Goal: Task Accomplishment & Management: Manage account settings

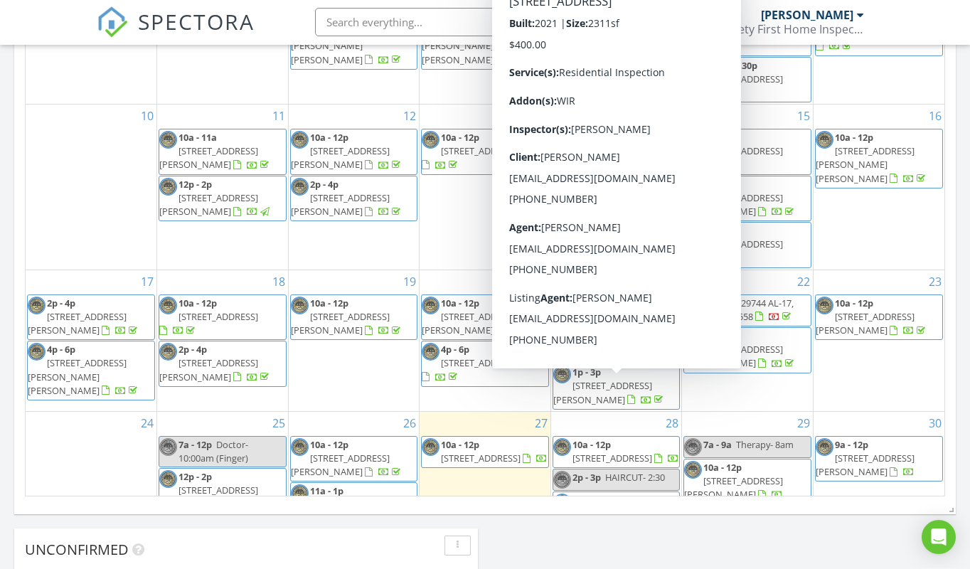
scroll to position [155, 0]
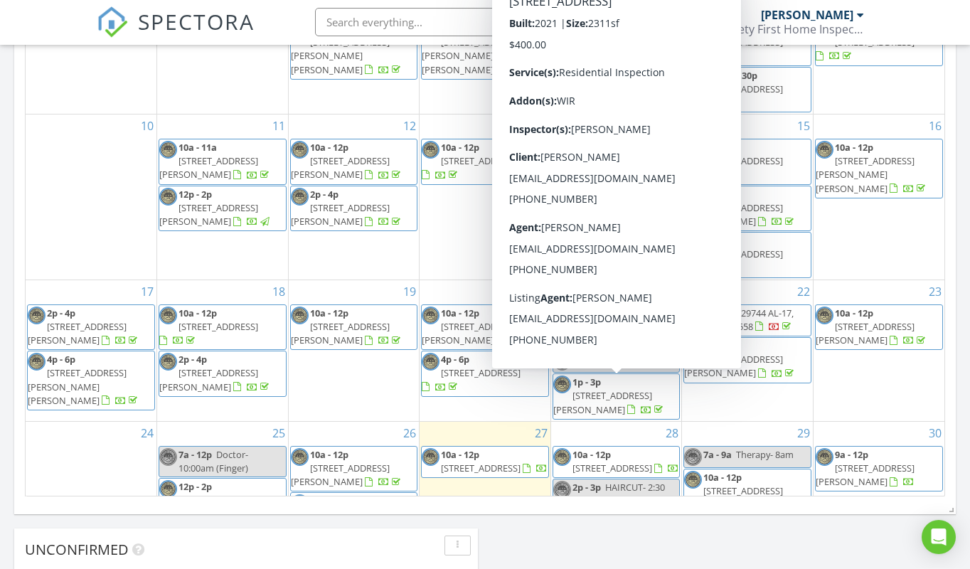
click at [624, 462] on span "9064 Sweetgum Dr, Saraland 36571" at bounding box center [612, 468] width 80 height 13
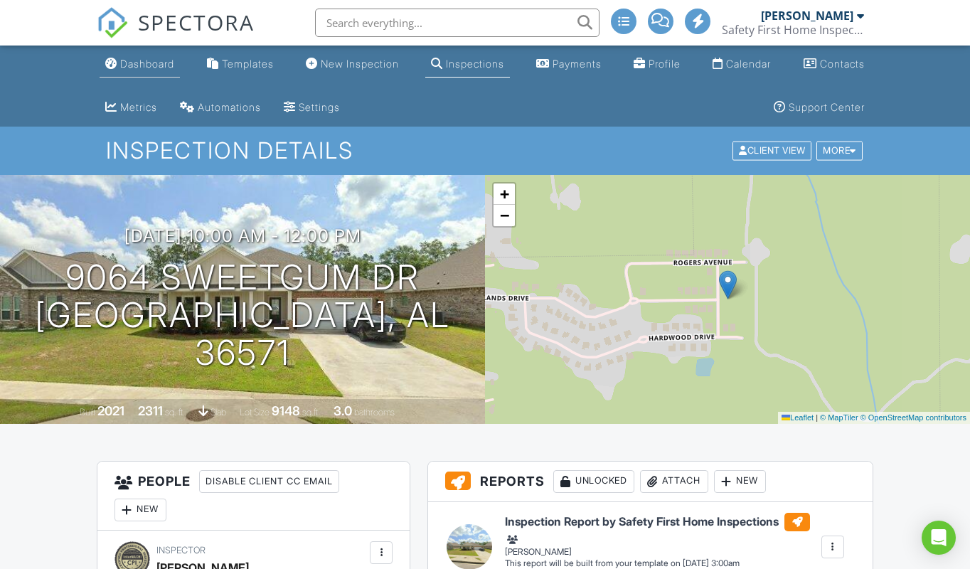
click at [156, 64] on div "Dashboard" at bounding box center [147, 64] width 54 height 12
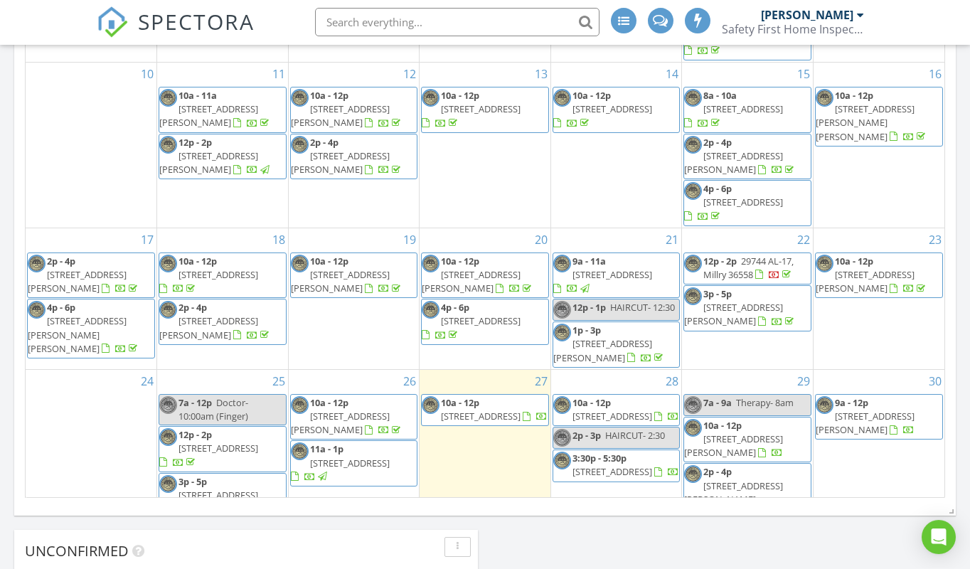
scroll to position [860, 0]
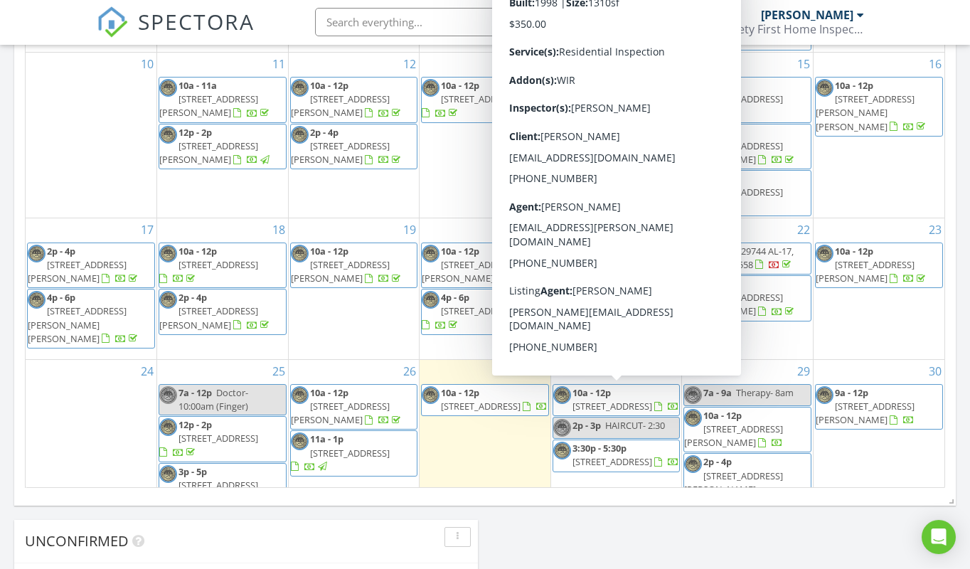
click at [622, 456] on span "203 Cardinal Dr, Robertsdale 36567" at bounding box center [612, 462] width 80 height 13
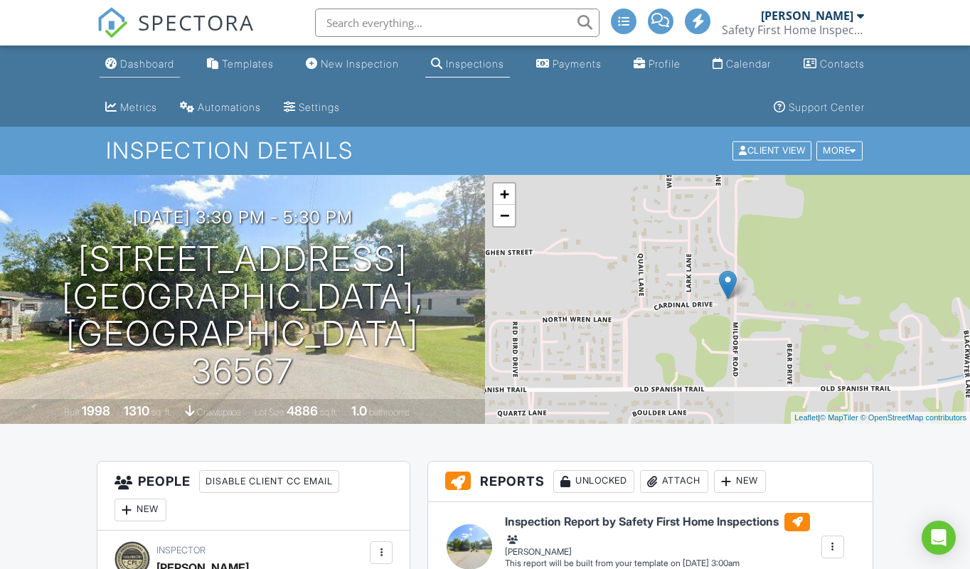
click at [151, 62] on div "Dashboard" at bounding box center [147, 64] width 54 height 12
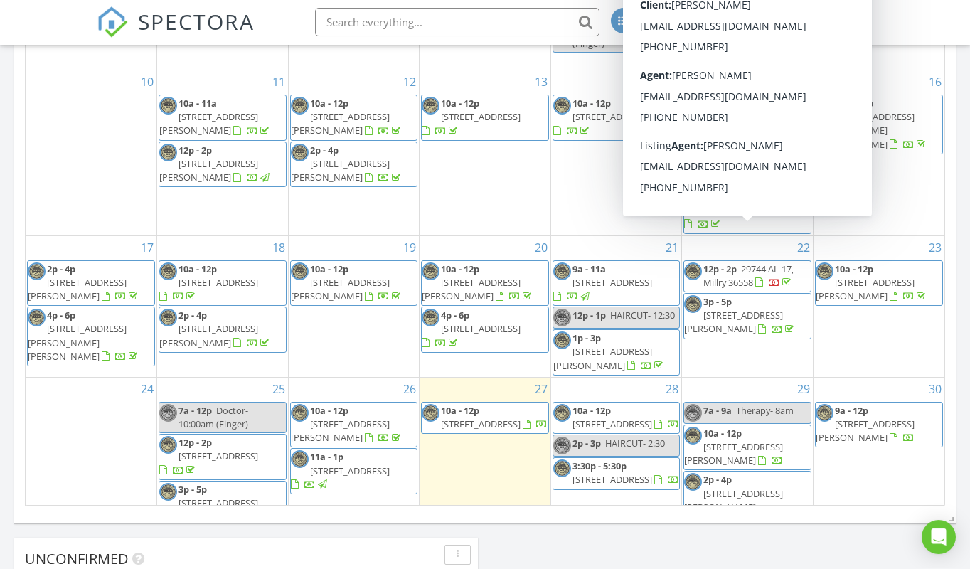
scroll to position [856, 0]
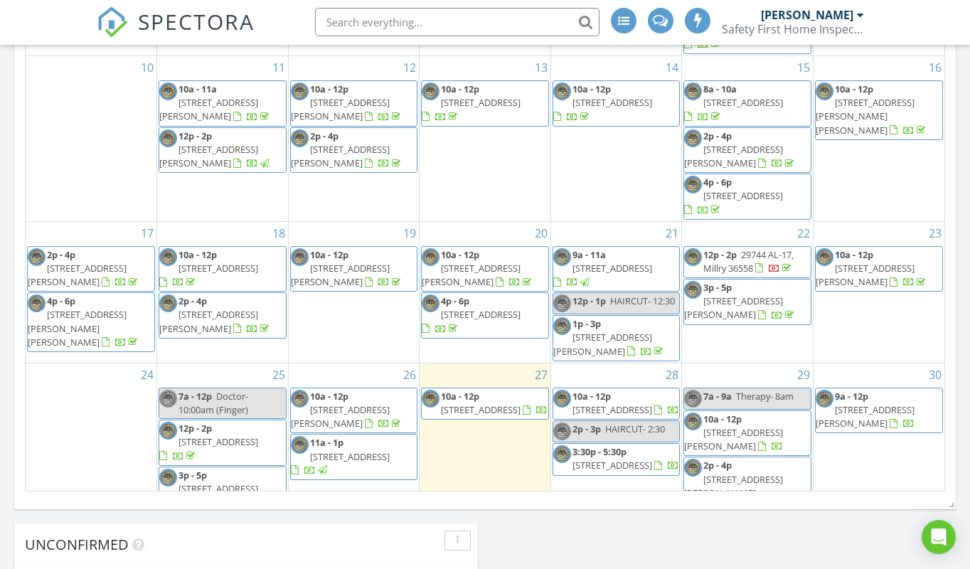
click at [619, 423] on span "HAIRCUT- 2:30" at bounding box center [635, 429] width 60 height 13
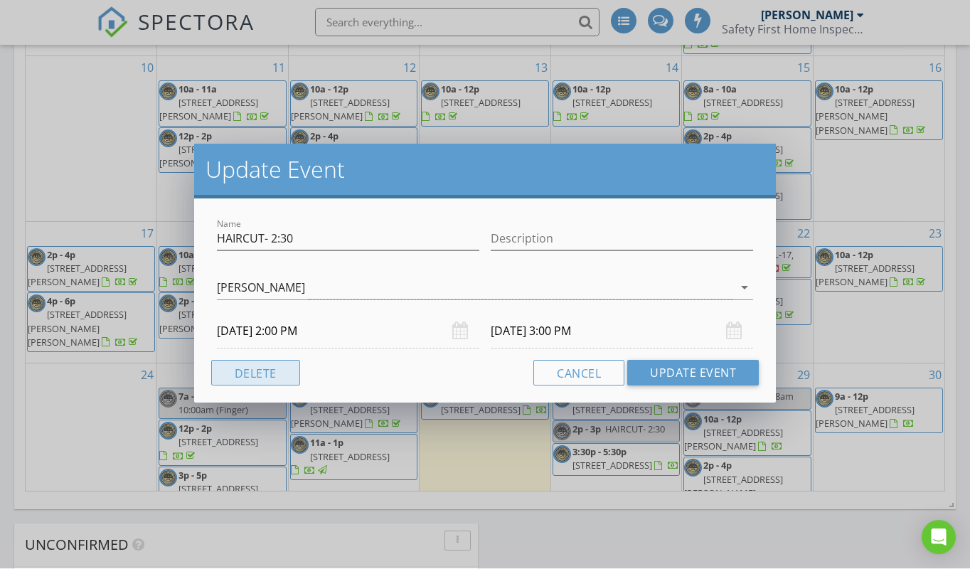
click at [260, 376] on button "Delete" at bounding box center [255, 373] width 89 height 26
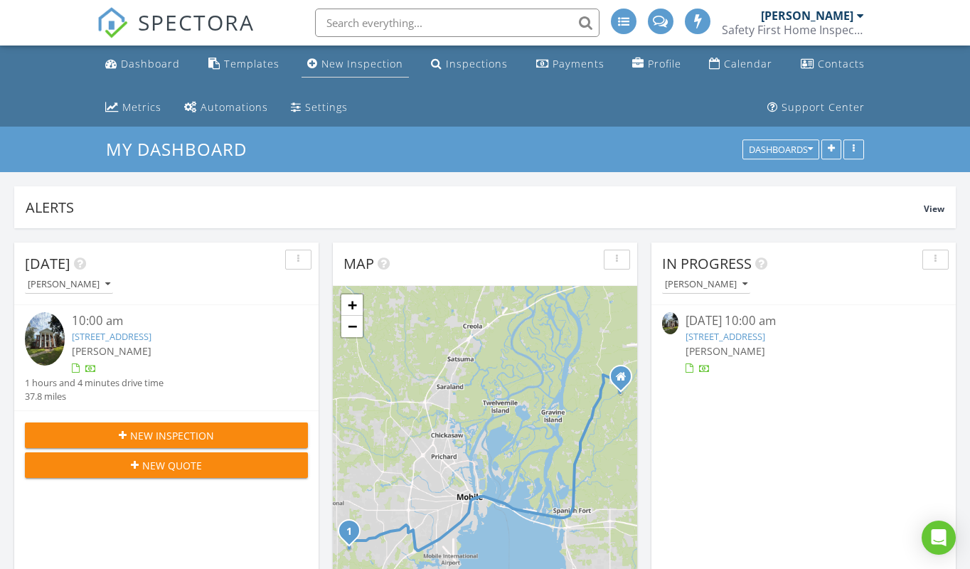
scroll to position [0, 0]
click at [361, 62] on div "New Inspection" at bounding box center [362, 64] width 82 height 14
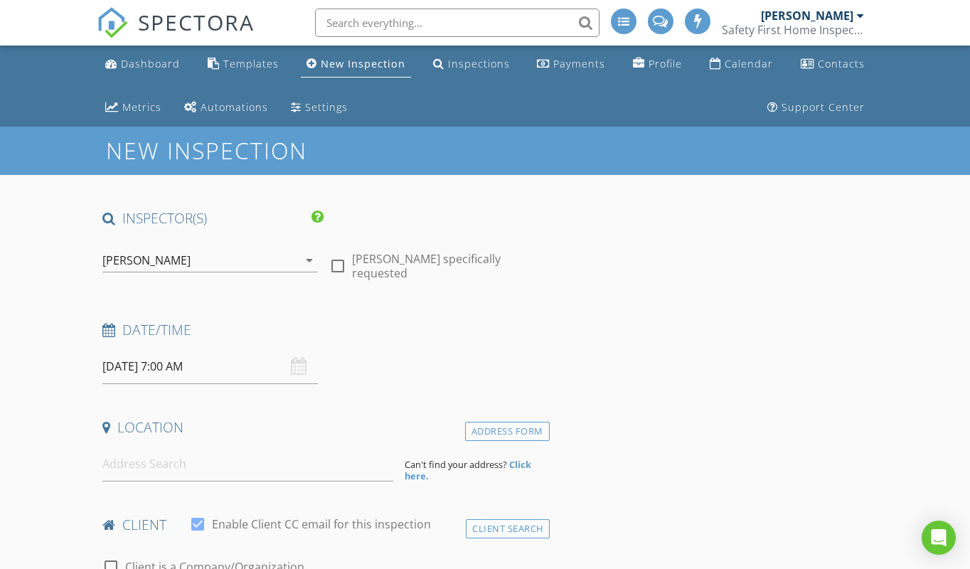
click at [205, 373] on input "[DATE] 7:00 AM" at bounding box center [209, 366] width 215 height 35
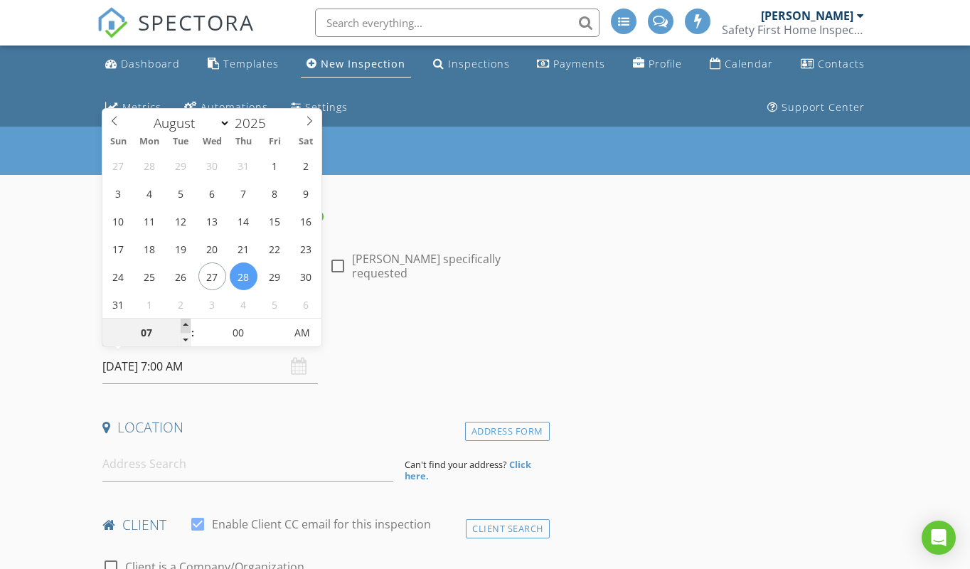
type input "08"
type input "[DATE] 8:00 AM"
click at [186, 325] on span at bounding box center [186, 326] width 10 height 14
type input "09"
type input "08/28/2025 9:00 AM"
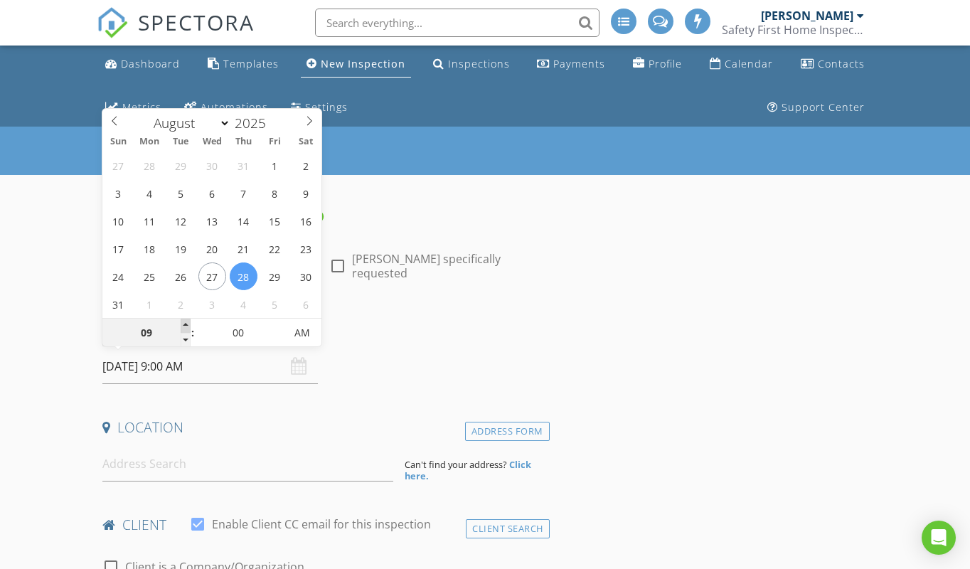
click at [186, 325] on span at bounding box center [186, 326] width 10 height 14
type input "10"
type input "08/28/2025 10:00 AM"
click at [186, 325] on span at bounding box center [186, 326] width 10 height 14
type input "11"
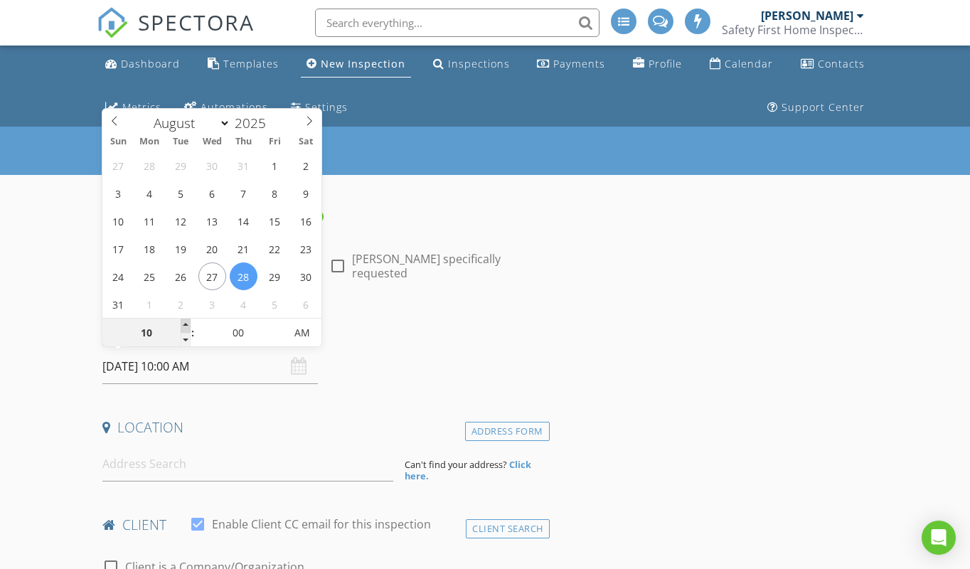
type input "08/28/2025 11:00 AM"
click at [186, 325] on span at bounding box center [186, 326] width 10 height 14
type input "12"
type input "08/28/2025 12:00 PM"
click at [186, 325] on span at bounding box center [186, 326] width 10 height 14
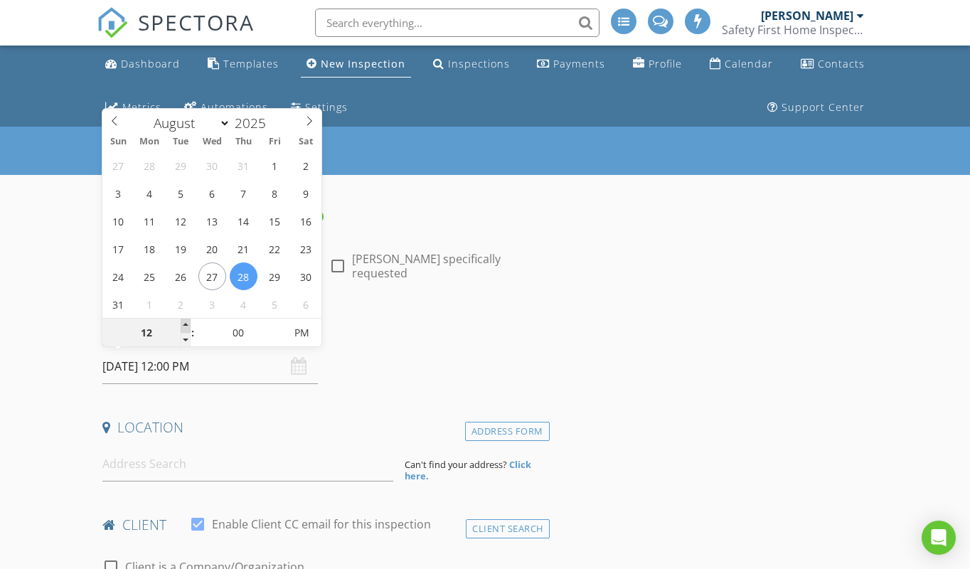
type input "01"
type input "08/28/2025 1:00 PM"
click at [186, 325] on span at bounding box center [186, 326] width 10 height 14
click at [390, 351] on div "Date/Time 08/28/2025 1:00 PM" at bounding box center [323, 352] width 453 height 63
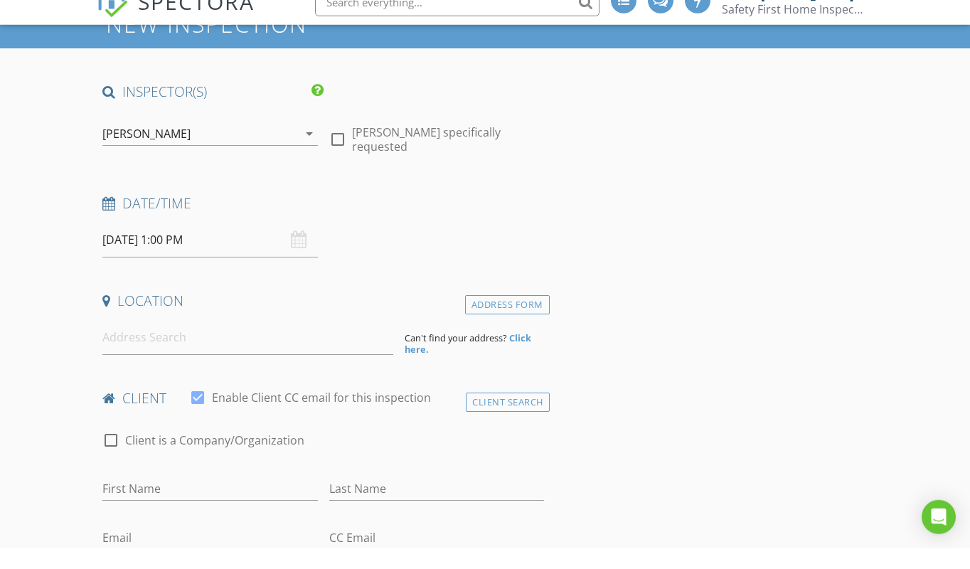
scroll to position [119, 0]
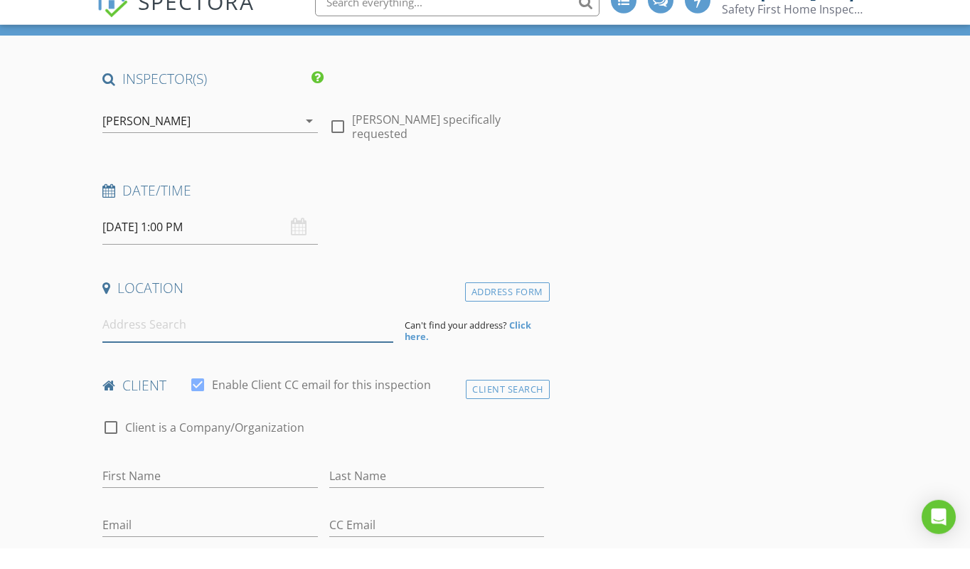
click at [119, 329] on input at bounding box center [247, 345] width 290 height 35
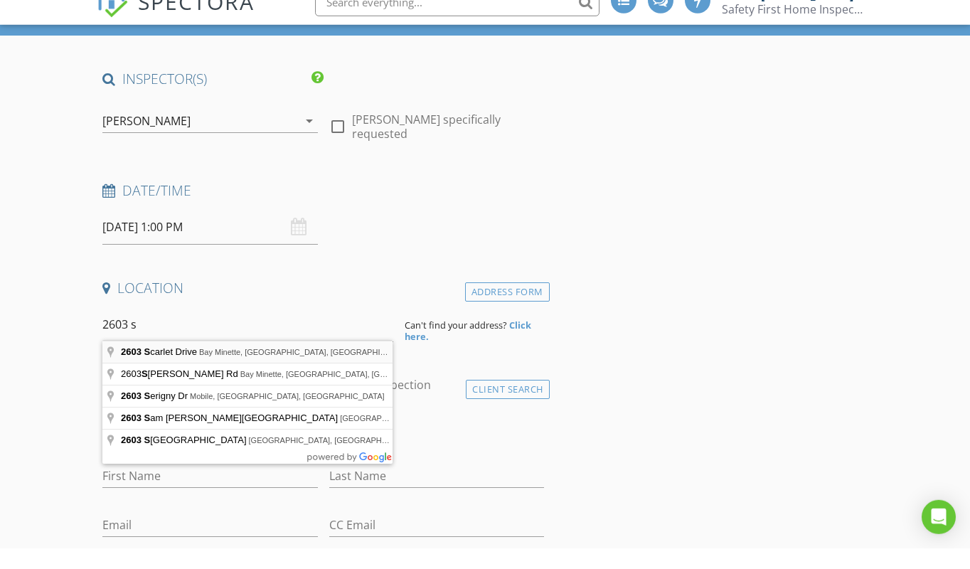
type input "2603 Scarlet Drive, Bay Minette, AL, USA"
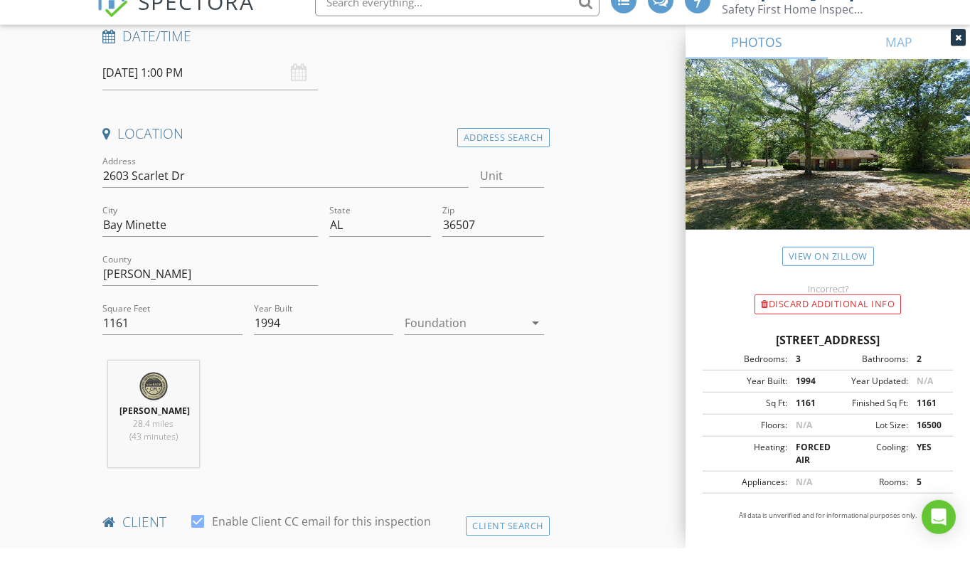
scroll to position [303, 0]
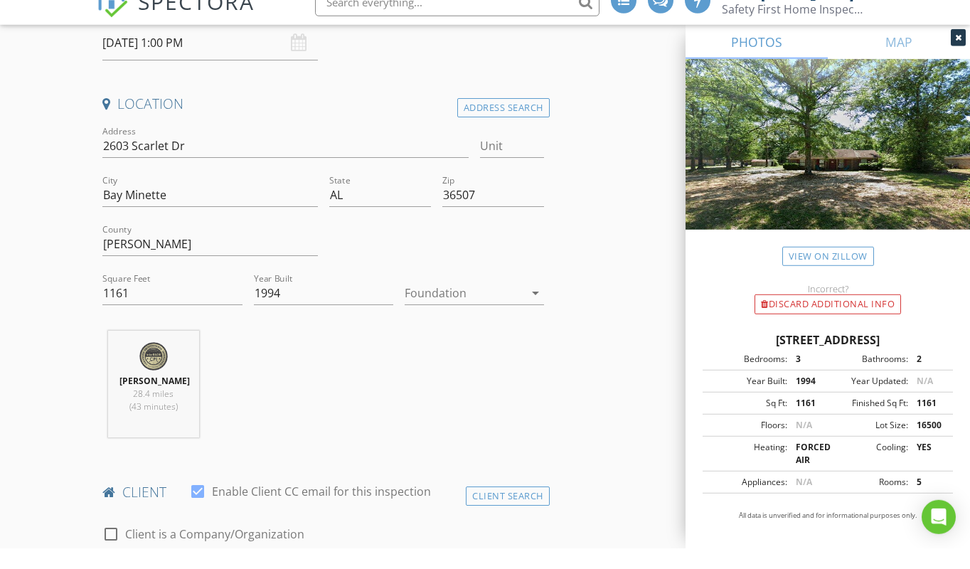
click at [452, 302] on div at bounding box center [464, 313] width 119 height 23
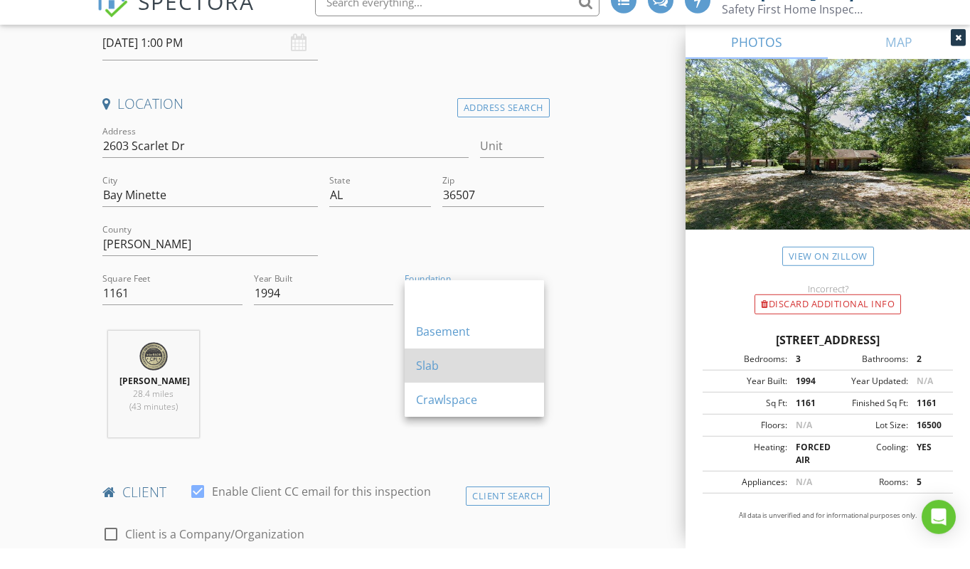
click at [453, 378] on div "Slab" at bounding box center [474, 386] width 117 height 17
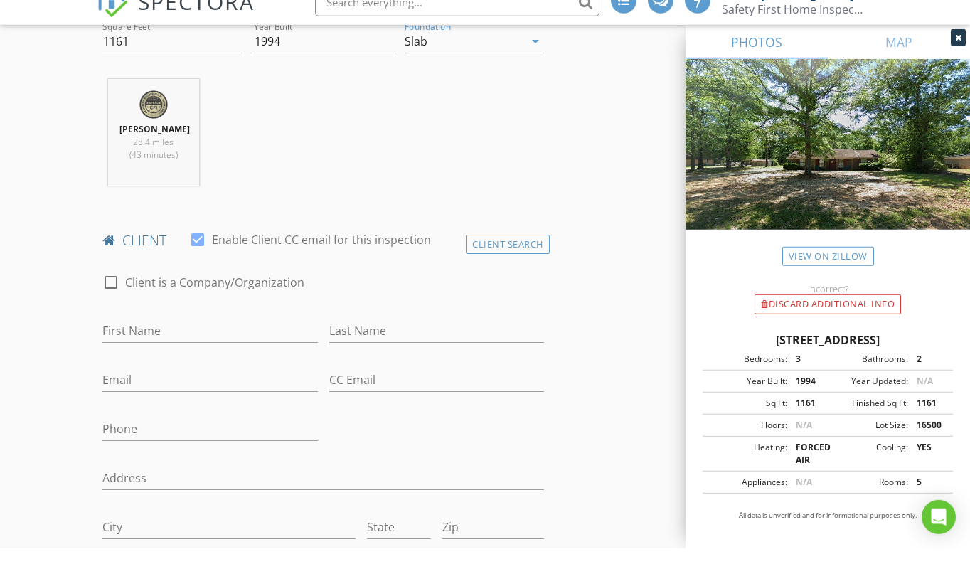
scroll to position [555, 0]
type input "Karen"
type input "McDaniel"
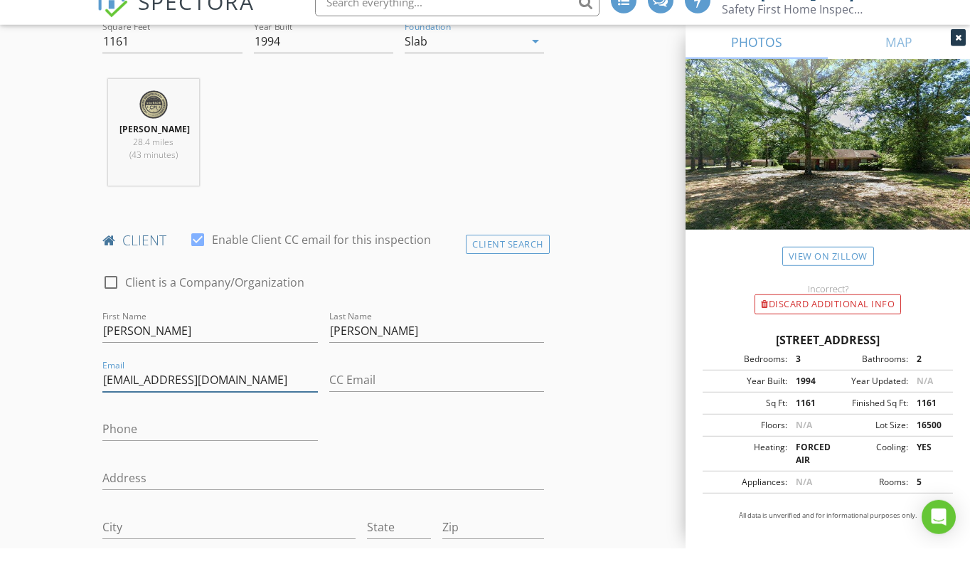
type input "[EMAIL_ADDRESS][DOMAIN_NAME]"
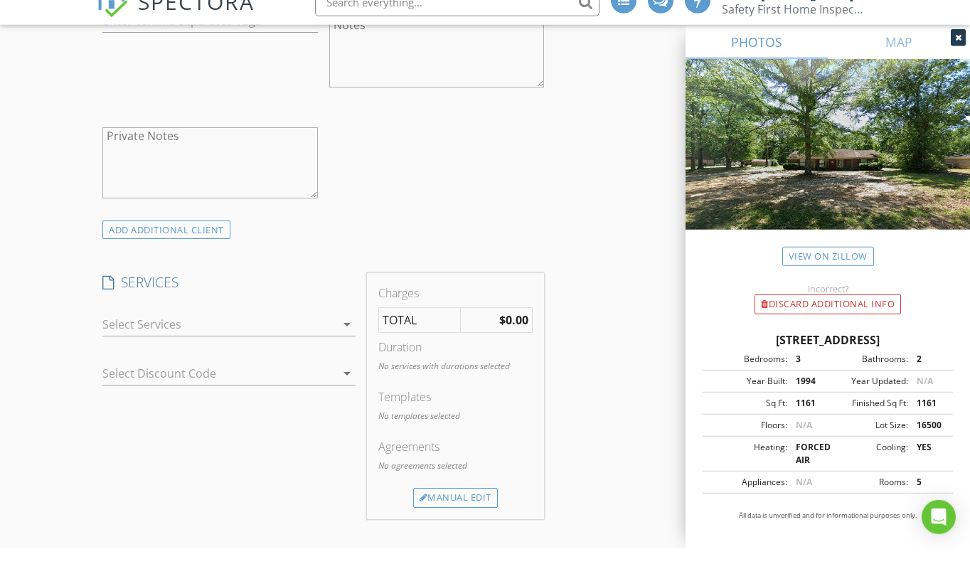
scroll to position [1156, 0]
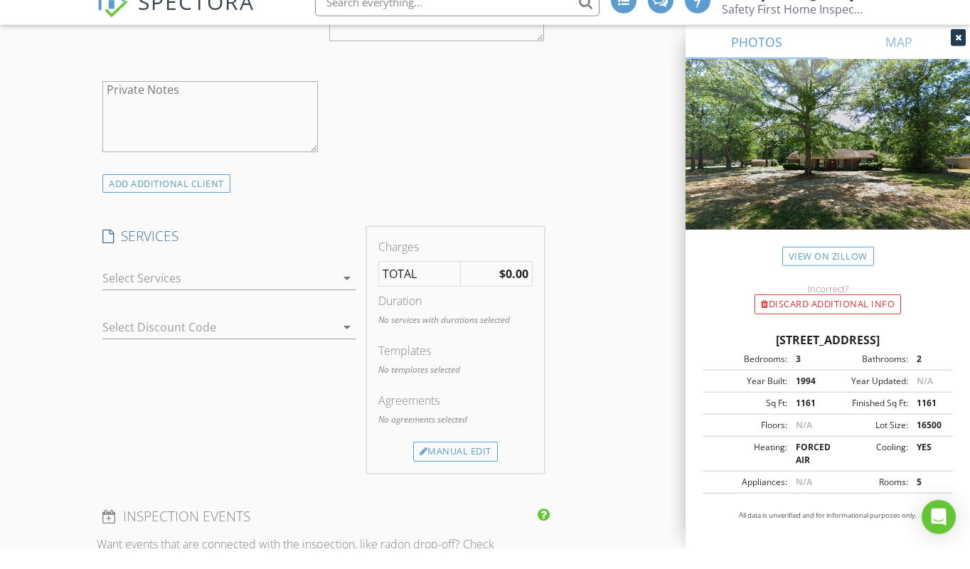
type input "[PHONE_NUMBER]"
click at [344, 290] on icon "arrow_drop_down" at bounding box center [346, 298] width 17 height 17
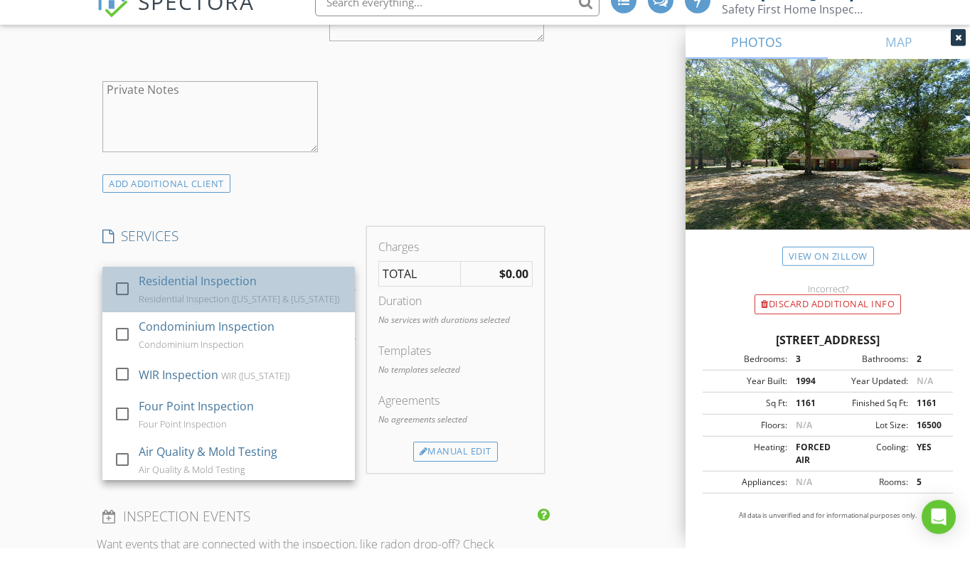
click at [331, 296] on div "Residential Inspection Residential Inspection (Alabama & Florida)" at bounding box center [241, 310] width 205 height 46
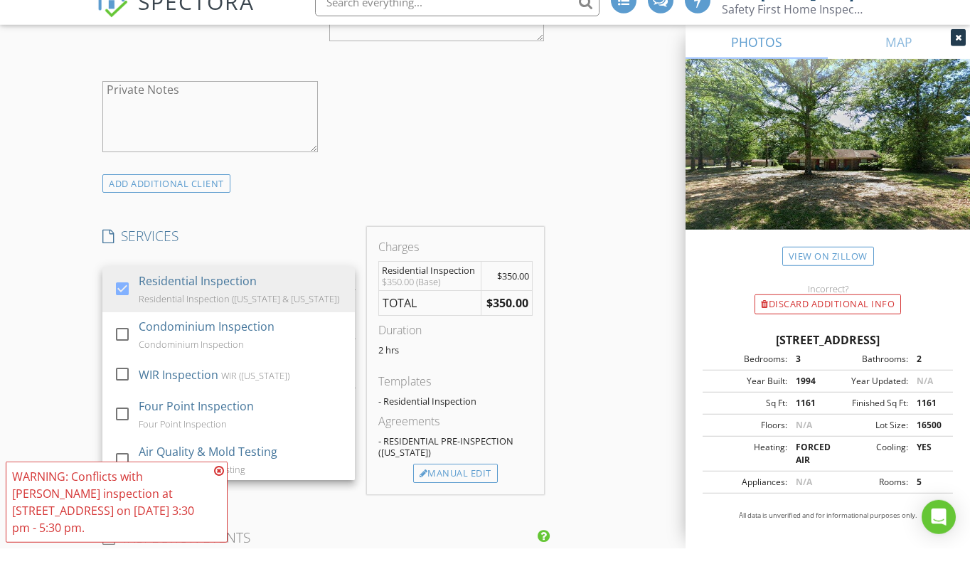
click at [333, 231] on div "INSPECTOR(S) check_box Howard Hathcock PRIMARY Howard Hathcock arrow_drop_down …" at bounding box center [323, 418] width 453 height 2731
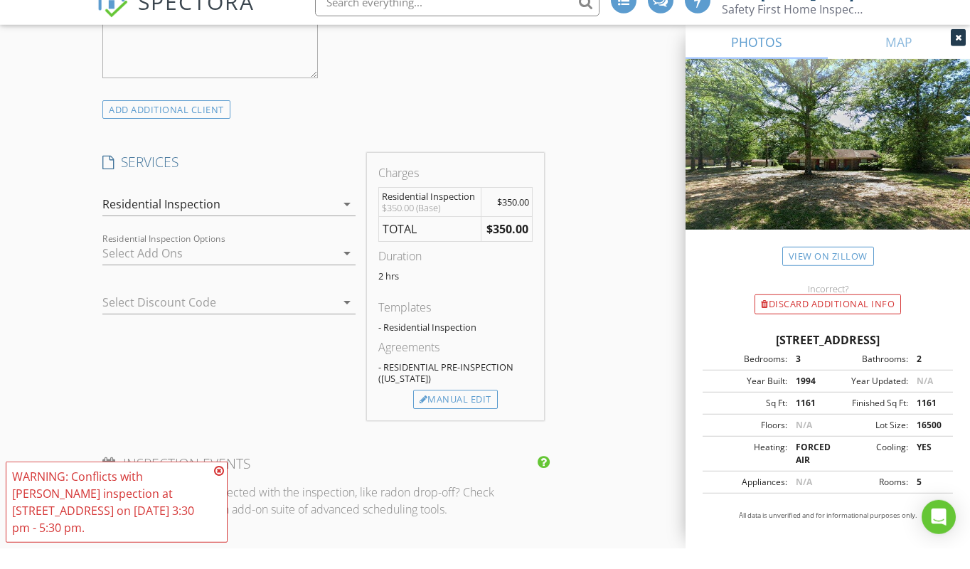
scroll to position [1239, 0]
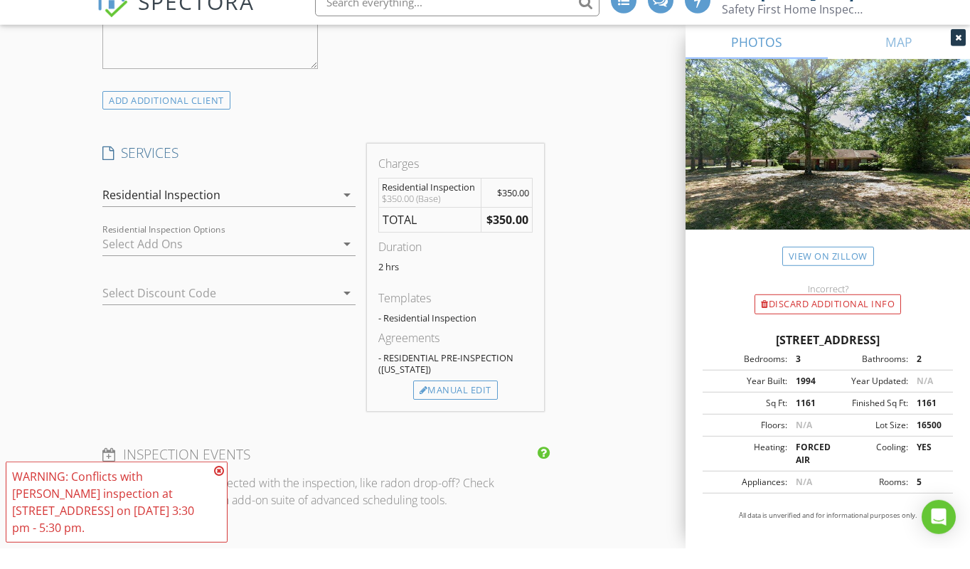
click at [218, 486] on icon at bounding box center [219, 491] width 10 height 11
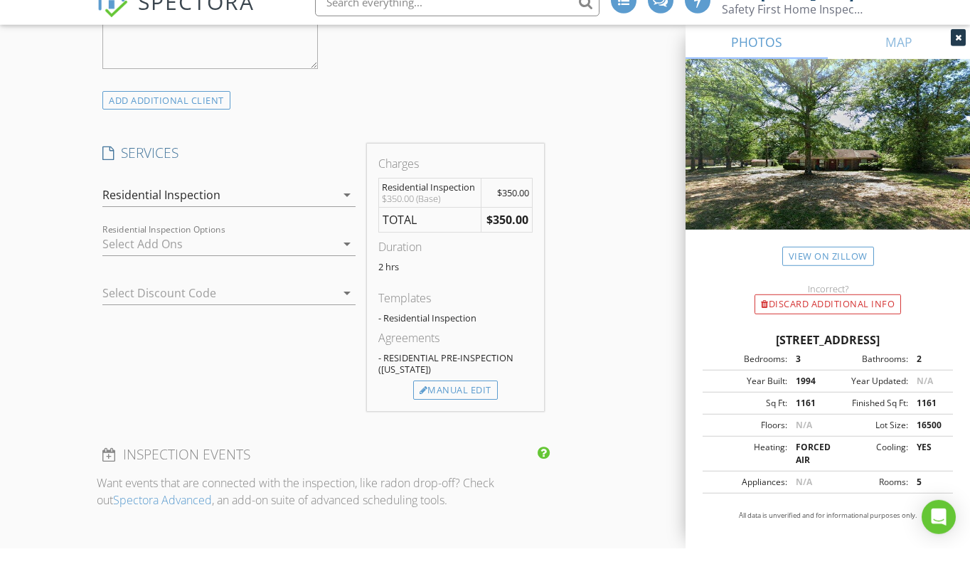
click at [344, 256] on icon "arrow_drop_down" at bounding box center [346, 264] width 17 height 17
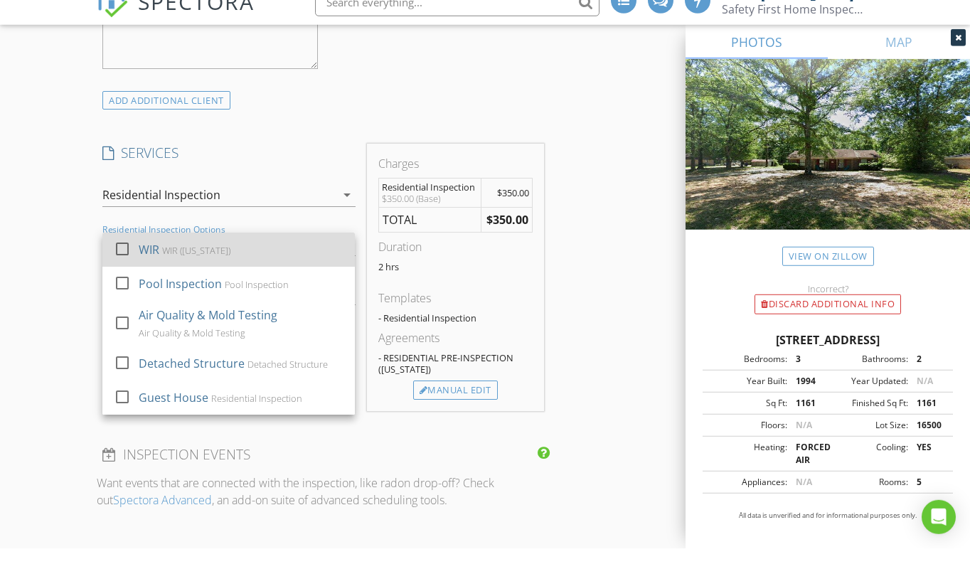
click at [334, 260] on div "WIR WIR (Alabama)" at bounding box center [241, 270] width 205 height 28
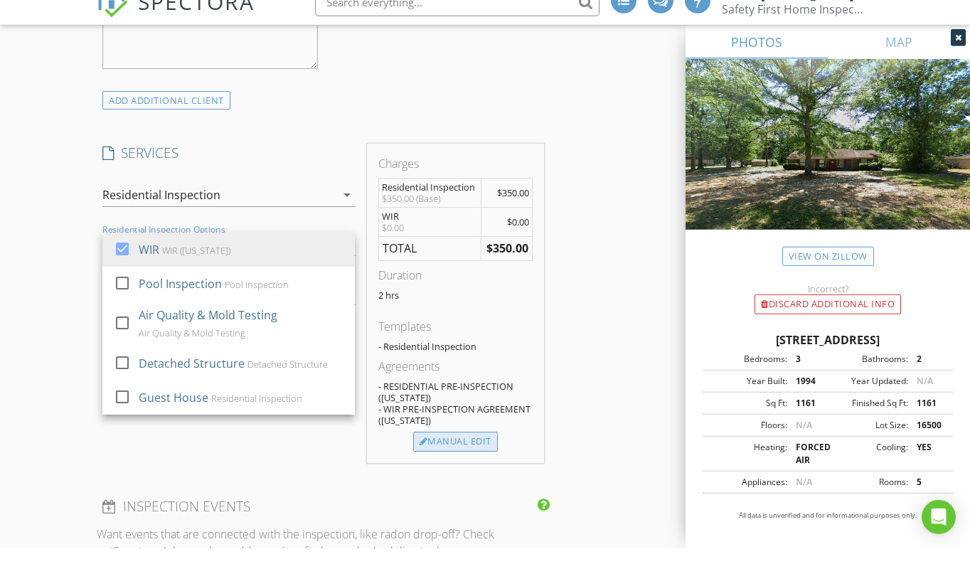
click at [447, 452] on div "Manual Edit" at bounding box center [455, 462] width 85 height 20
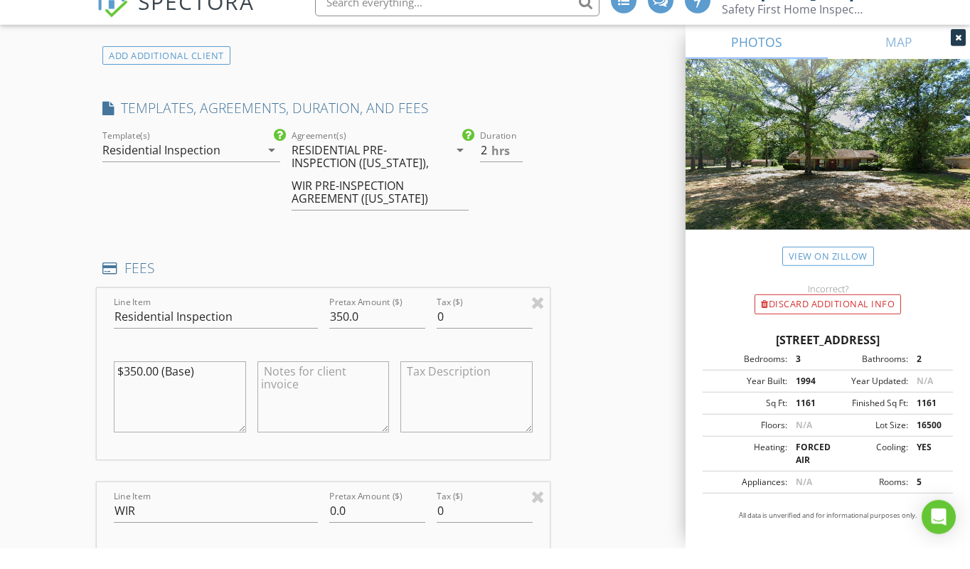
scroll to position [1285, 0]
click at [141, 381] on textarea "$350.00 (Base)" at bounding box center [180, 416] width 132 height 71
type textarea "$375.00 (Base)"
click at [348, 325] on input "350.0" at bounding box center [377, 336] width 96 height 23
type input "375.0"
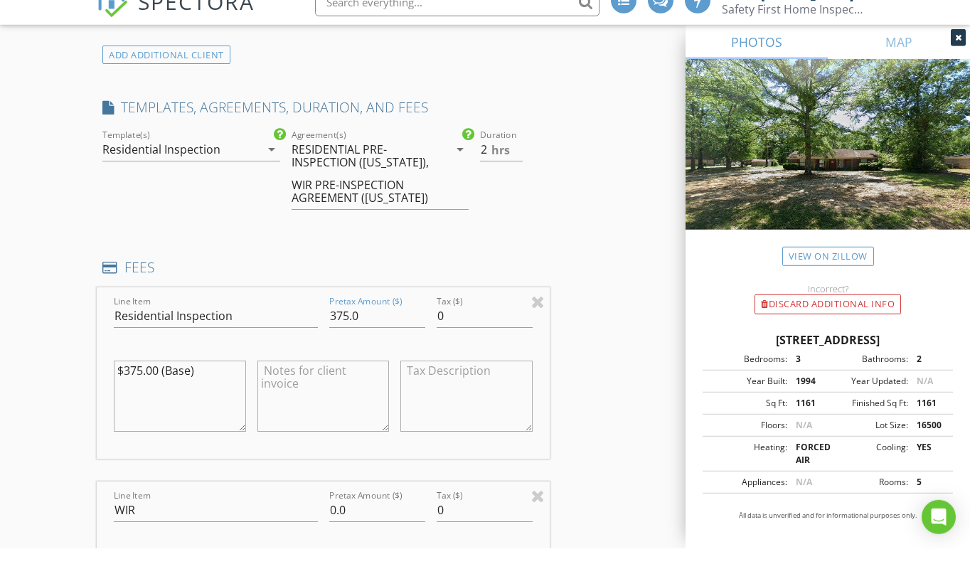
click at [351, 407] on textarea at bounding box center [323, 416] width 132 height 71
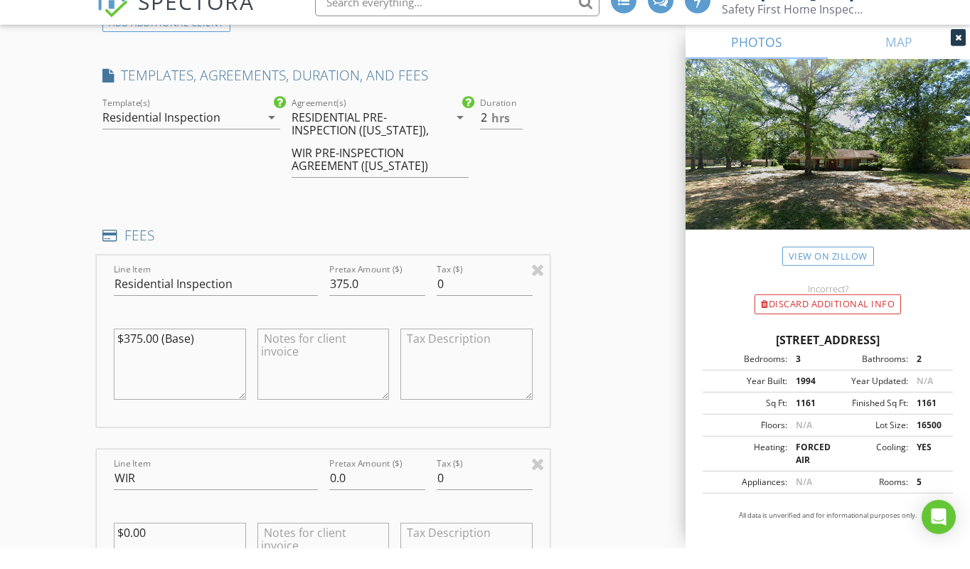
scroll to position [1362, 0]
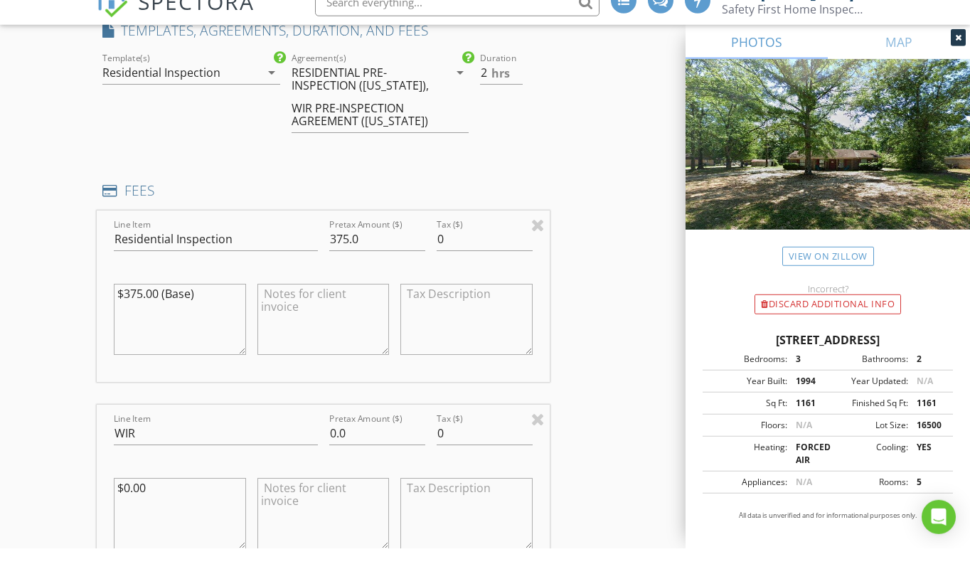
click at [143, 304] on textarea "$375.00 (Base)" at bounding box center [180, 339] width 132 height 71
type textarea "$350.00 (Base)"
click at [349, 248] on input "375.0" at bounding box center [377, 259] width 96 height 23
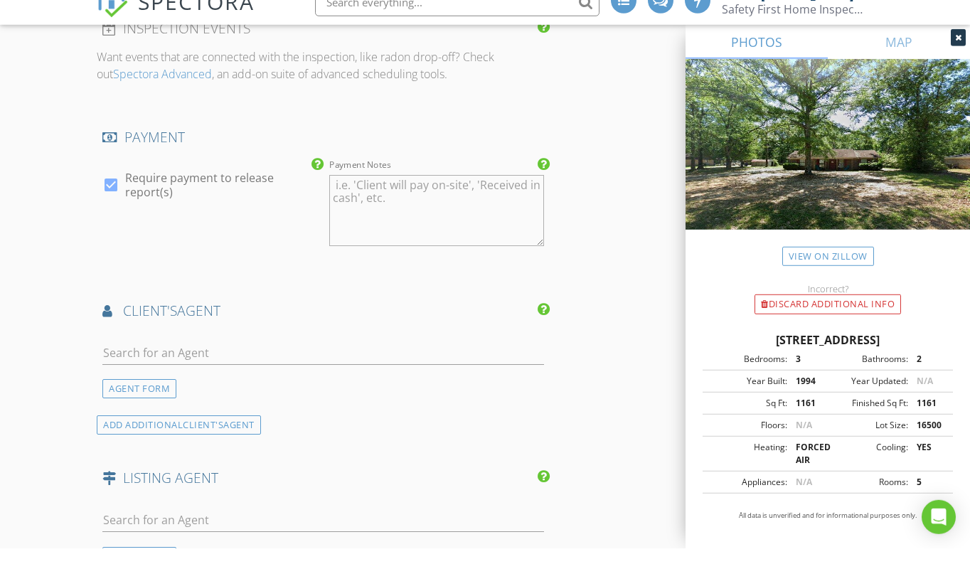
scroll to position [2041, 0]
type input "350.0"
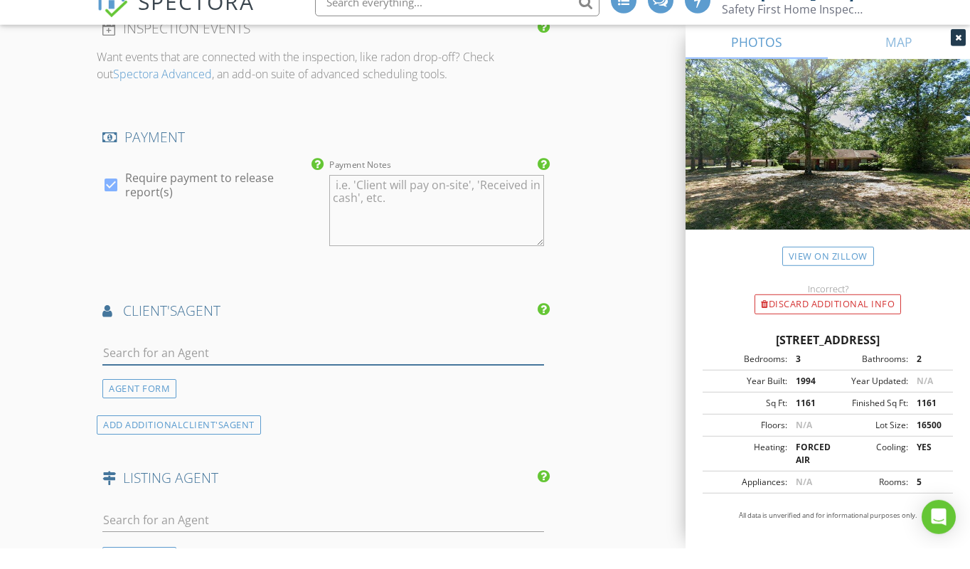
click at [113, 362] on input "text" at bounding box center [323, 373] width 442 height 23
type input "w"
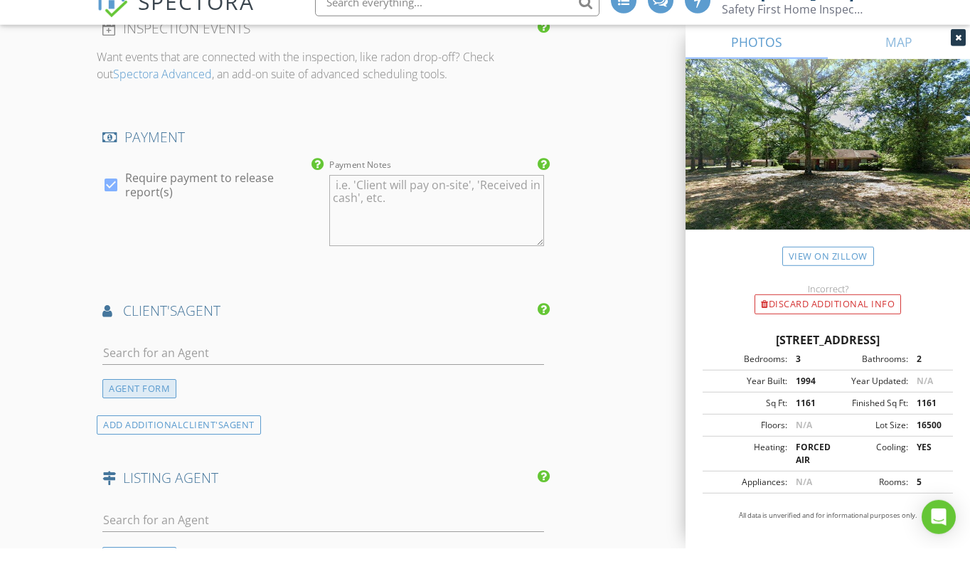
click at [141, 400] on div "AGENT FORM" at bounding box center [139, 409] width 74 height 19
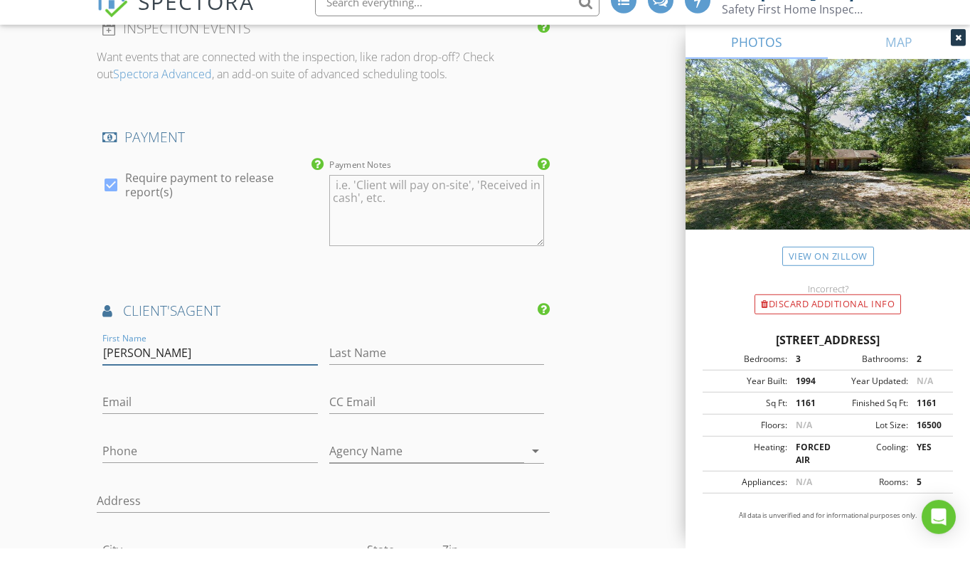
type input "Wes"
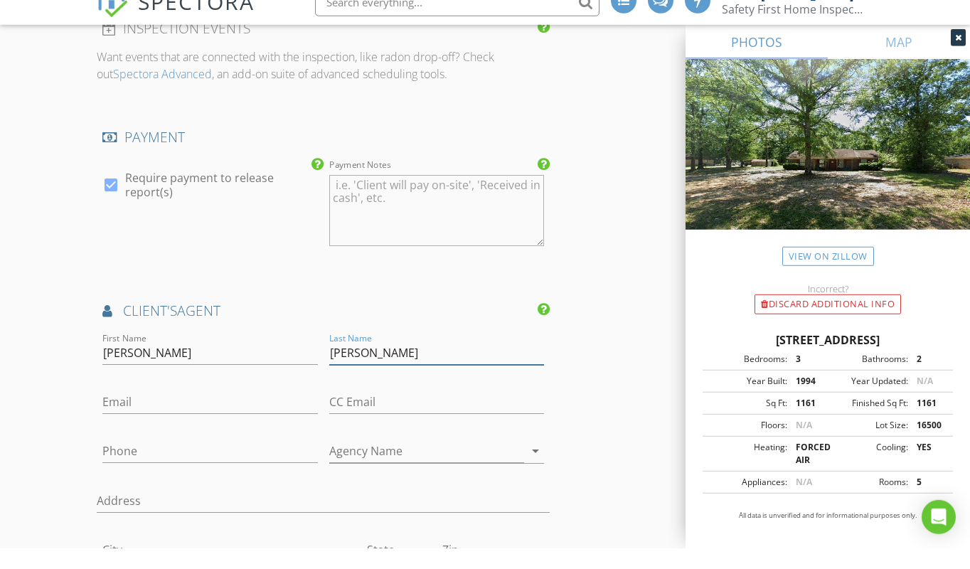
type input "Hardin"
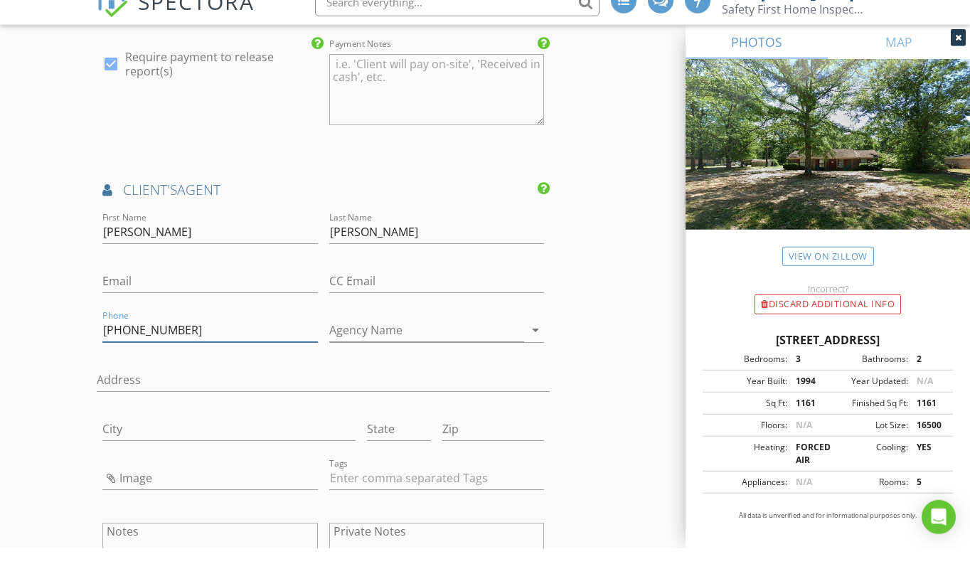
scroll to position [2162, 0]
type input "501-593-6204"
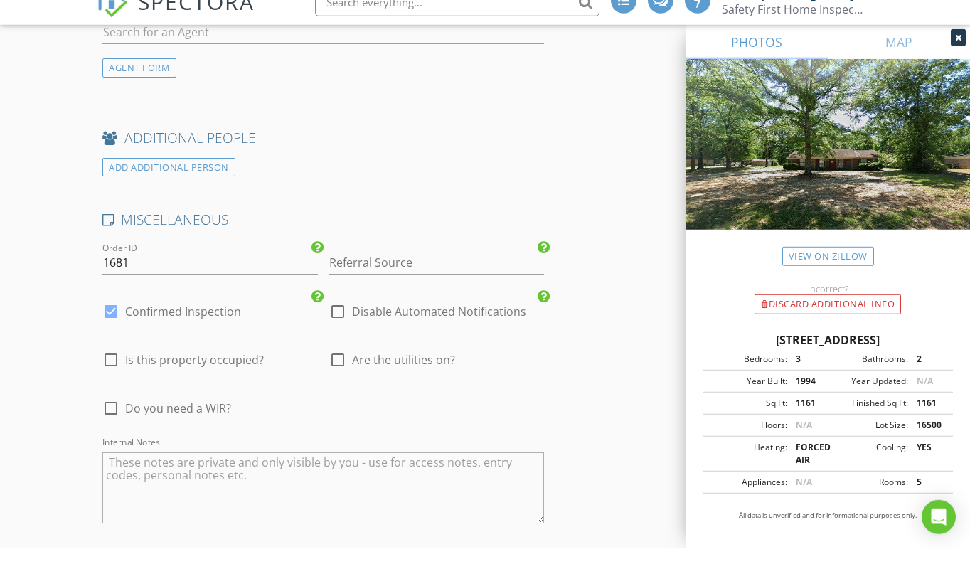
scroll to position [2893, 0]
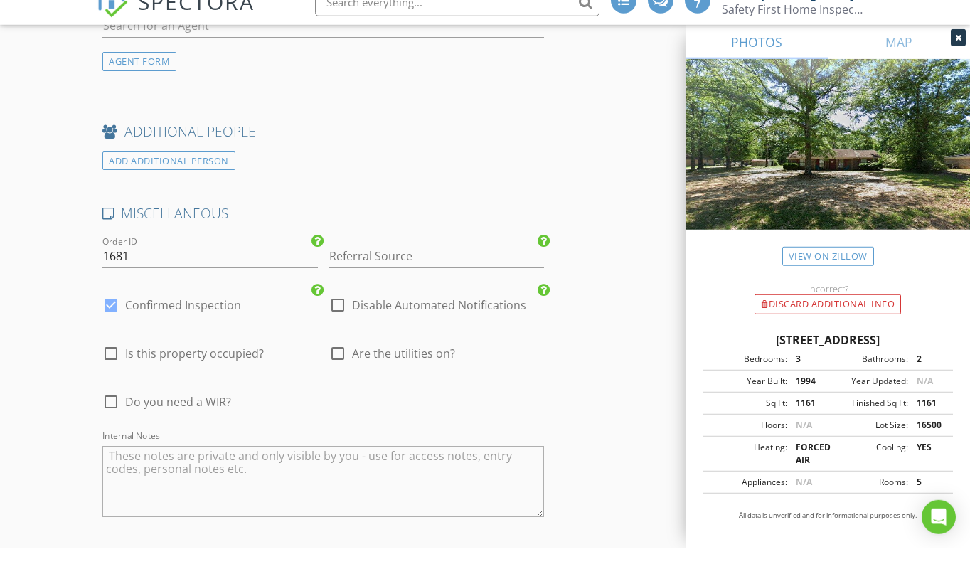
type input "weshardinrealtor@gmail.com"
click at [110, 410] on div at bounding box center [111, 422] width 24 height 24
checkbox input "true"
click at [339, 362] on div at bounding box center [338, 374] width 24 height 24
checkbox input "true"
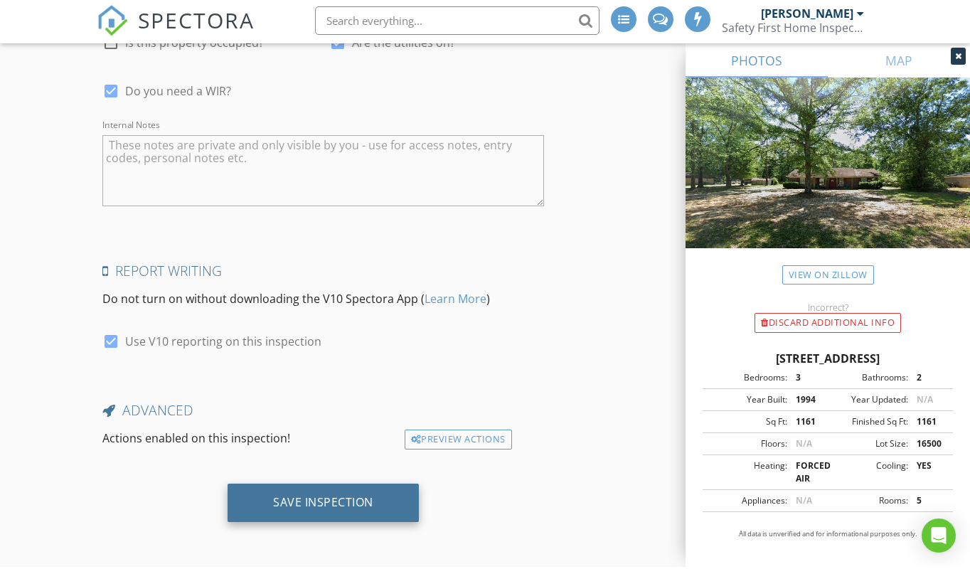
scroll to position [3247, 0]
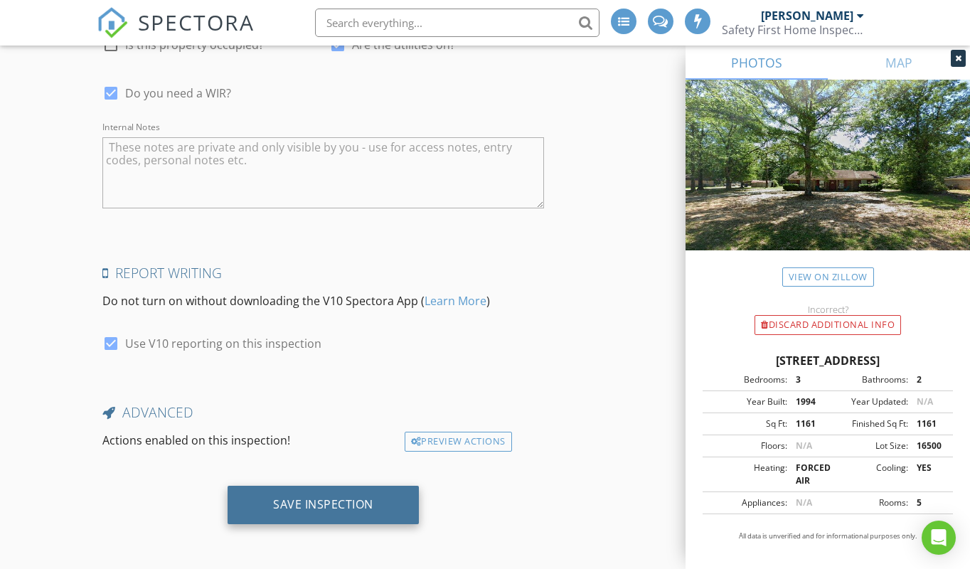
click at [297, 497] on div "Save Inspection" at bounding box center [323, 504] width 100 height 14
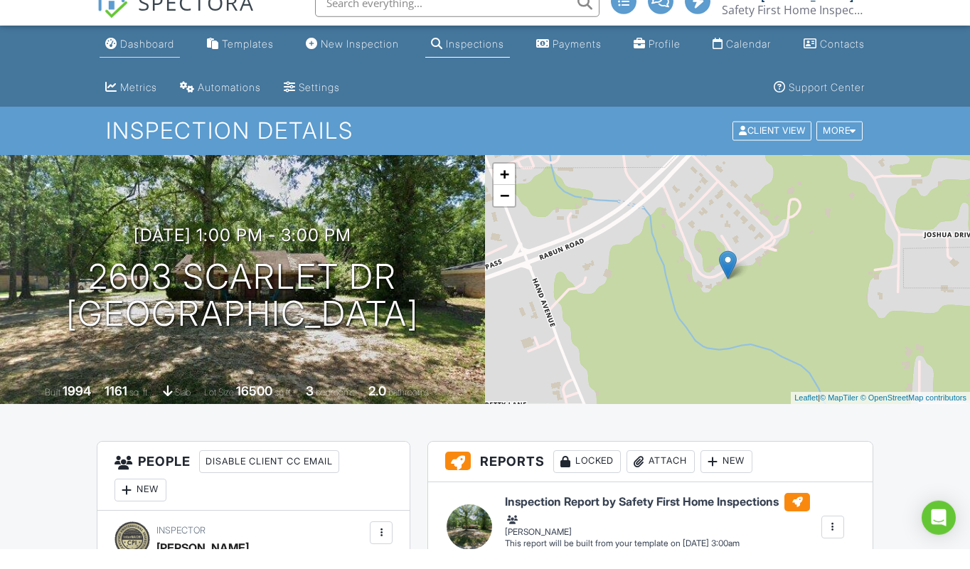
click at [149, 58] on div "Dashboard" at bounding box center [147, 64] width 54 height 12
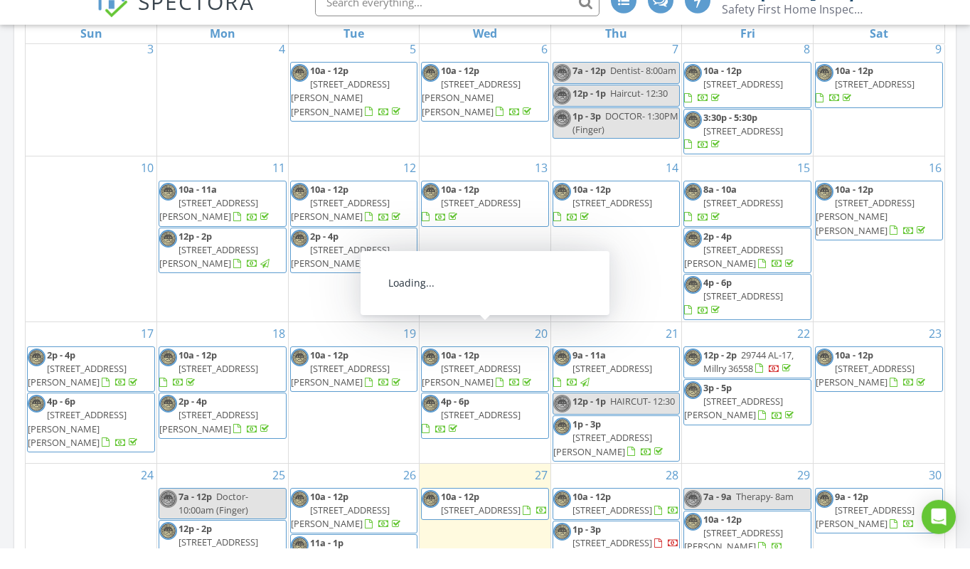
scroll to position [784, 0]
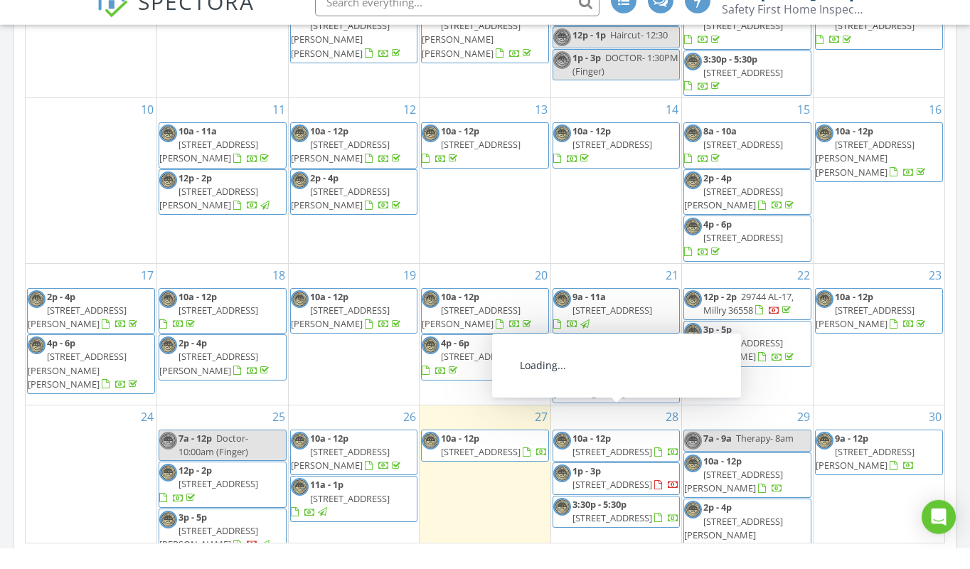
click at [641, 498] on span "2603 Scarlet Dr, Bay Minette 36507" at bounding box center [612, 504] width 80 height 13
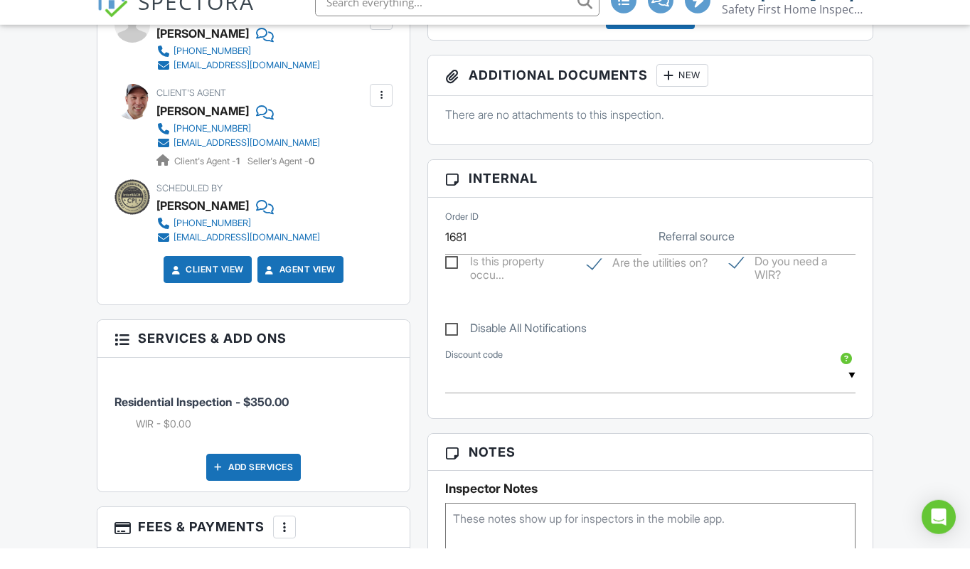
scroll to position [726, 0]
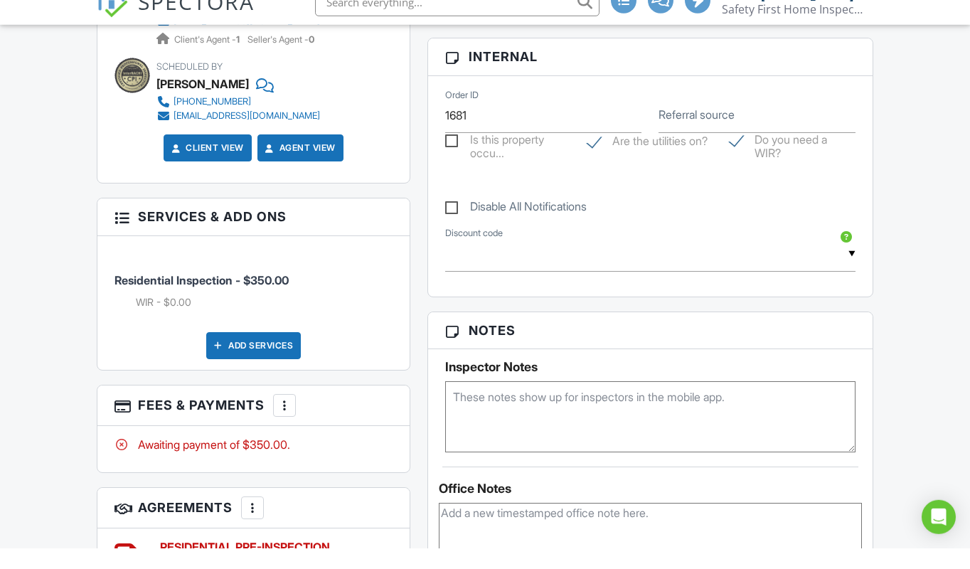
click at [459, 402] on textarea at bounding box center [650, 437] width 410 height 71
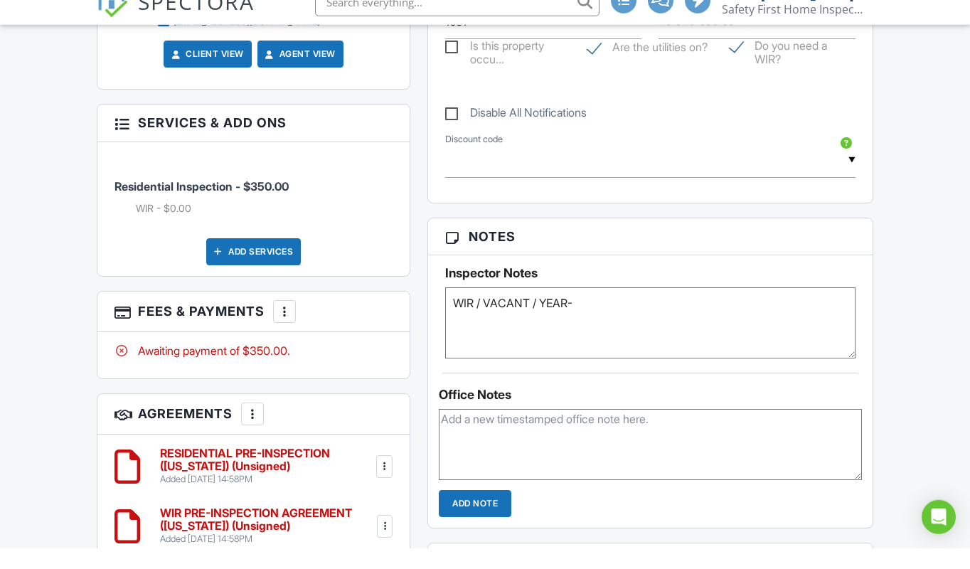
scroll to position [822, 0]
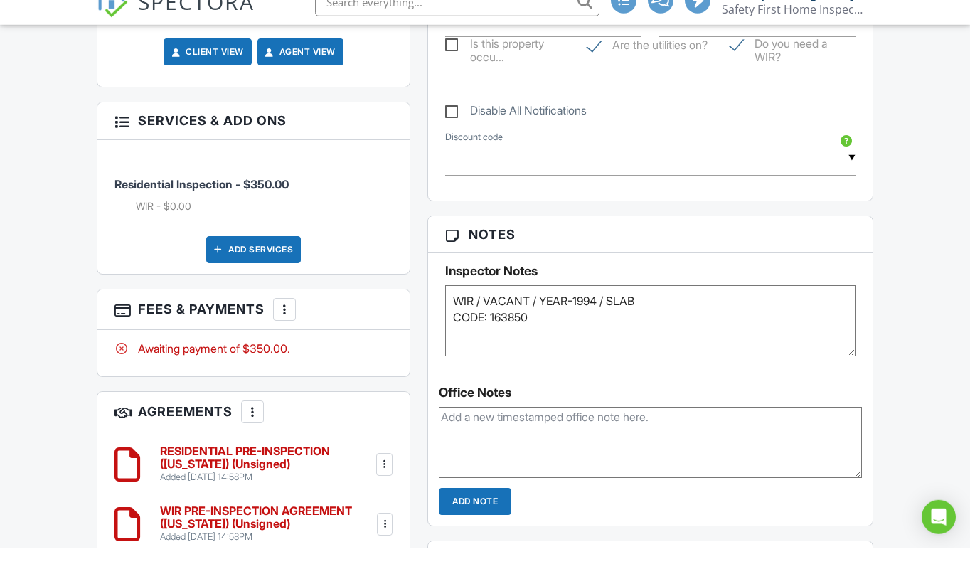
type textarea "WIR / VACANT / YEAR-1994 / SLAB CODE: 163850"
click at [518, 427] on textarea at bounding box center [650, 462] width 423 height 71
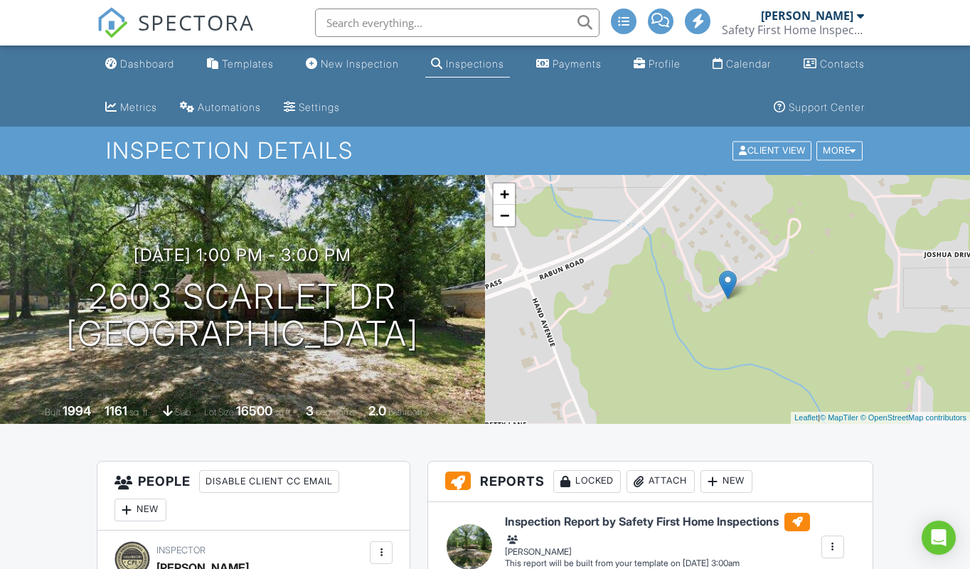
scroll to position [0, 0]
click at [156, 64] on div "Dashboard" at bounding box center [147, 64] width 54 height 12
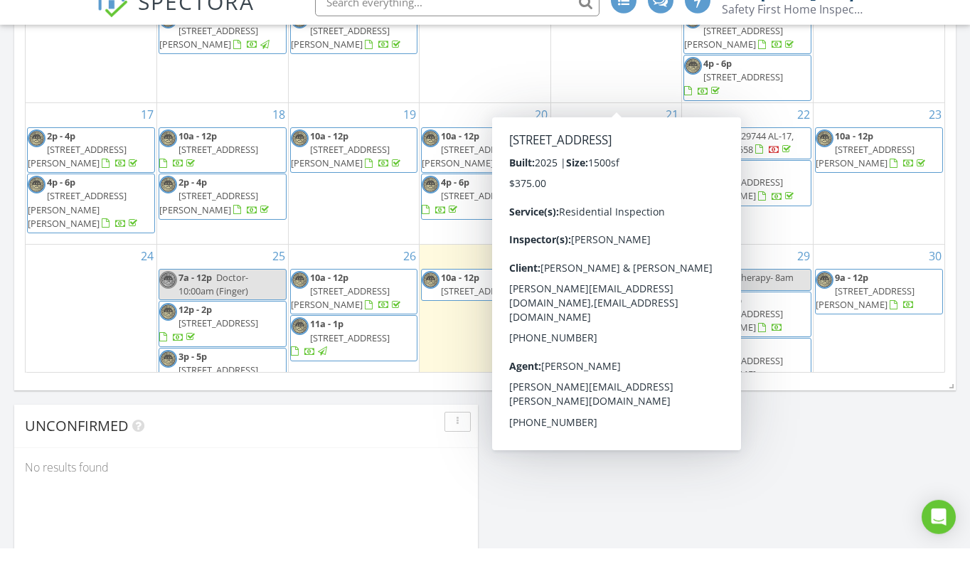
scroll to position [217, 0]
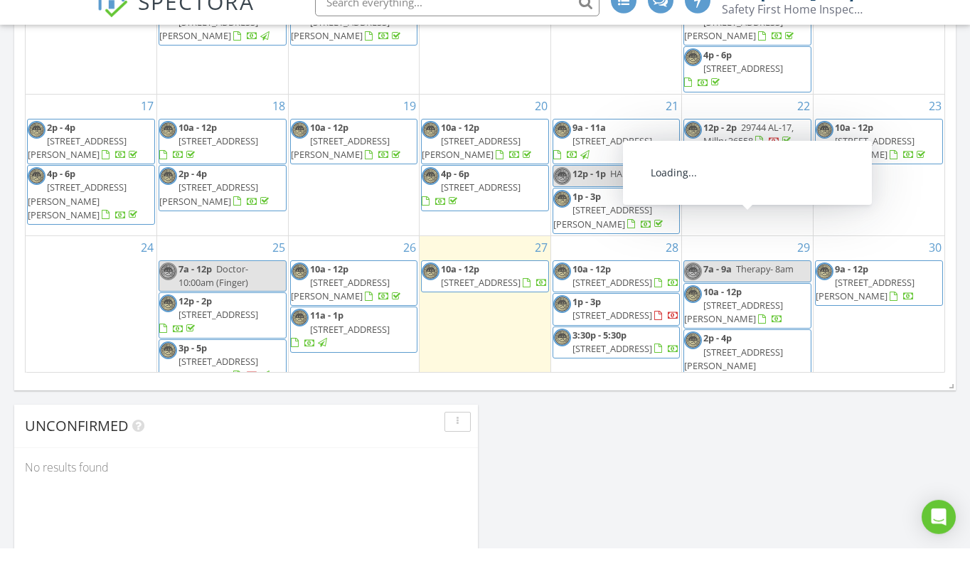
click at [772, 319] on span "[STREET_ADDRESS][PERSON_NAME]" at bounding box center [733, 332] width 99 height 26
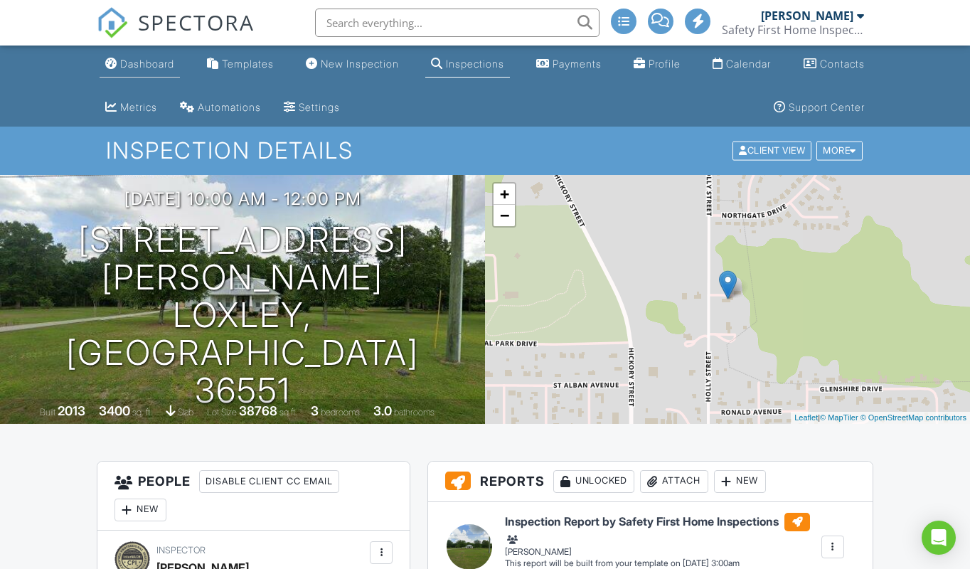
click at [146, 60] on div "Dashboard" at bounding box center [147, 64] width 54 height 12
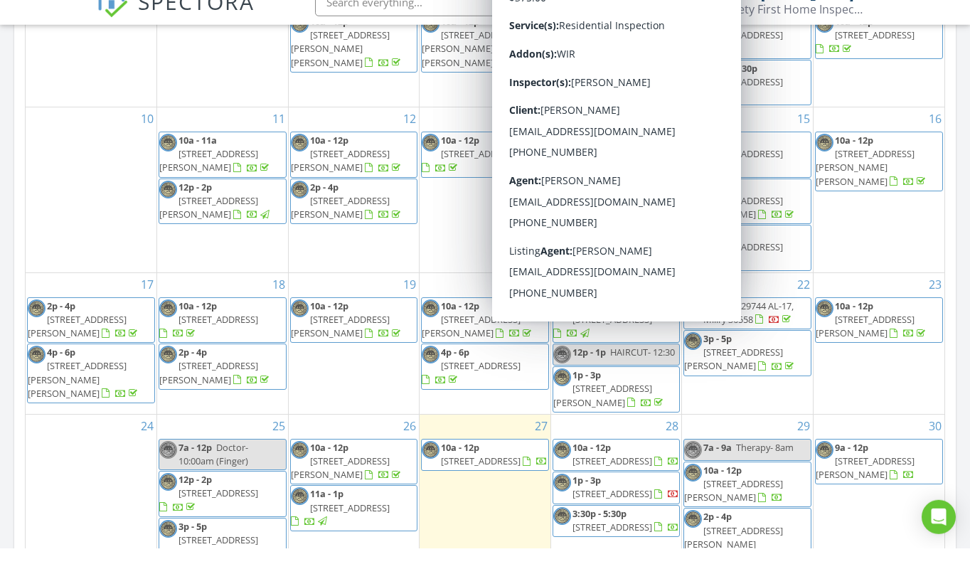
scroll to position [815, 0]
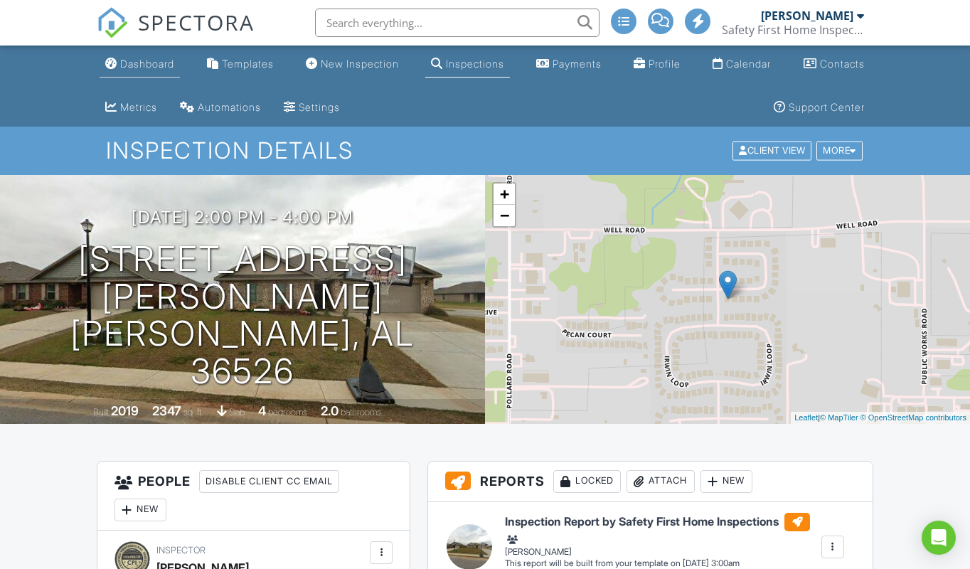
click at [153, 60] on div "Dashboard" at bounding box center [147, 64] width 54 height 12
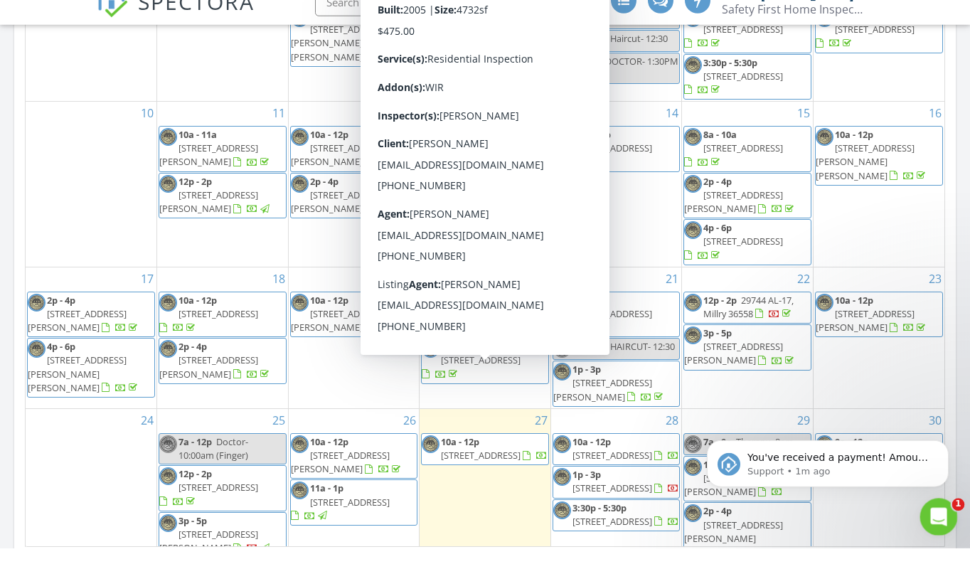
click at [940, 503] on div "Open Intercom Messenger" at bounding box center [936, 514] width 47 height 47
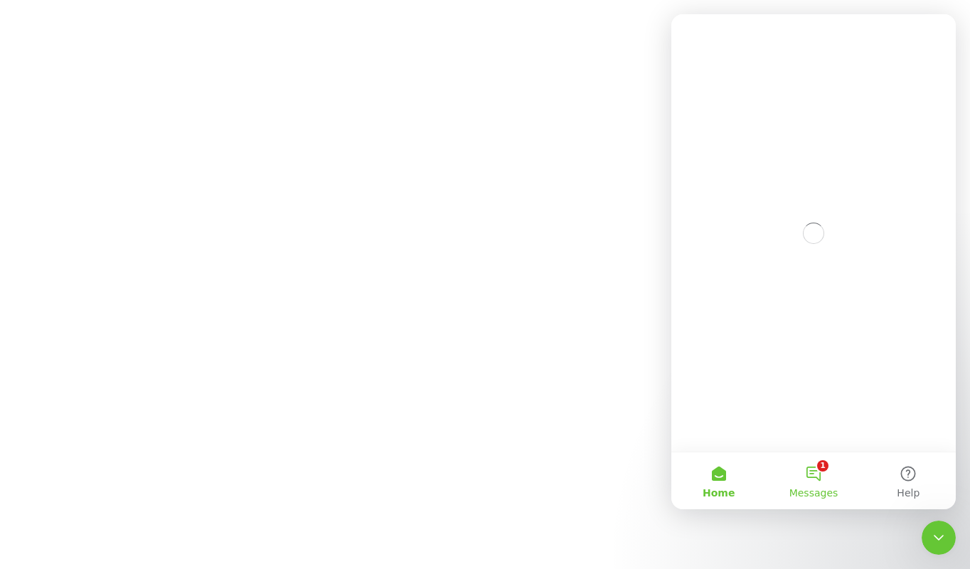
click at [816, 452] on button "1 Messages" at bounding box center [813, 480] width 95 height 57
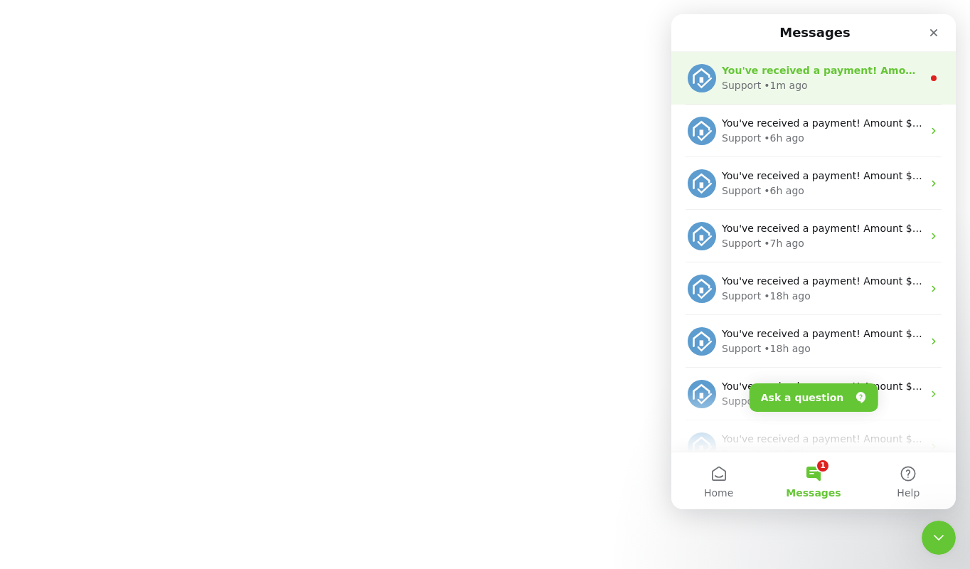
click at [781, 78] on div "• 1m ago" at bounding box center [785, 85] width 43 height 15
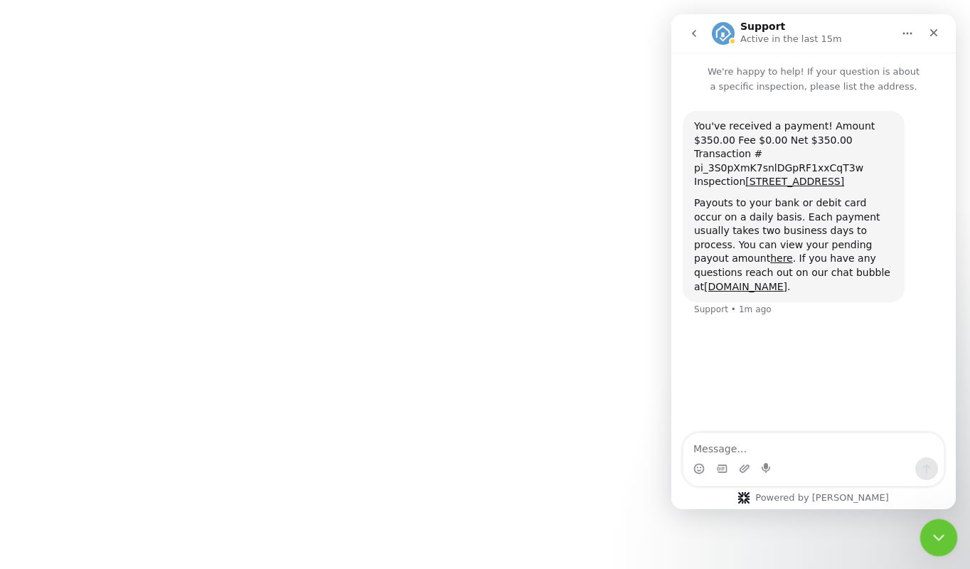
click at [939, 534] on icon "Close Intercom Messenger" at bounding box center [936, 535] width 17 height 17
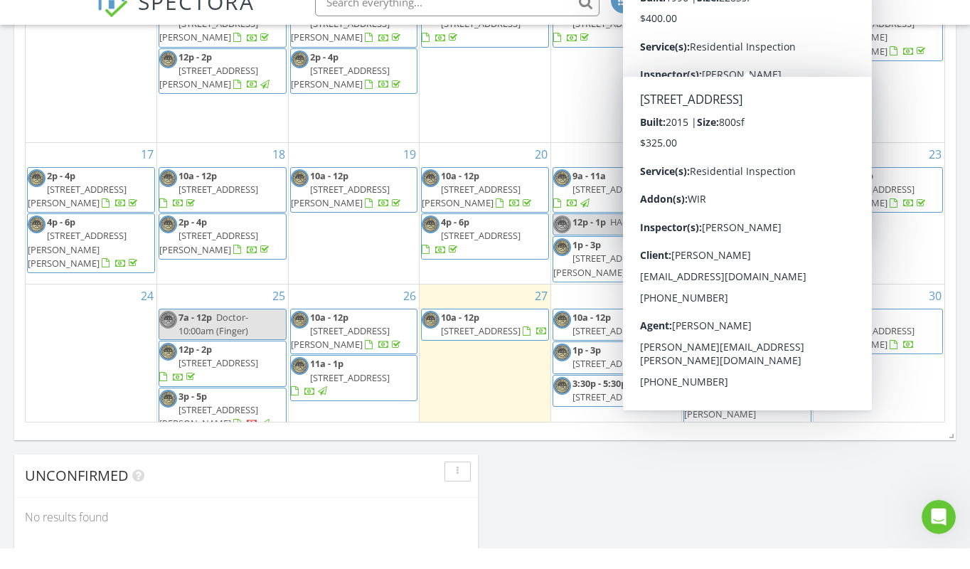
scroll to position [909, 0]
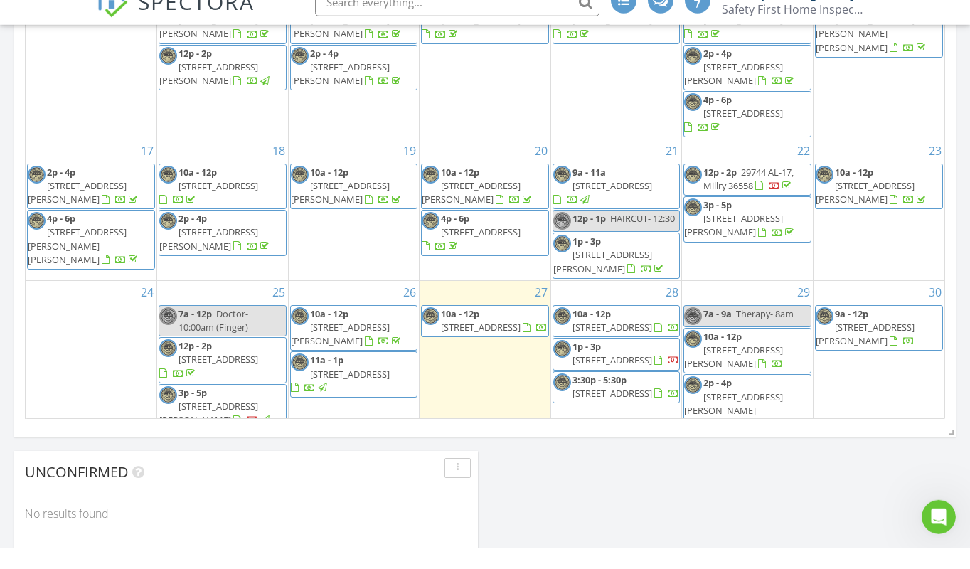
click at [642, 374] on span "[STREET_ADDRESS]" at bounding box center [612, 380] width 80 height 13
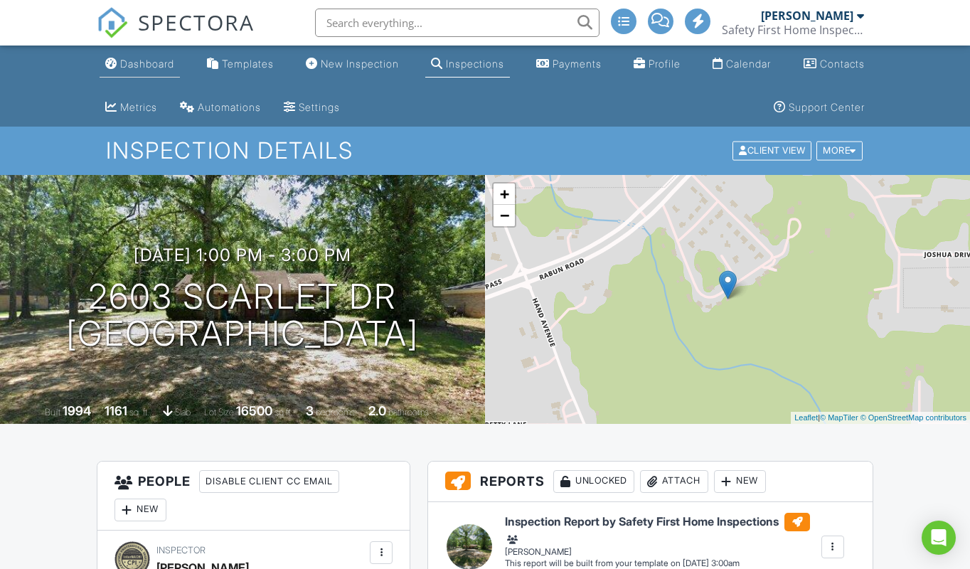
click at [151, 65] on div "Dashboard" at bounding box center [147, 64] width 54 height 12
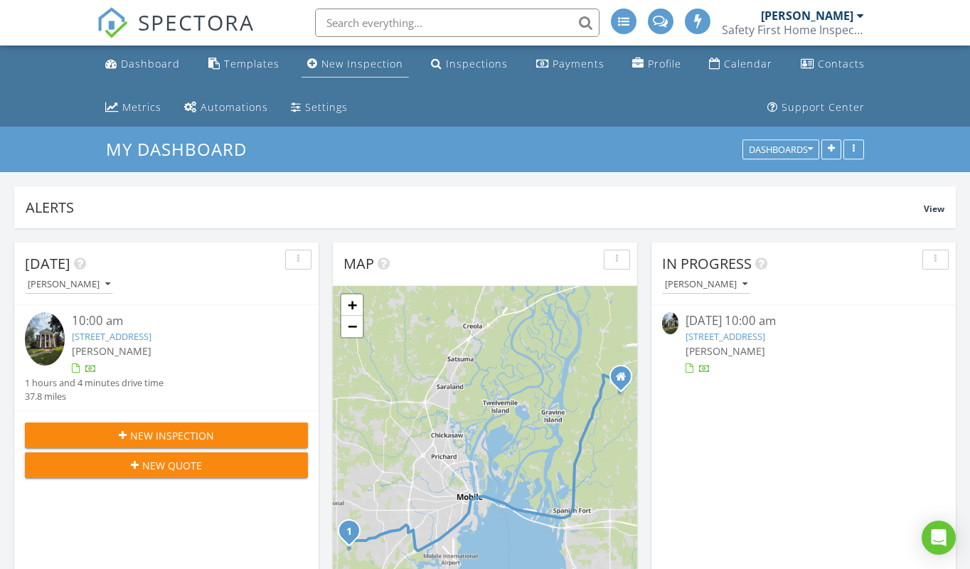
click at [360, 67] on div "New Inspection" at bounding box center [362, 64] width 82 height 14
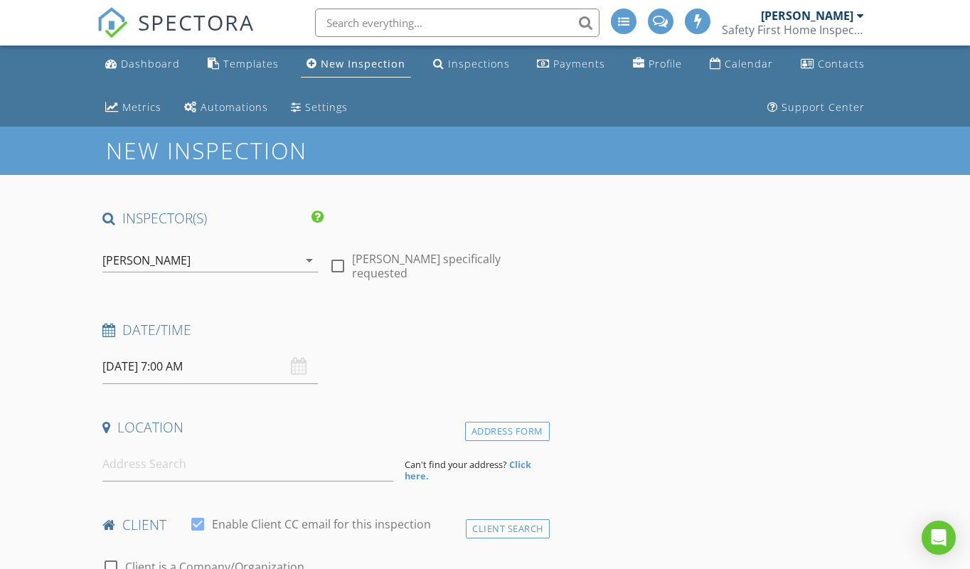
click at [208, 375] on input "[DATE] 7:00 AM" at bounding box center [209, 366] width 215 height 35
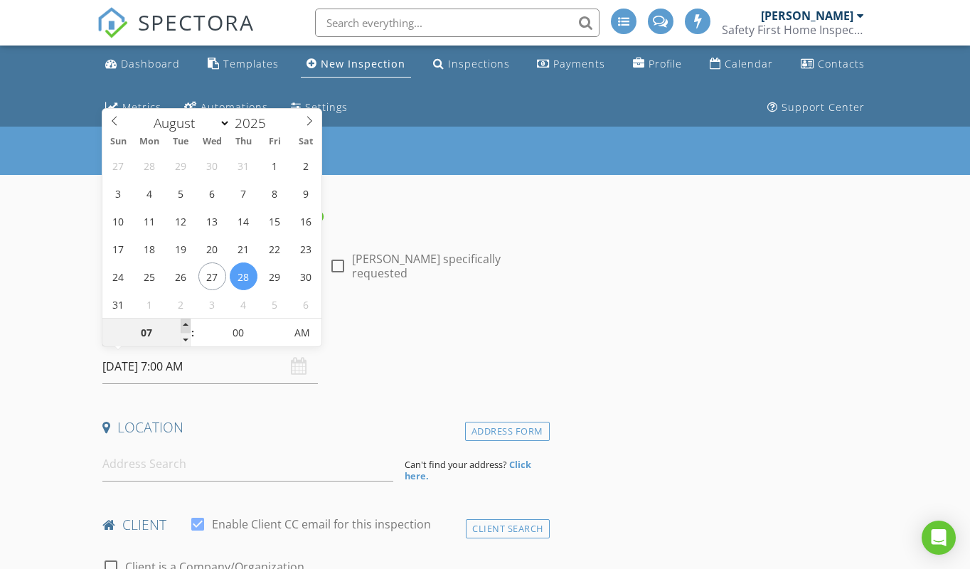
type input "08"
type input "[DATE] 8:00 AM"
click at [184, 325] on span at bounding box center [186, 326] width 10 height 14
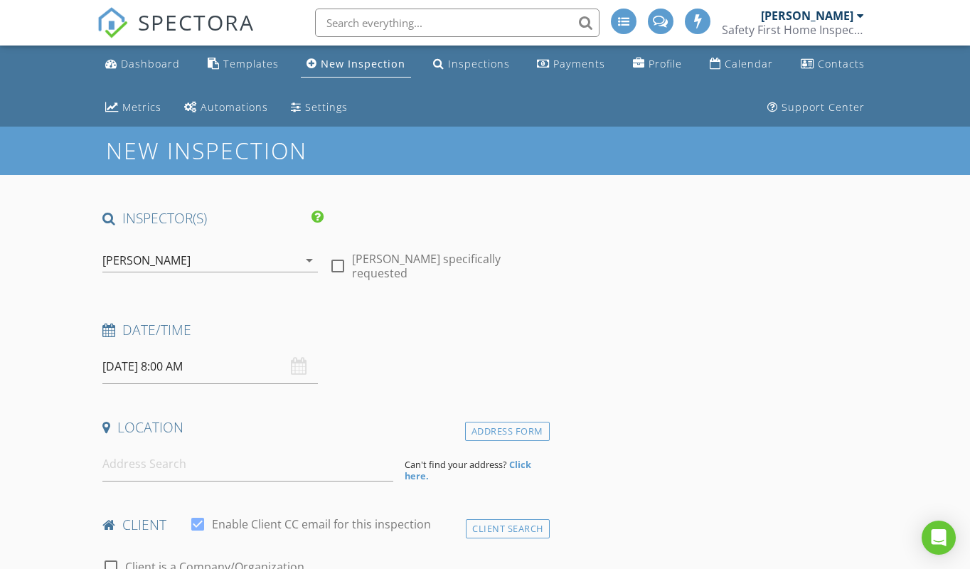
click at [347, 372] on div "Date/Time [DATE] 8:00 AM" at bounding box center [323, 352] width 453 height 63
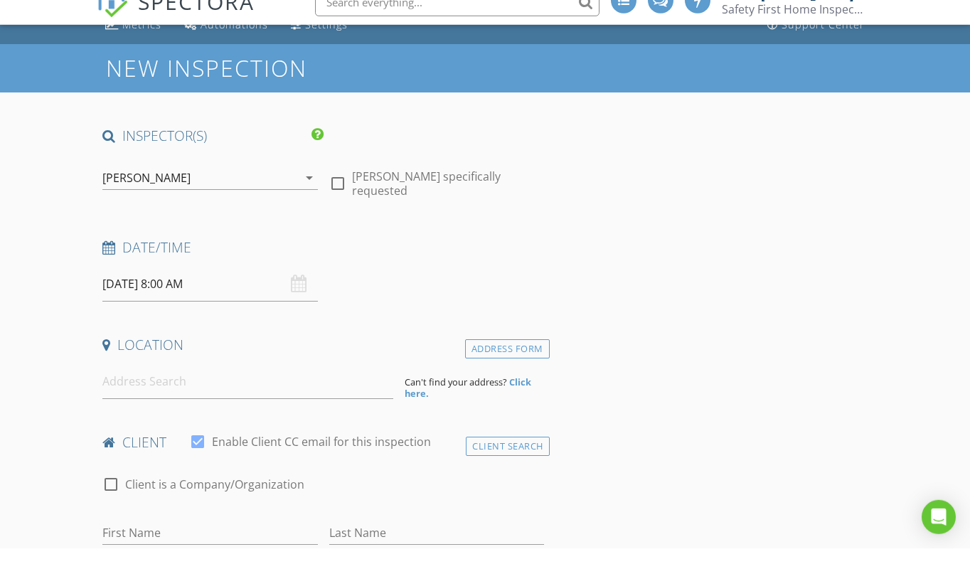
scroll to position [91, 0]
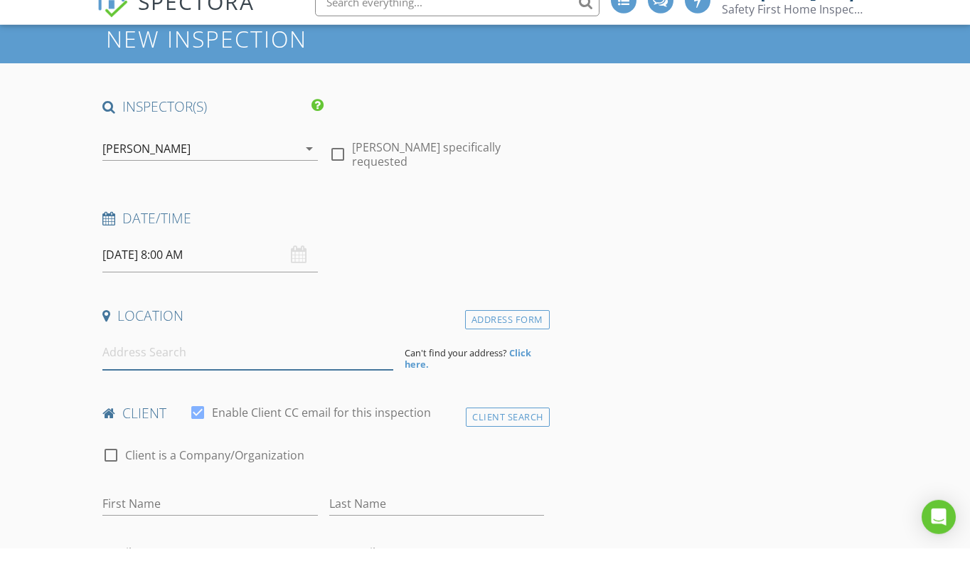
click at [114, 356] on input at bounding box center [247, 373] width 290 height 35
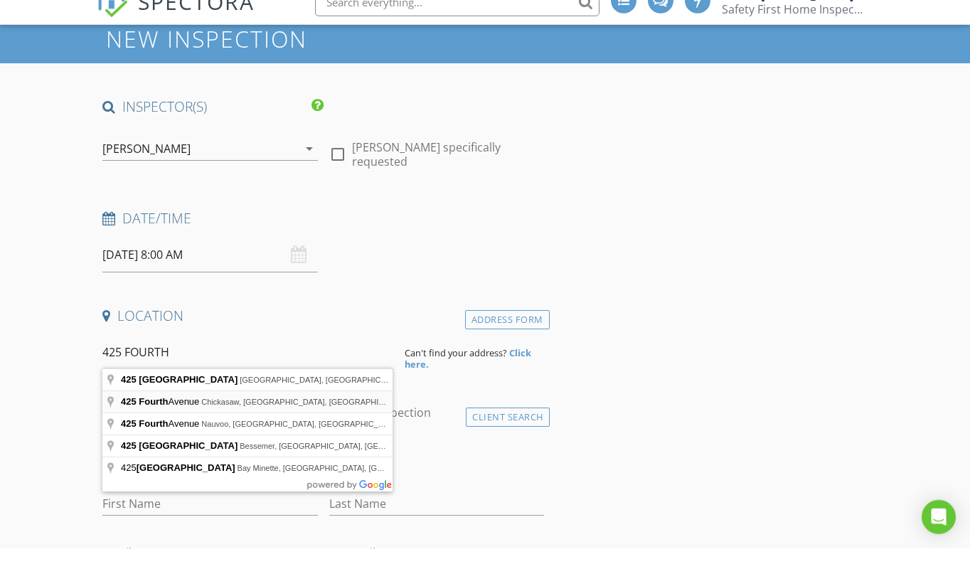
type input "[STREET_ADDRESS]"
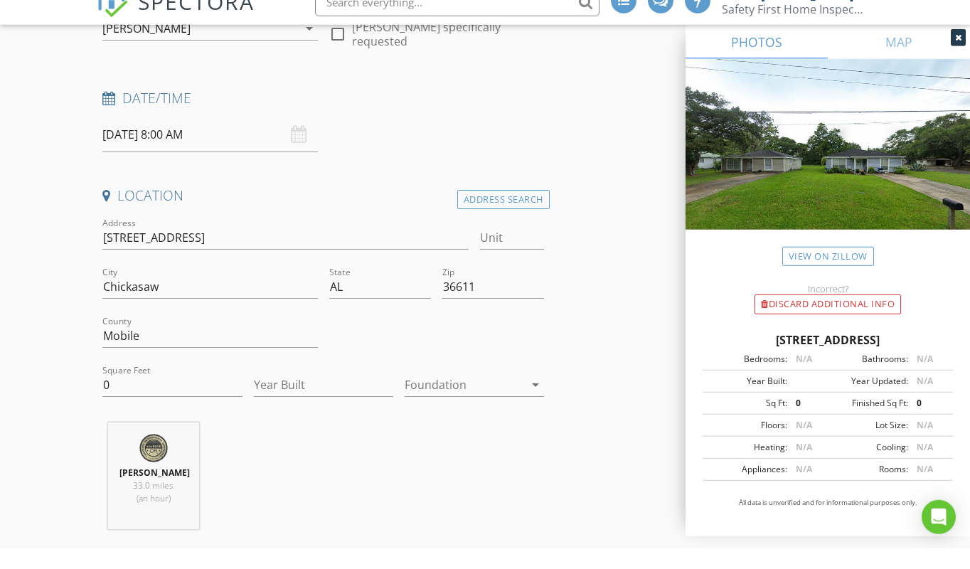
scroll to position [217, 0]
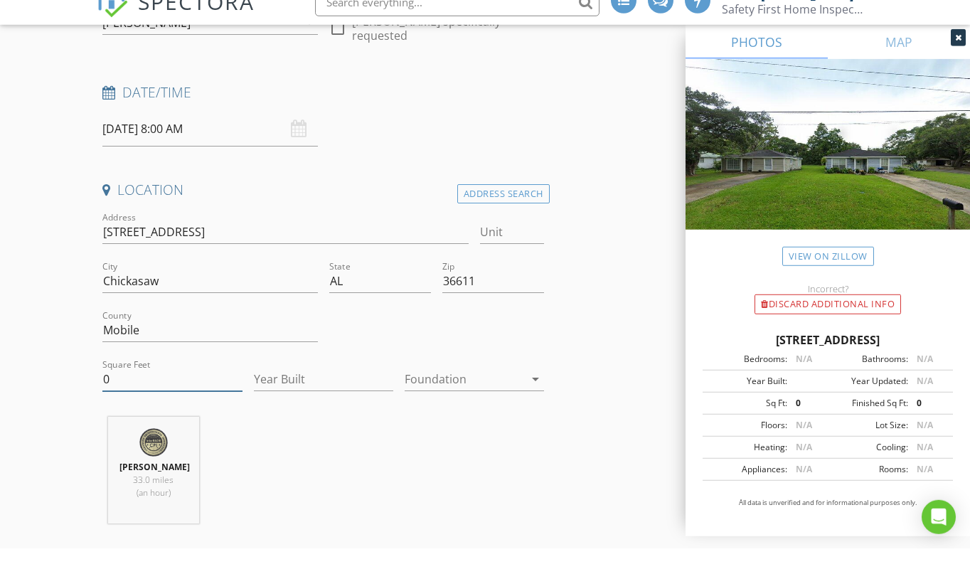
click at [115, 388] on input "0" at bounding box center [171, 399] width 139 height 23
type input "1546"
click at [278, 388] on input "Year Built" at bounding box center [323, 399] width 139 height 23
type input "2023"
click at [444, 388] on div at bounding box center [464, 399] width 119 height 23
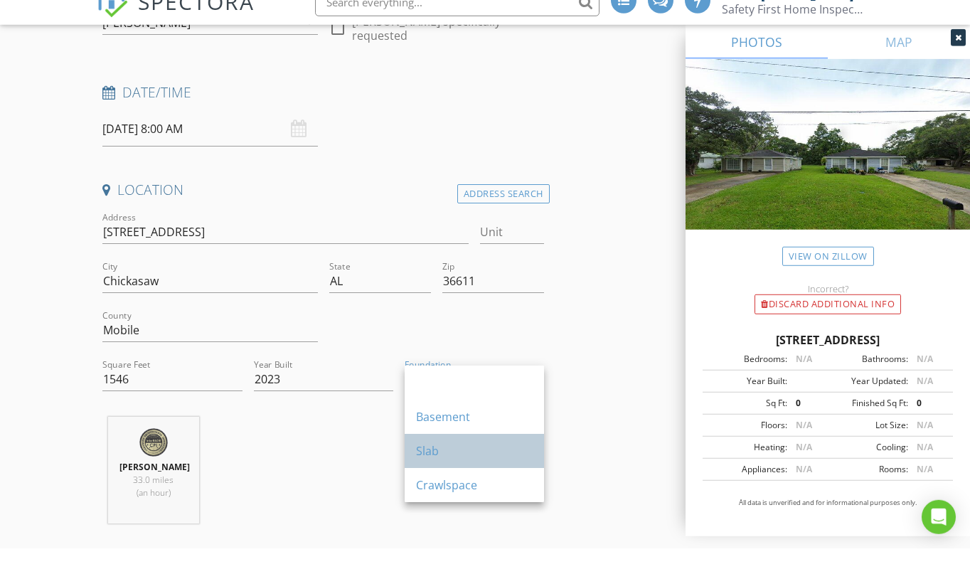
click at [447, 463] on div "Slab" at bounding box center [474, 471] width 117 height 17
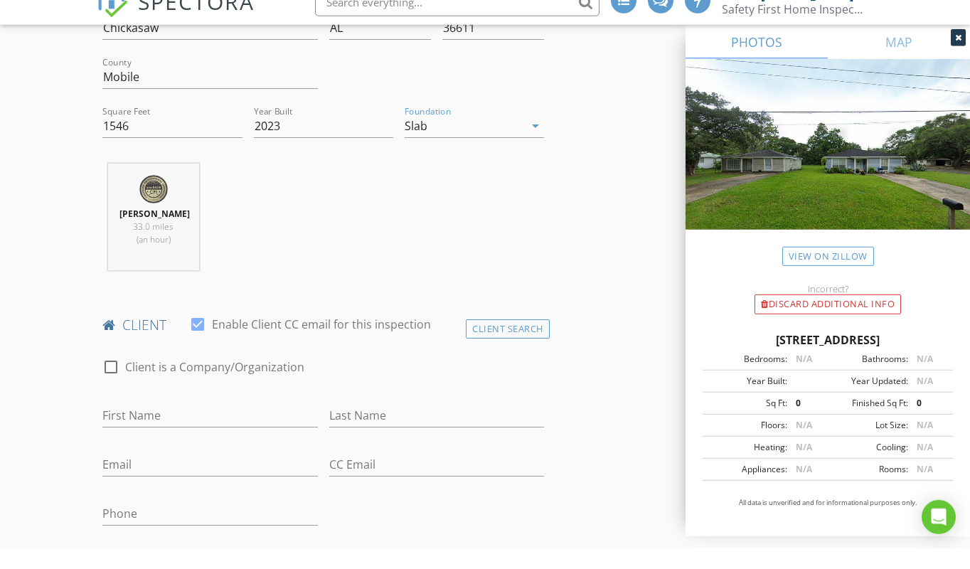
scroll to position [514, 0]
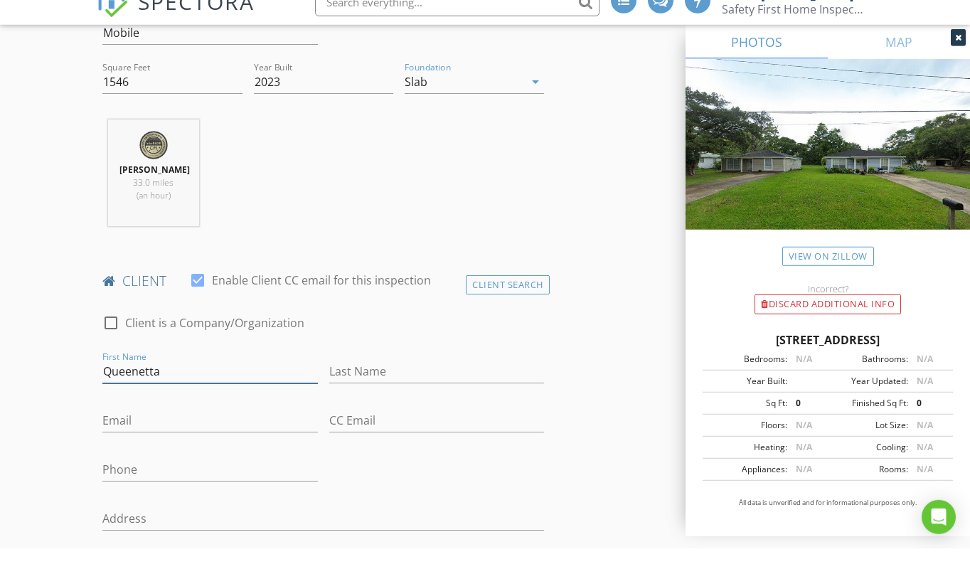
type input "Queenetta"
type input "[PERSON_NAME]"
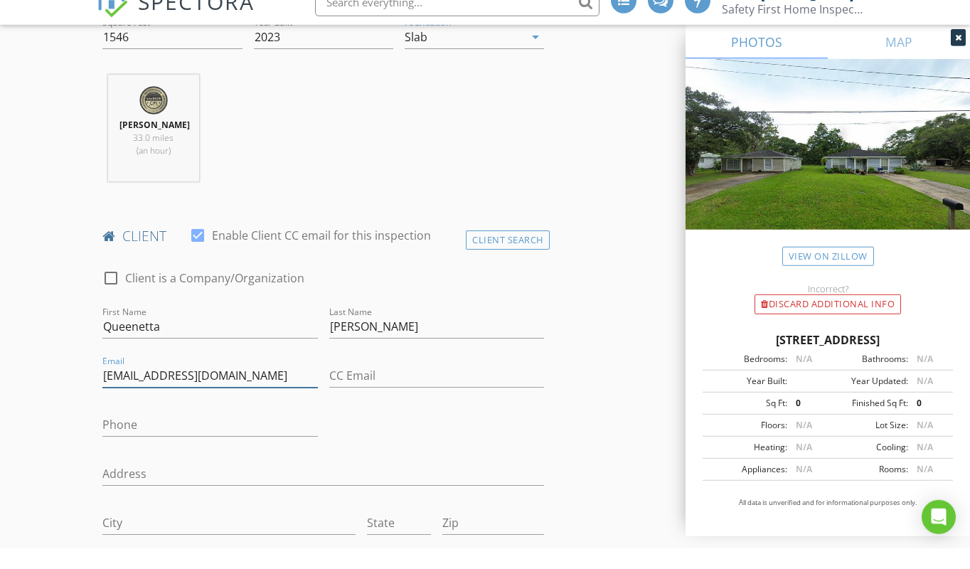
scroll to position [594, 0]
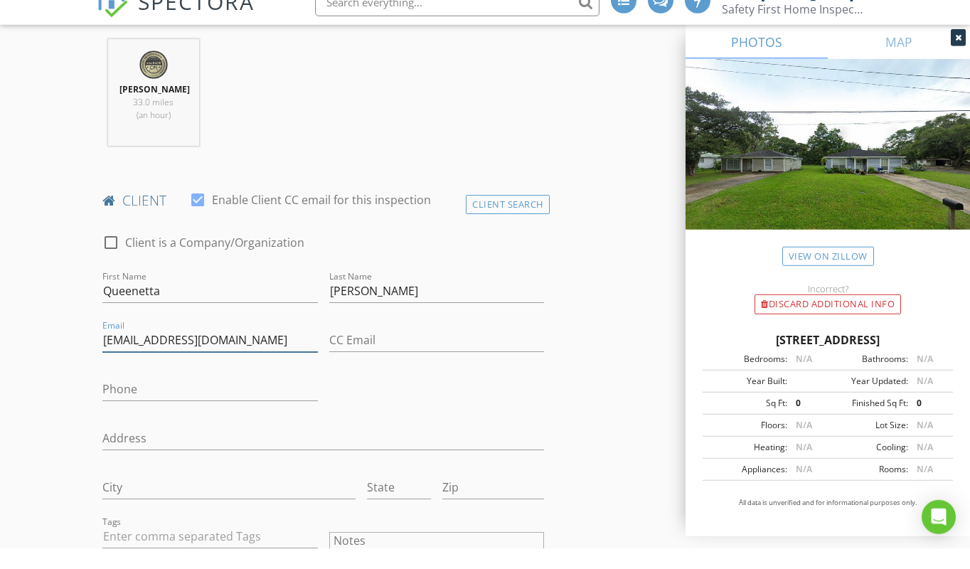
type input "[EMAIL_ADDRESS][DOMAIN_NAME]"
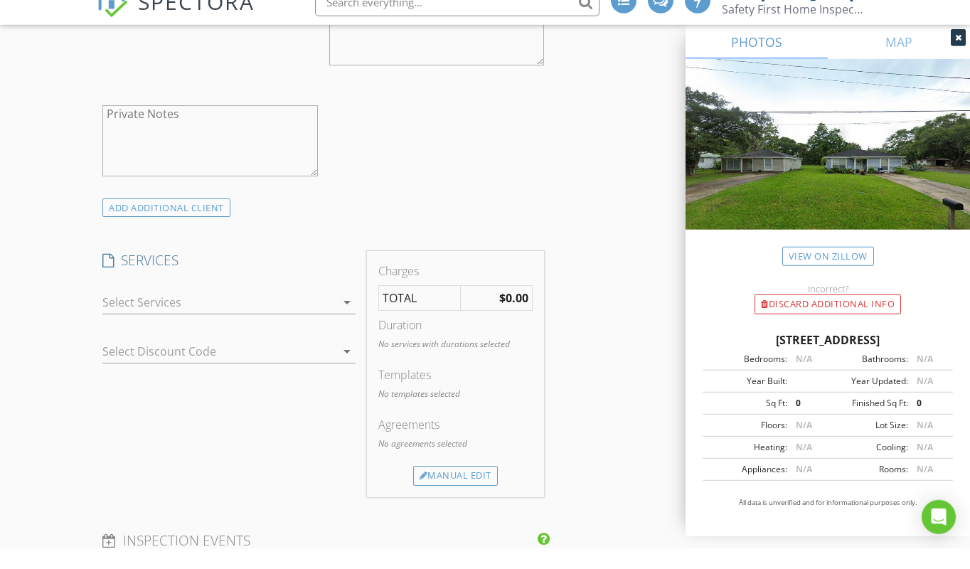
scroll to position [1160, 0]
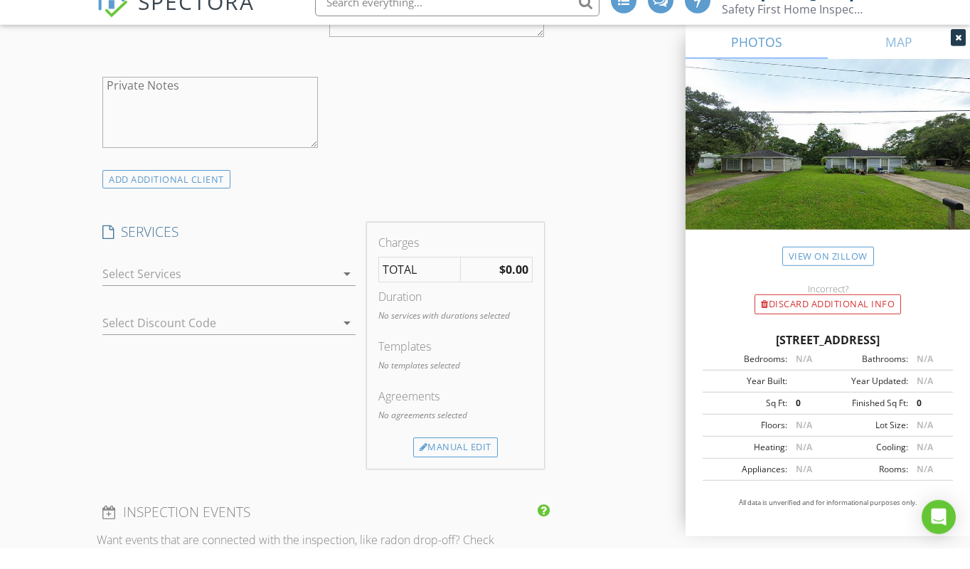
type input "[PHONE_NUMBER]"
click at [346, 286] on icon "arrow_drop_down" at bounding box center [346, 294] width 17 height 17
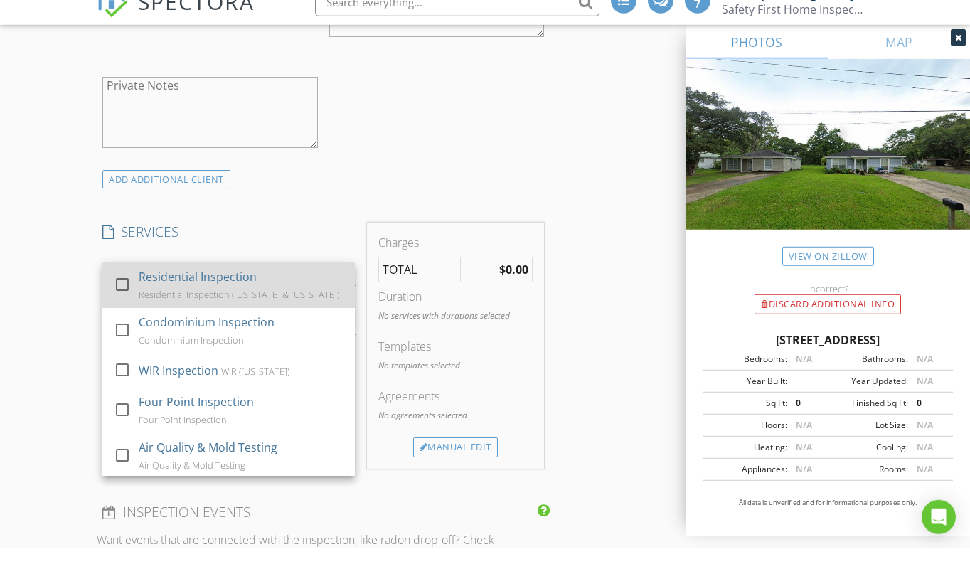
click at [324, 292] on div "Residential Inspection Residential Inspection (Alabama & Florida)" at bounding box center [241, 306] width 205 height 46
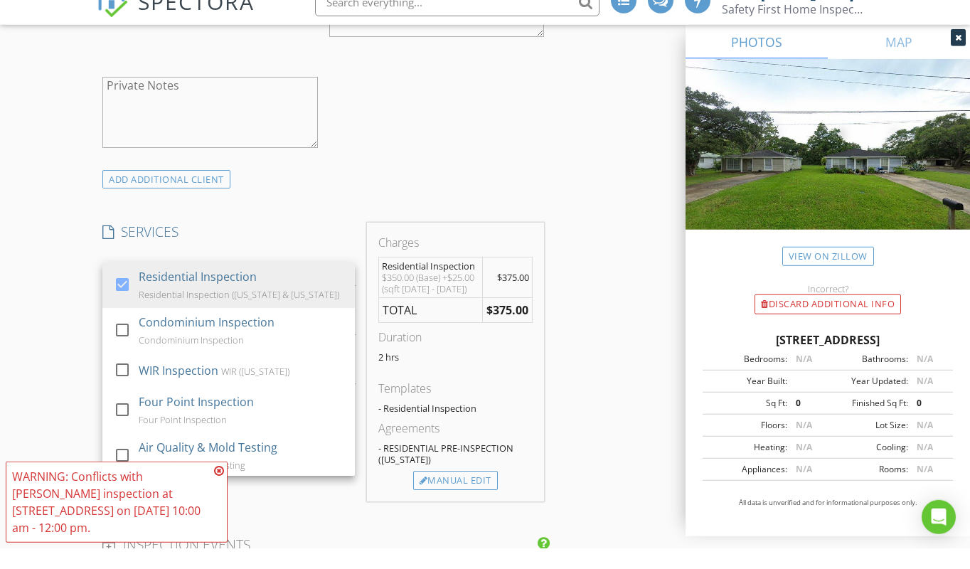
click at [329, 217] on div "INSPECTOR(S) check_box Howard Hathcock PRIMARY Howard Hathcock arrow_drop_down …" at bounding box center [323, 420] width 453 height 2742
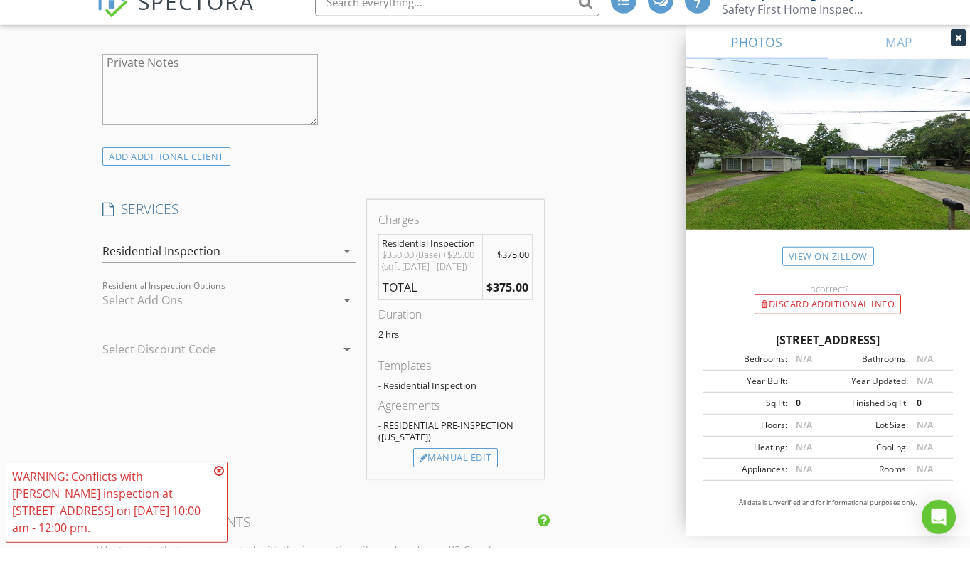
scroll to position [1190, 0]
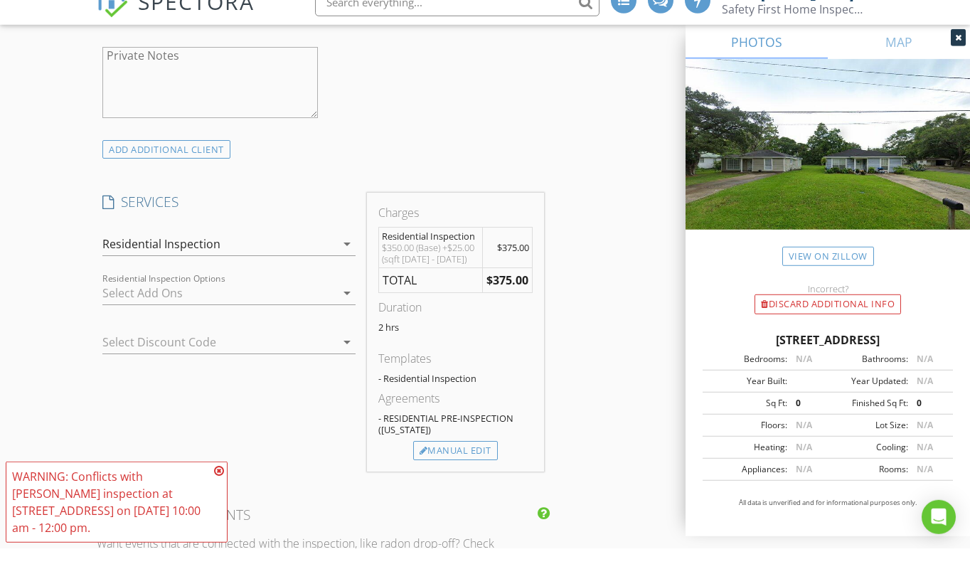
click at [217, 486] on icon at bounding box center [219, 491] width 10 height 11
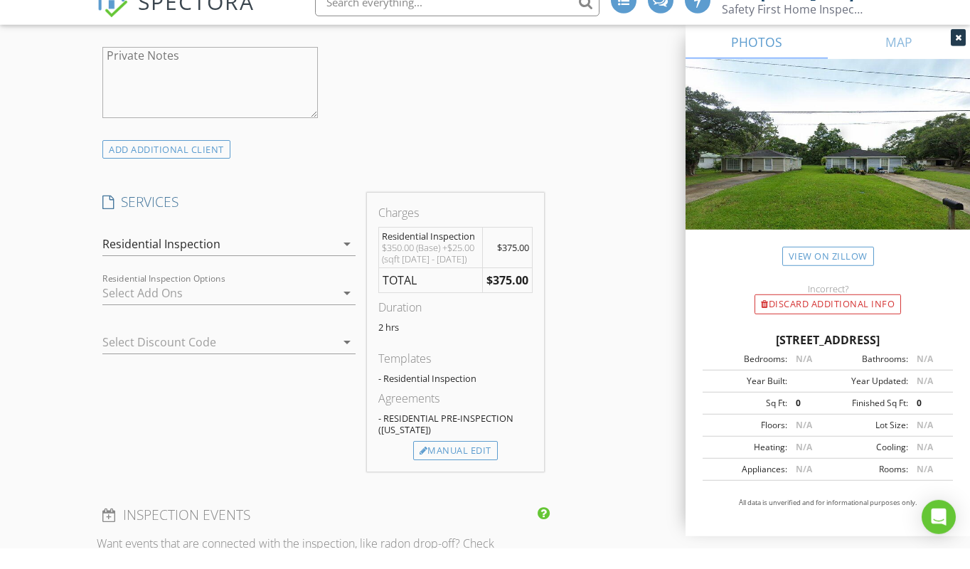
click at [344, 305] on icon "arrow_drop_down" at bounding box center [346, 313] width 17 height 17
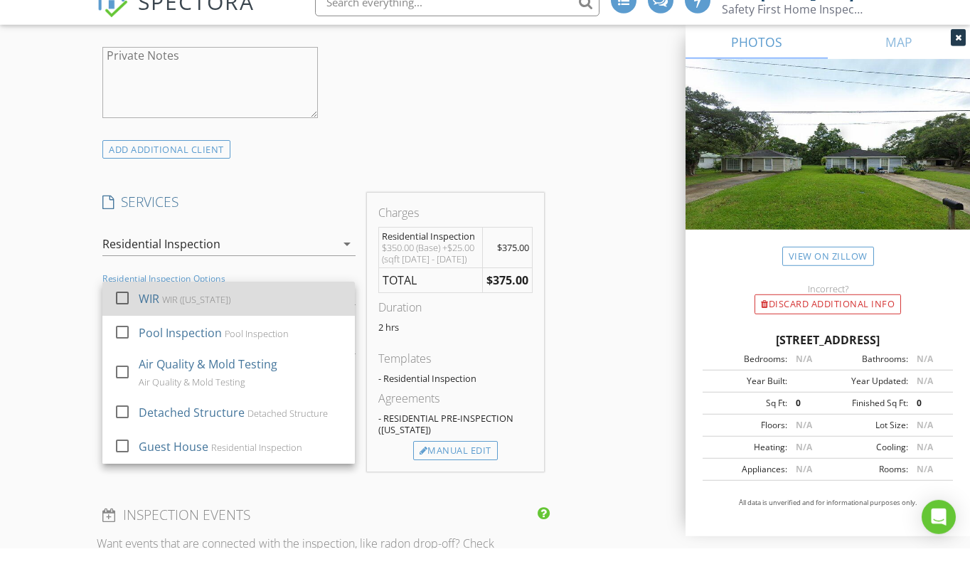
click at [320, 316] on div "WIR WIR (Alabama)" at bounding box center [241, 319] width 205 height 28
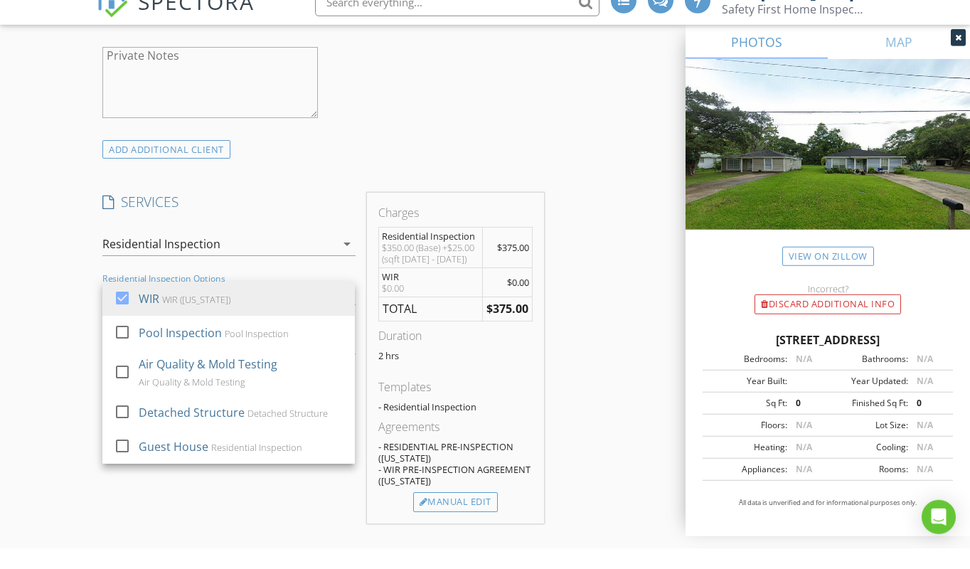
click at [360, 184] on div "INSPECTOR(S) check_box Howard Hathcock PRIMARY Howard Hathcock arrow_drop_down …" at bounding box center [323, 416] width 453 height 2794
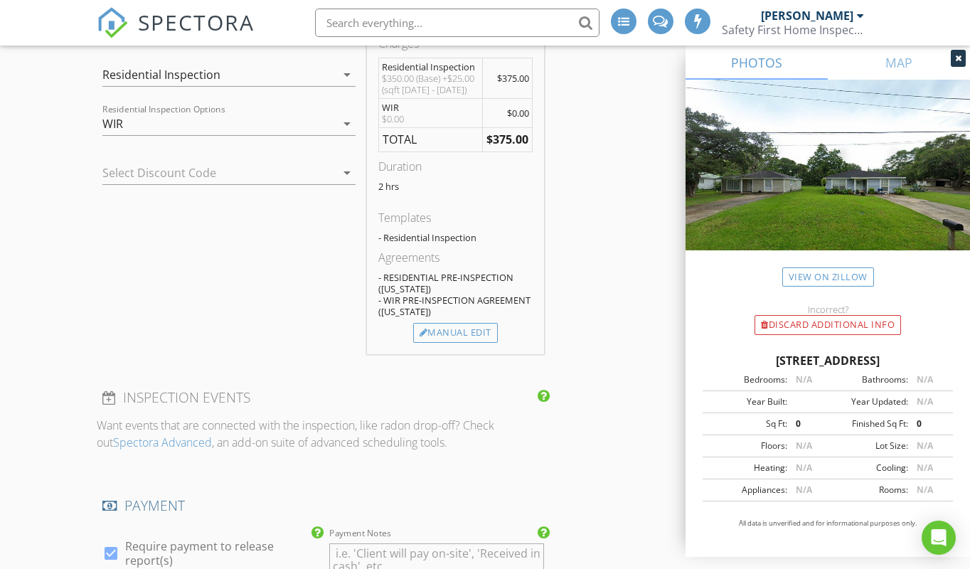
scroll to position [1372, 0]
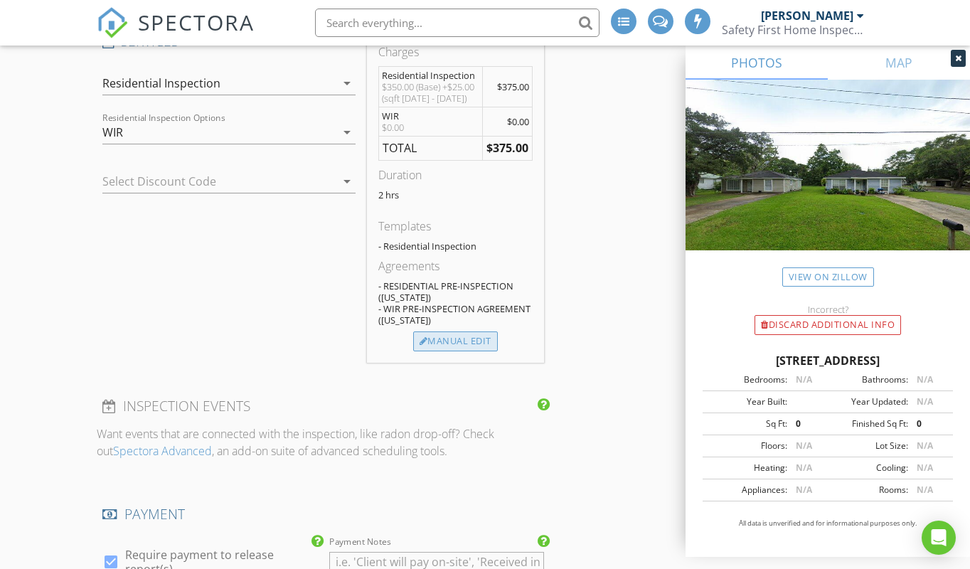
click at [452, 348] on div "Manual Edit" at bounding box center [455, 341] width 85 height 20
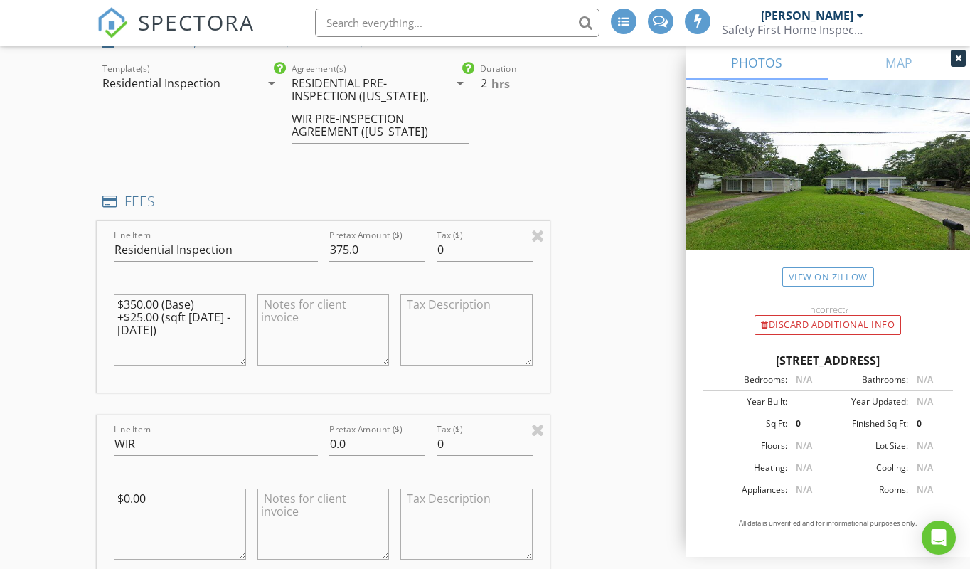
click at [150, 342] on textarea "$350.00 (Base) +$25.00 (sqft 1499 - 1999)" at bounding box center [180, 329] width 132 height 71
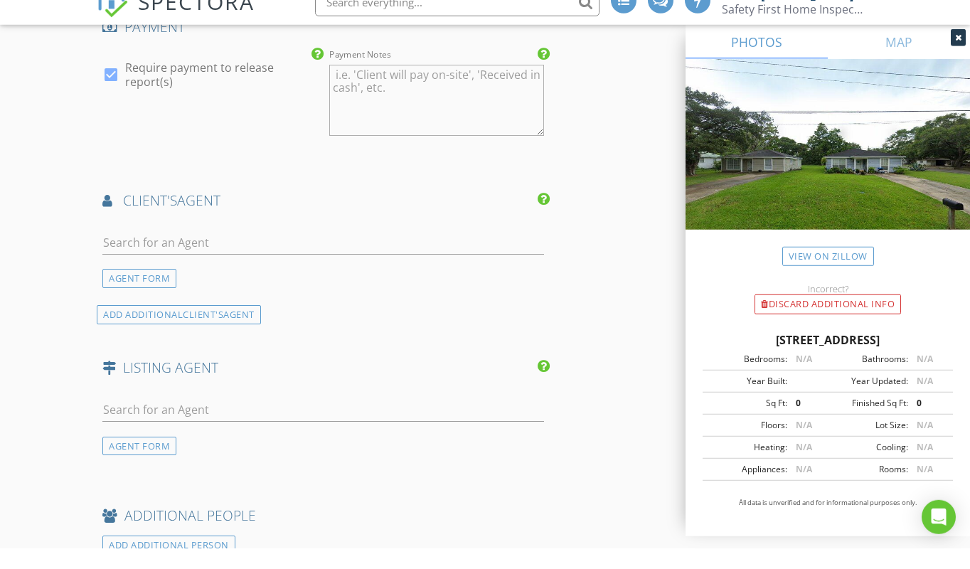
scroll to position [2153, 0]
type textarea "$375.00"
click at [111, 250] on input "text" at bounding box center [323, 261] width 442 height 23
type input "e"
click at [124, 288] on div "AGENT FORM" at bounding box center [139, 297] width 74 height 19
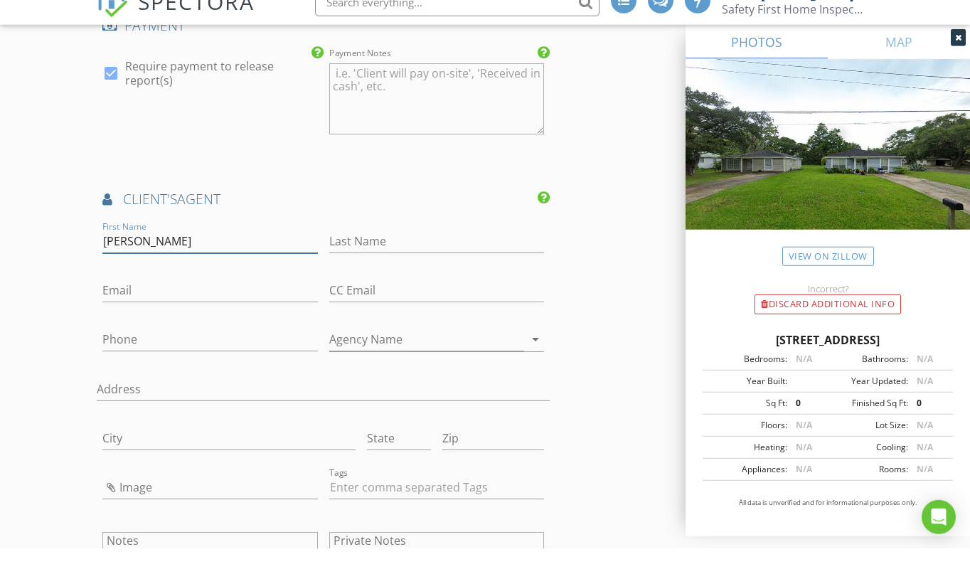
type input "Chasity"
type input "Evans"
type input "251-554-6880"
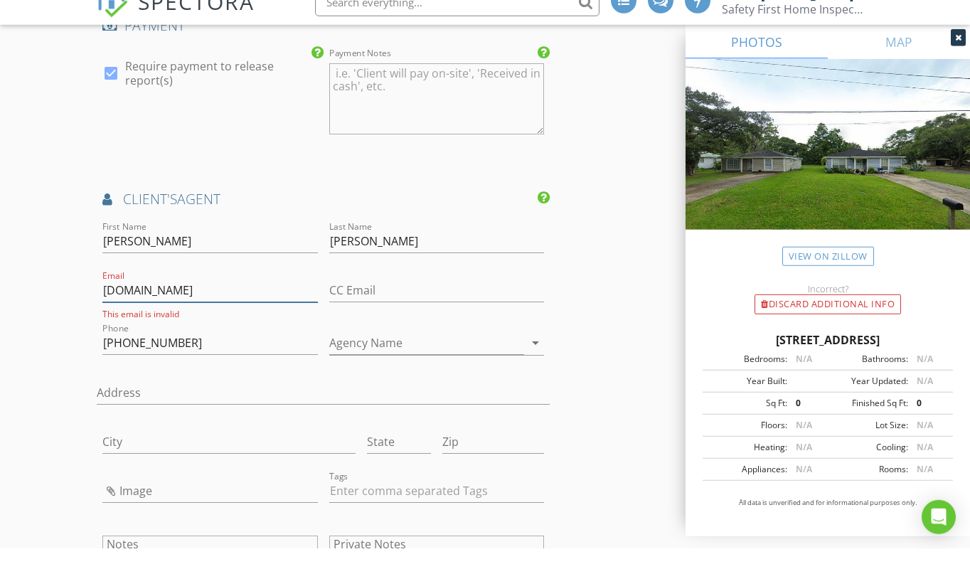
click at [157, 299] on input "chasitye27kw.com" at bounding box center [209, 310] width 215 height 23
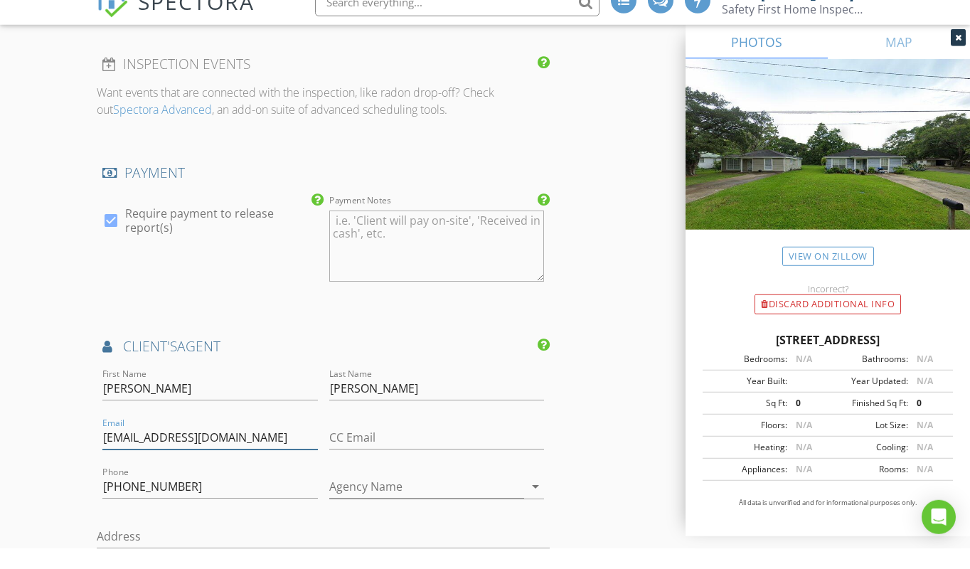
scroll to position [2006, 0]
type input "chasitye27@kw.com"
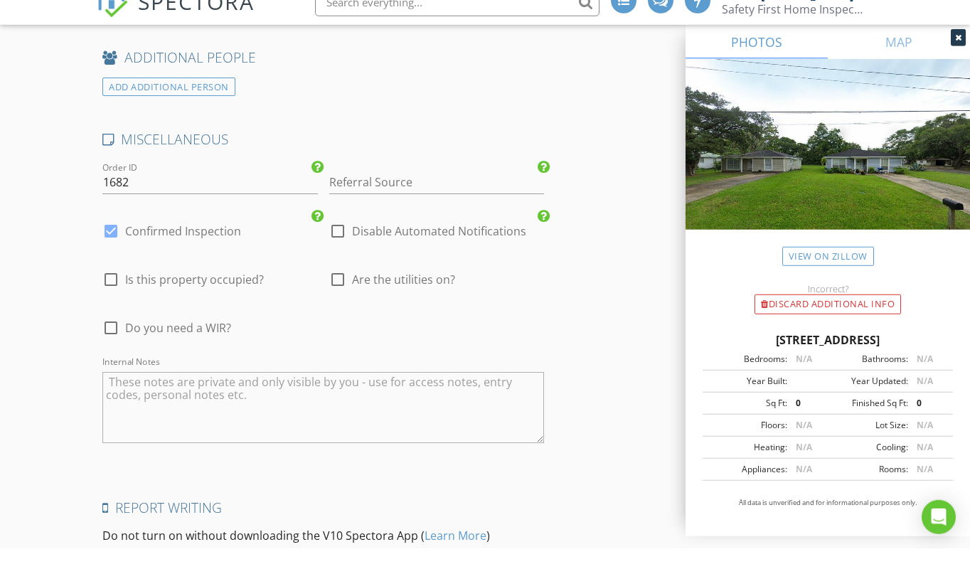
scroll to position [3038, 0]
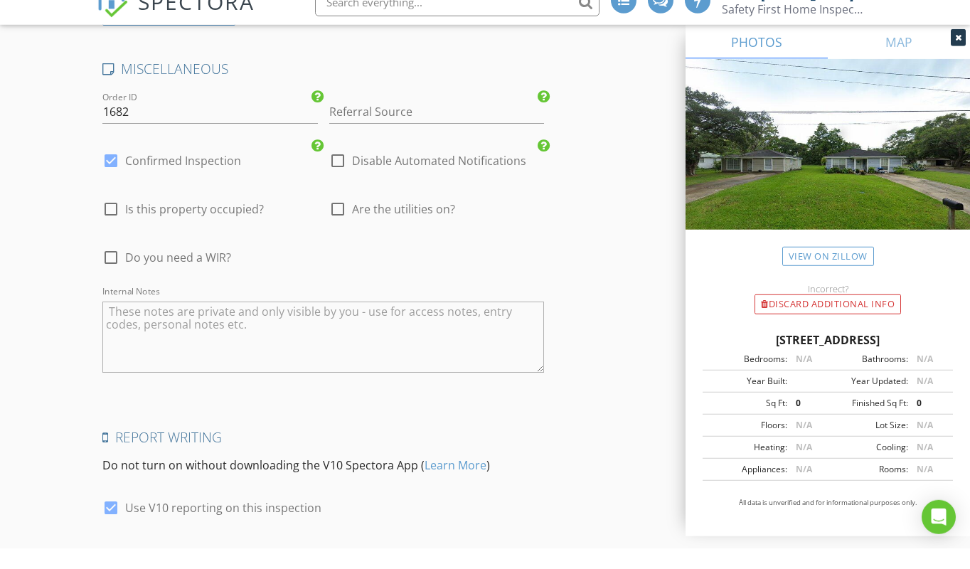
click at [112, 266] on div at bounding box center [111, 278] width 24 height 24
checkbox input "true"
click at [340, 218] on div at bounding box center [338, 230] width 24 height 24
checkbox input "true"
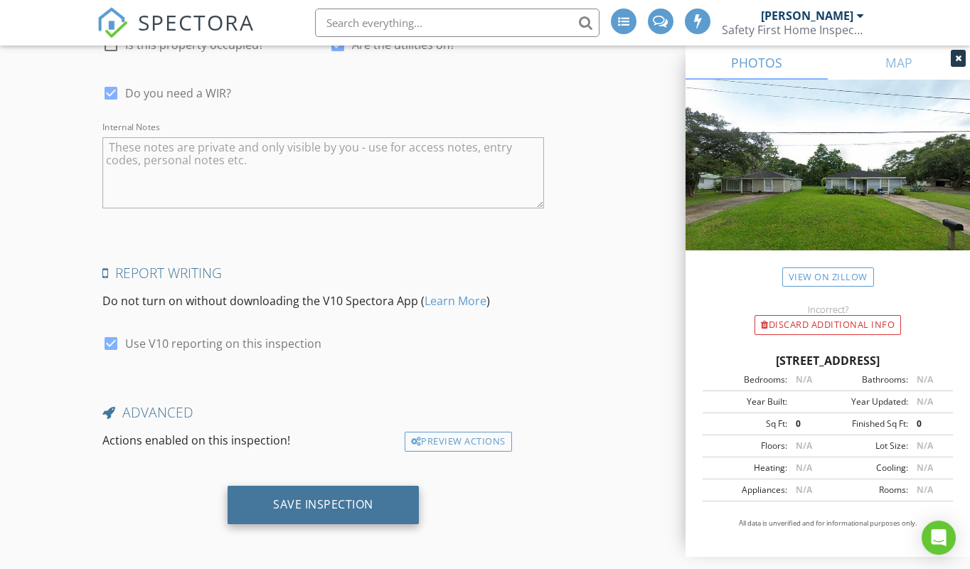
scroll to position [3247, 0]
click at [317, 497] on div "Save Inspection" at bounding box center [323, 504] width 100 height 14
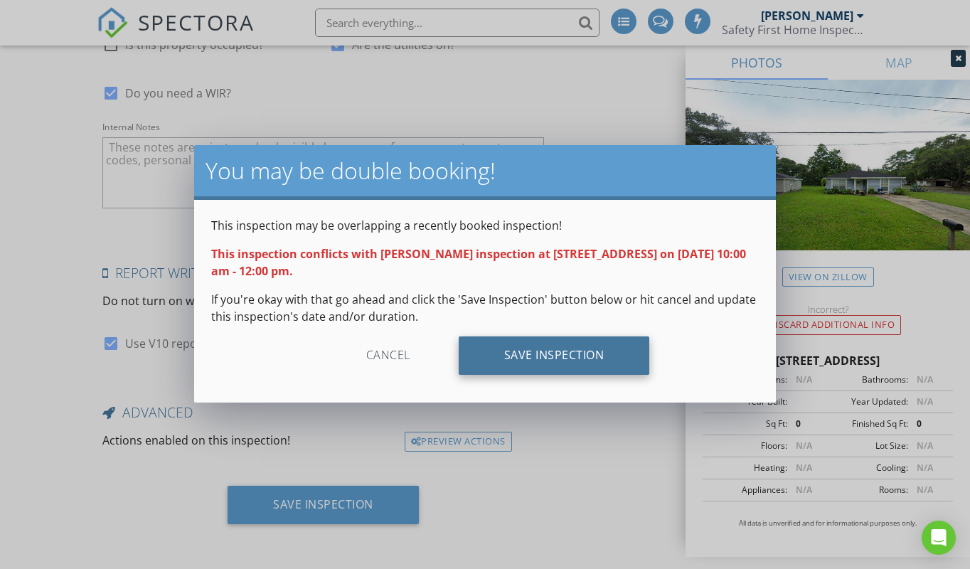
click at [532, 355] on div "Save Inspection" at bounding box center [554, 355] width 191 height 38
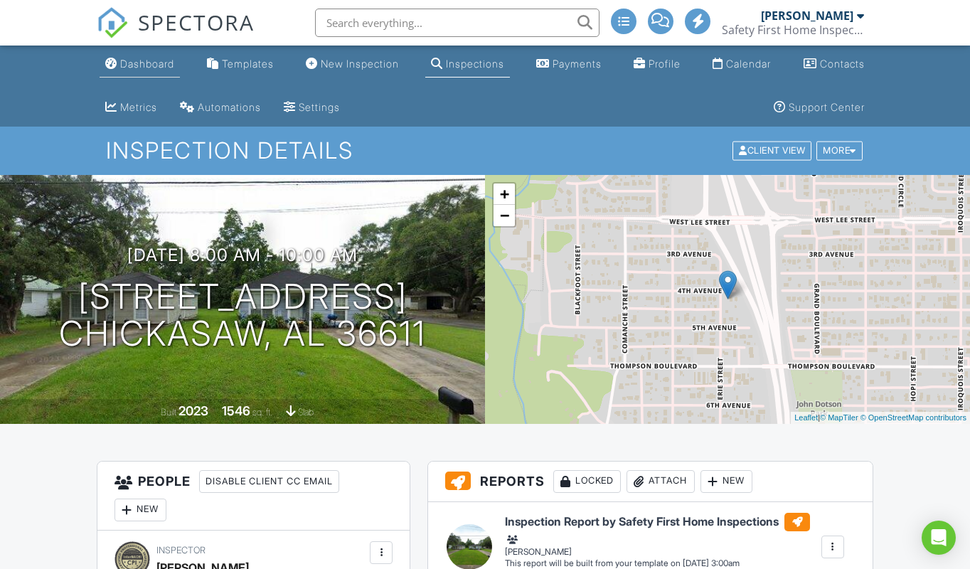
click at [143, 62] on div "Dashboard" at bounding box center [147, 64] width 54 height 12
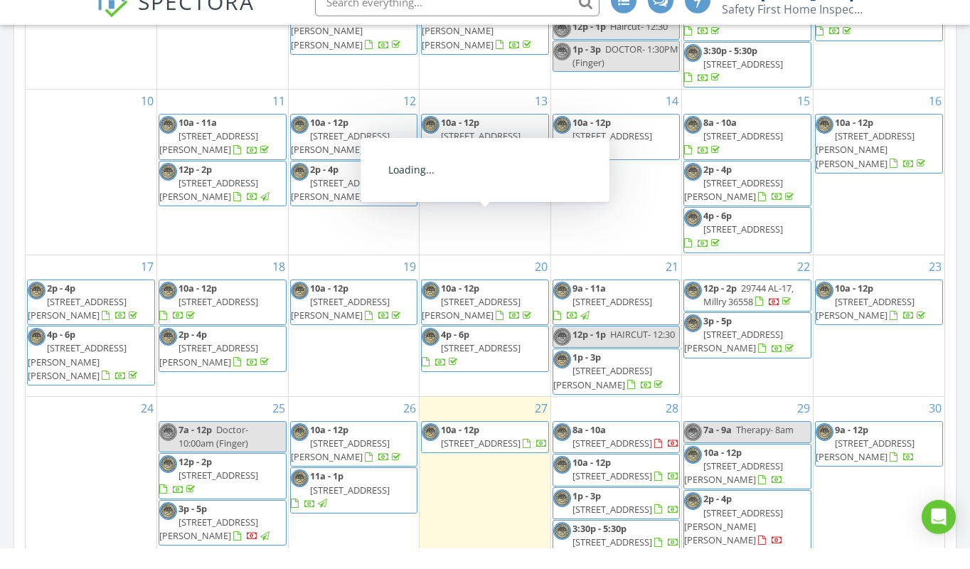
scroll to position [812, 0]
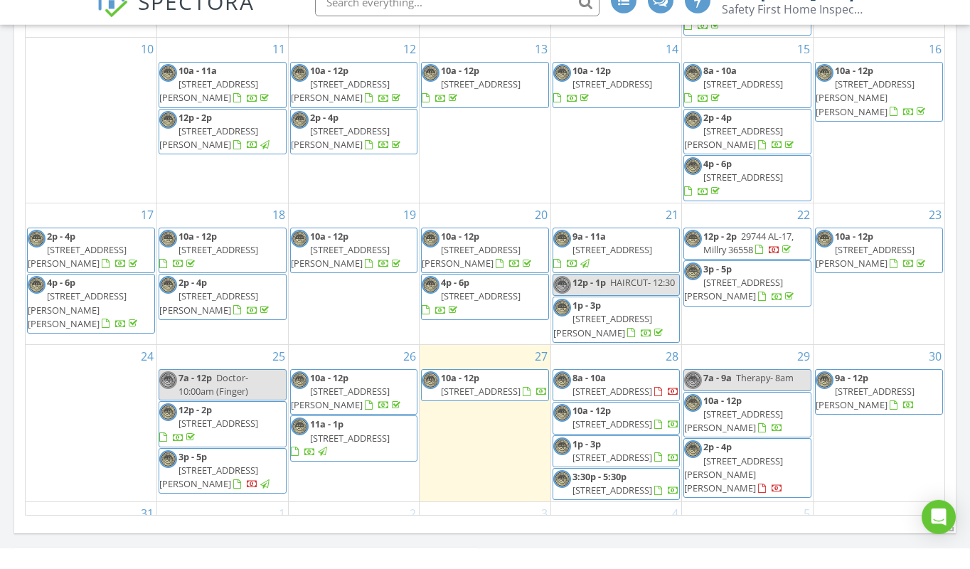
click at [625, 405] on span "[STREET_ADDRESS]" at bounding box center [612, 411] width 80 height 13
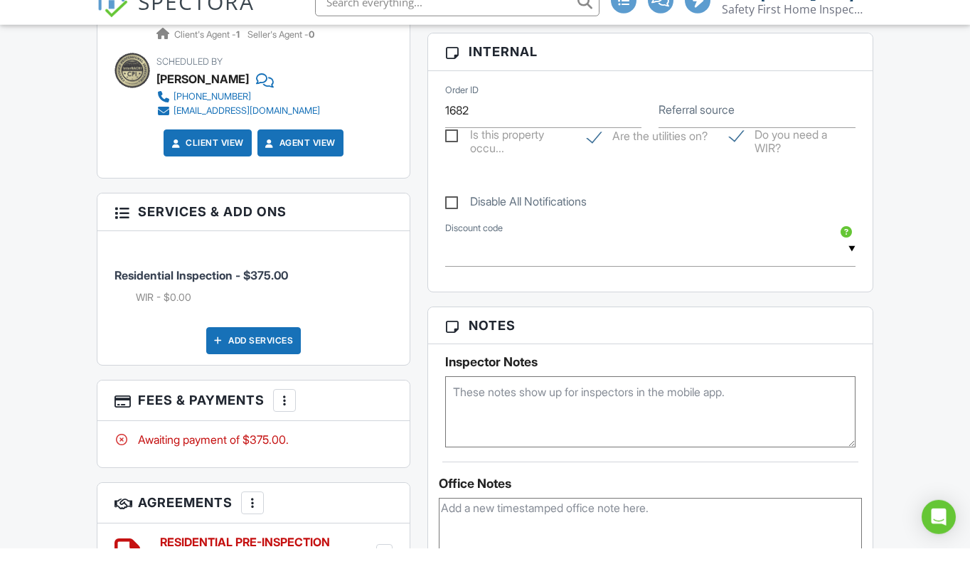
scroll to position [762, 0]
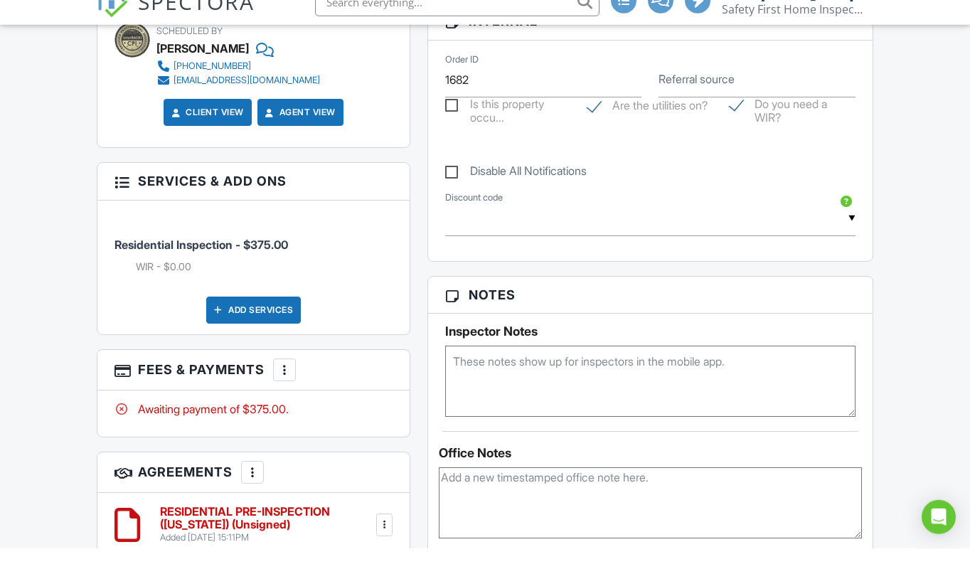
click at [473, 366] on textarea at bounding box center [650, 401] width 410 height 71
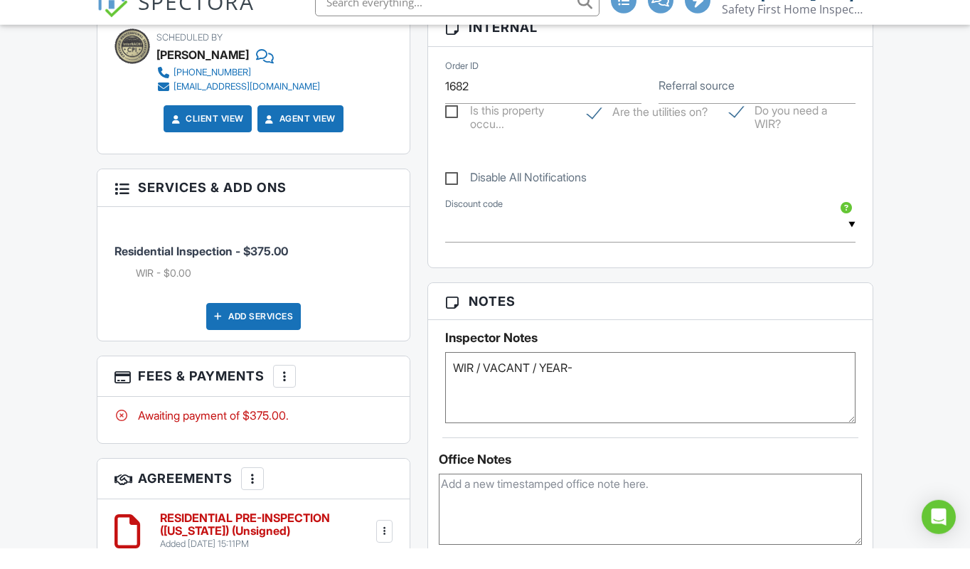
scroll to position [771, 0]
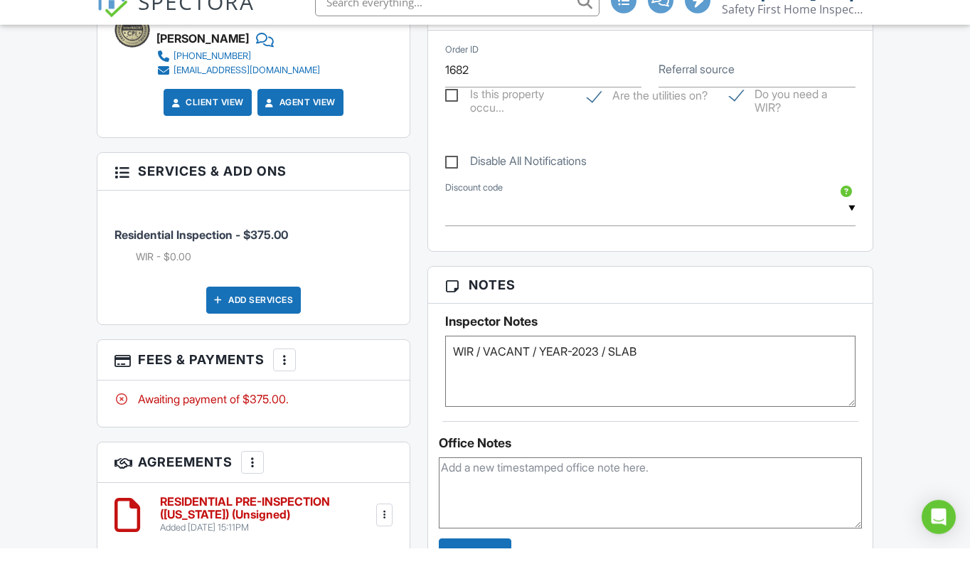
type textarea "WIR / VACANT / YEAR-2023 / SLAB"
click at [493, 489] on textarea at bounding box center [650, 513] width 423 height 71
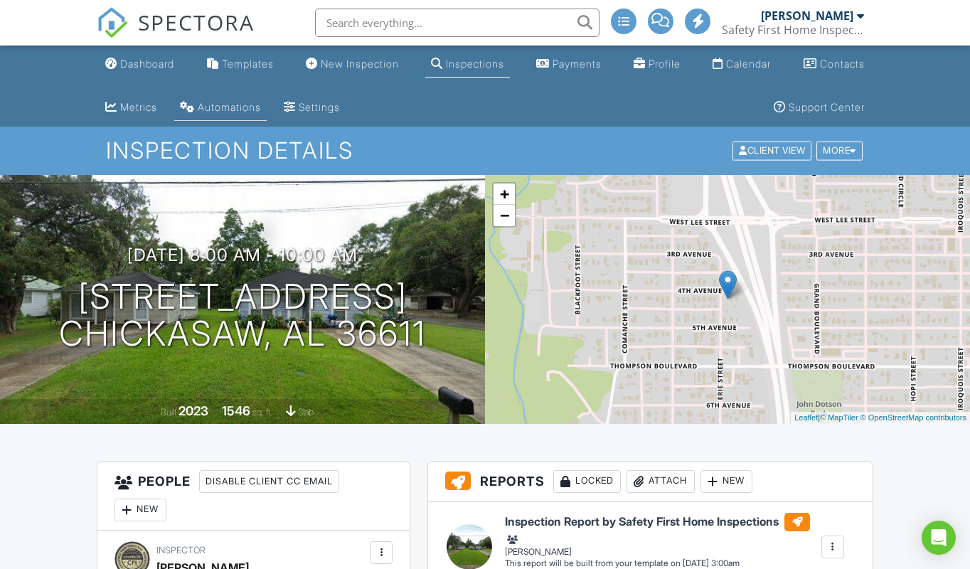
scroll to position [0, 0]
click at [155, 58] on div "Dashboard" at bounding box center [147, 64] width 54 height 12
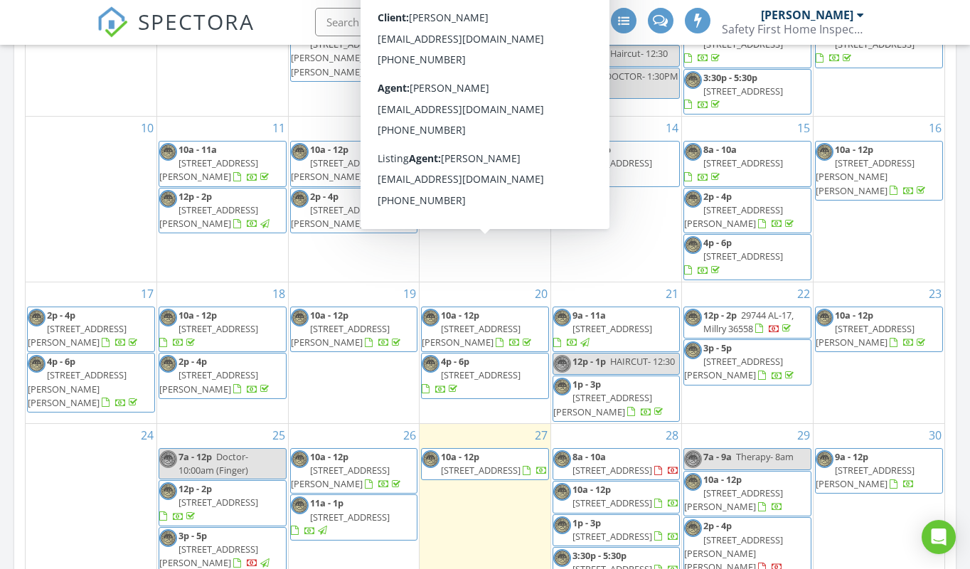
scroll to position [758, 0]
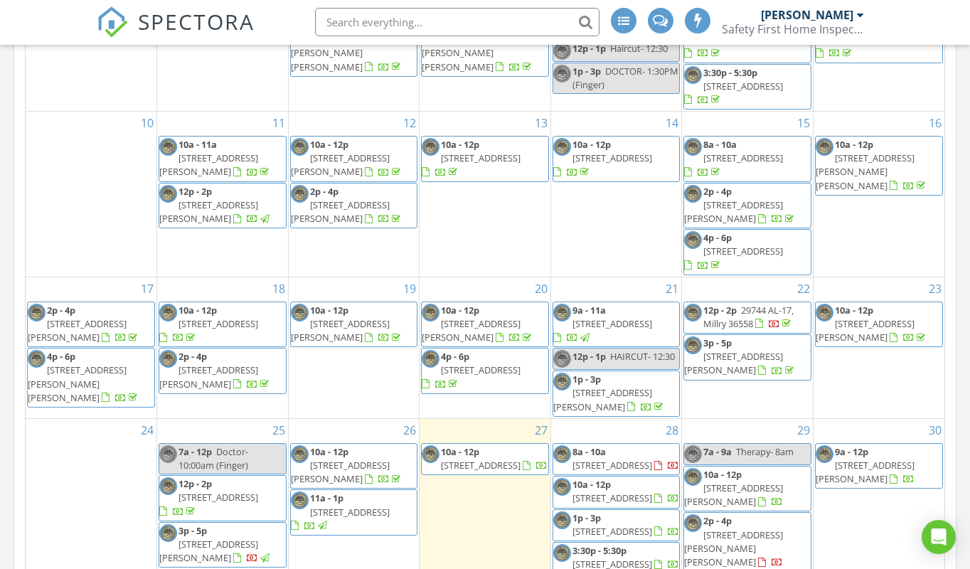
click at [737, 515] on link "2p - 4p [STREET_ADDRESS][PERSON_NAME][PERSON_NAME]" at bounding box center [733, 542] width 99 height 54
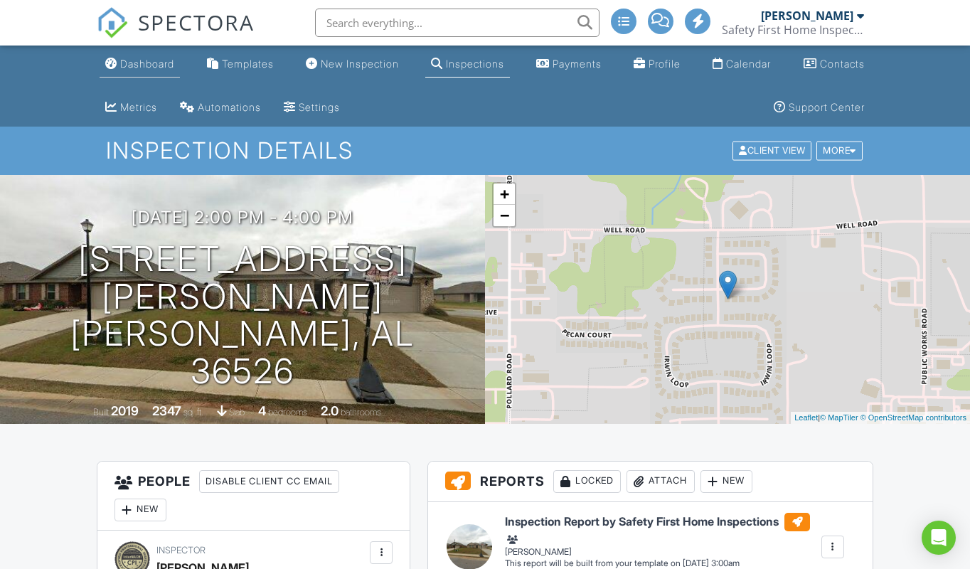
click at [156, 63] on div "Dashboard" at bounding box center [147, 64] width 54 height 12
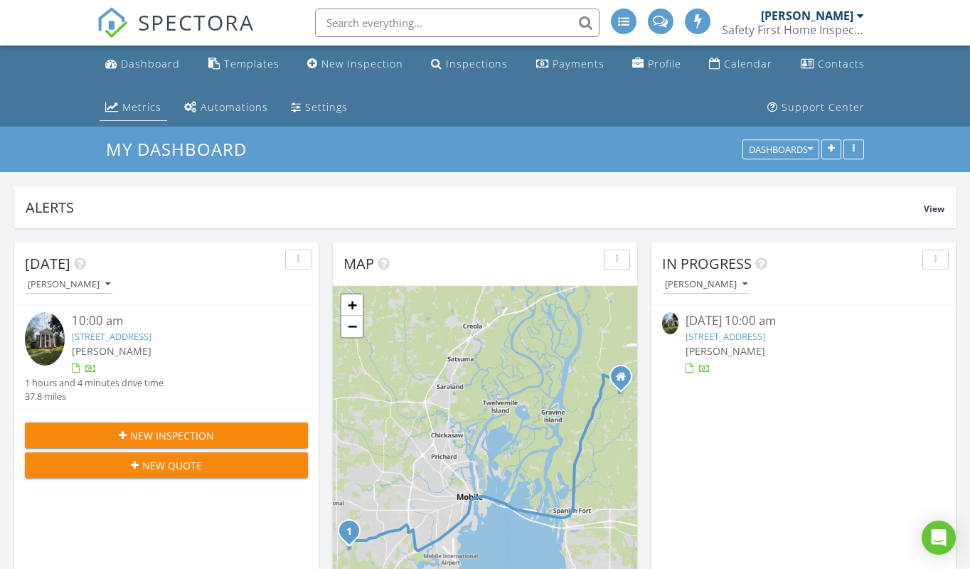
click at [144, 110] on div "Metrics" at bounding box center [141, 107] width 39 height 14
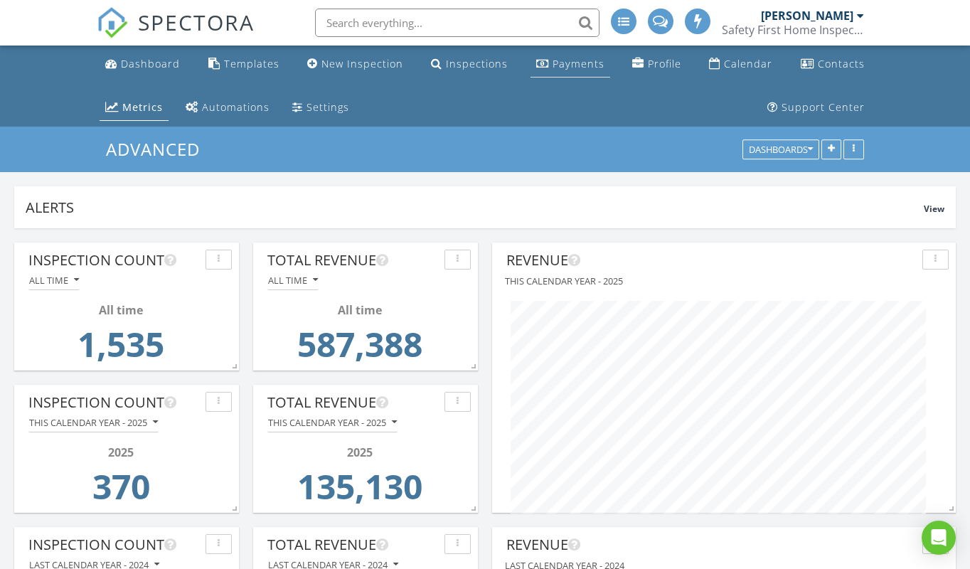
click at [584, 64] on div "Payments" at bounding box center [578, 64] width 52 height 14
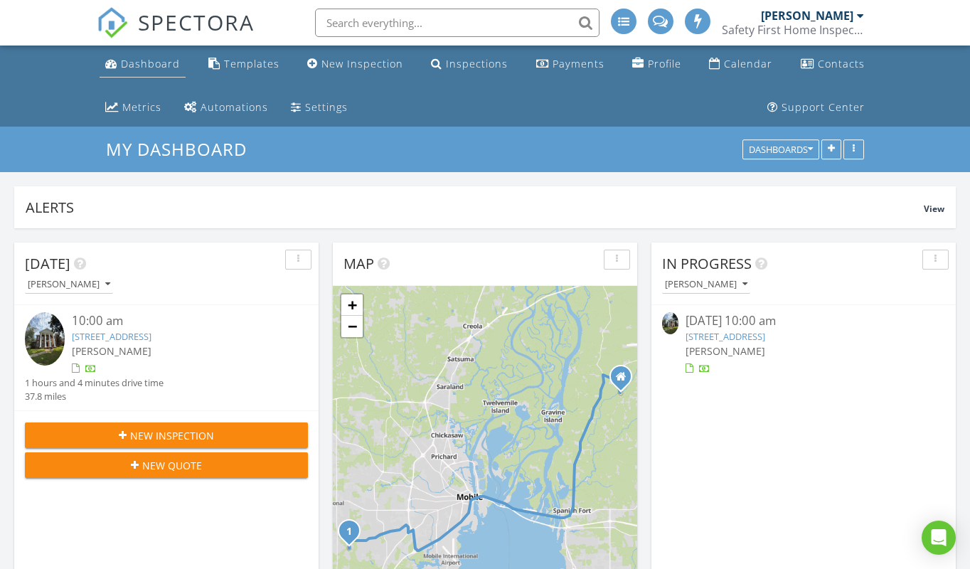
click at [139, 65] on div "Dashboard" at bounding box center [150, 64] width 59 height 14
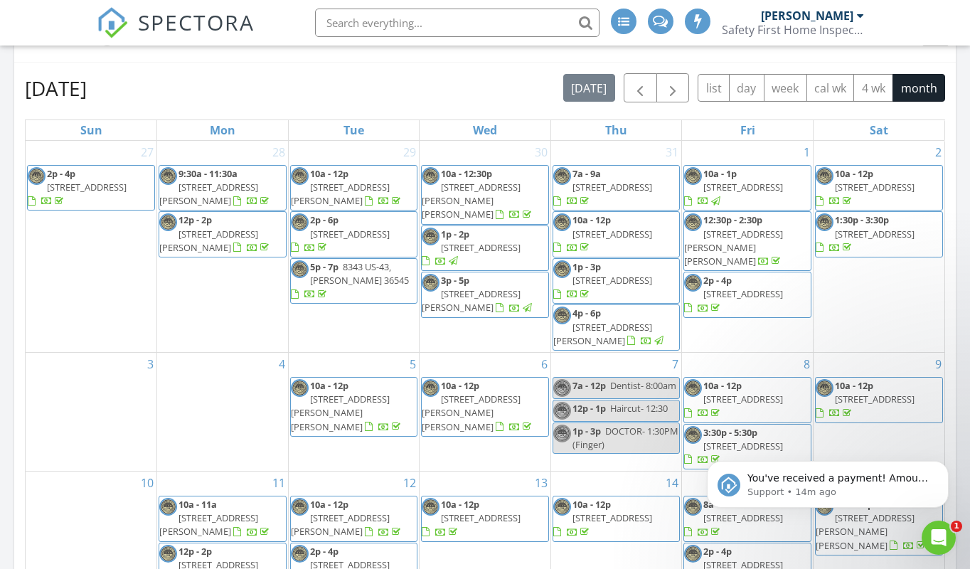
scroll to position [623, 0]
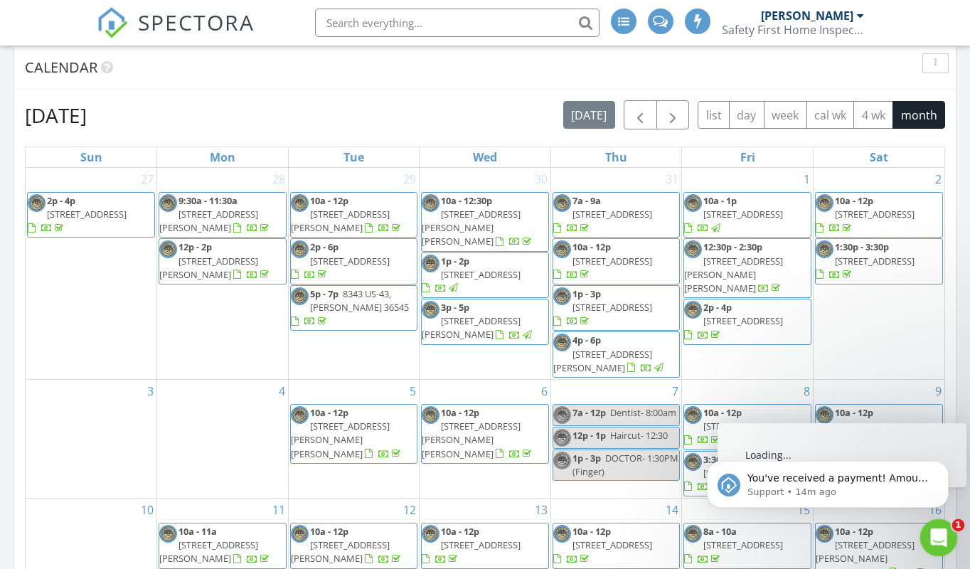
click at [935, 528] on icon "Open Intercom Messenger" at bounding box center [936, 535] width 23 height 23
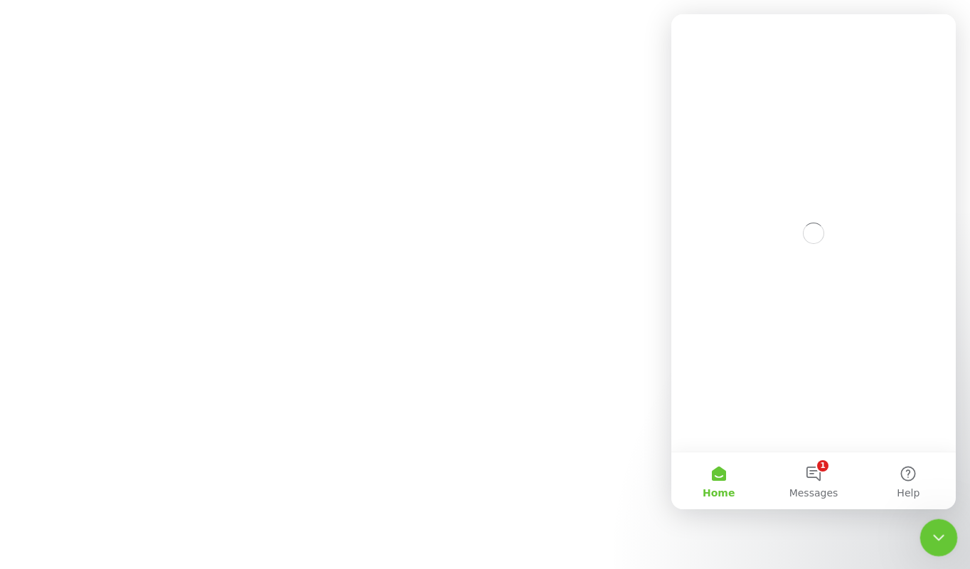
scroll to position [0, 0]
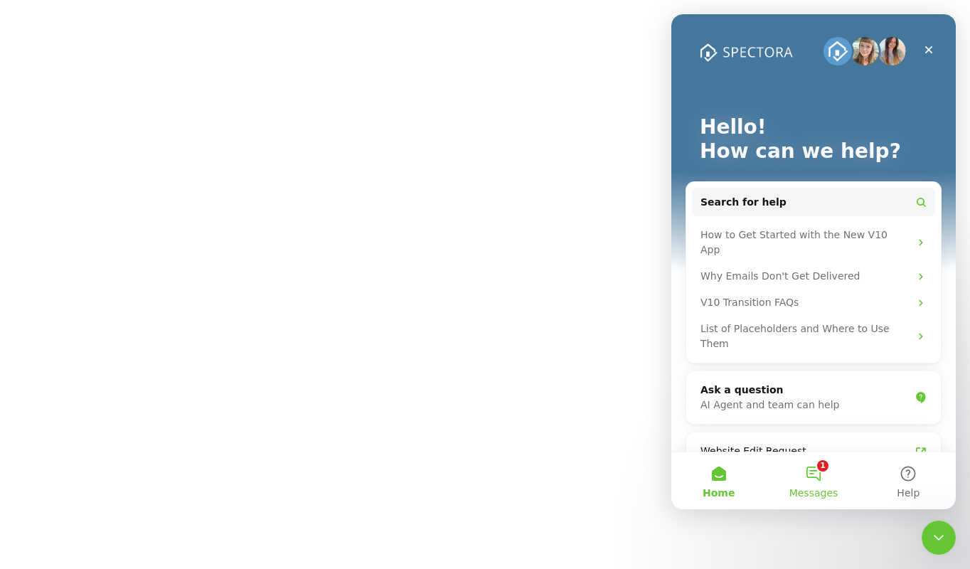
click at [818, 465] on button "1 Messages" at bounding box center [813, 480] width 95 height 57
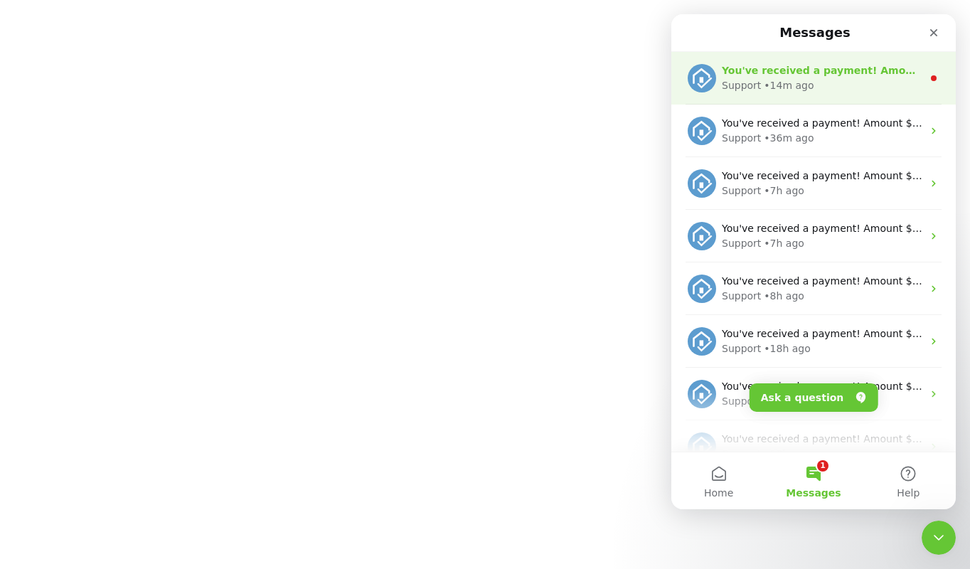
click at [830, 82] on div "Support • 14m ago" at bounding box center [822, 85] width 201 height 15
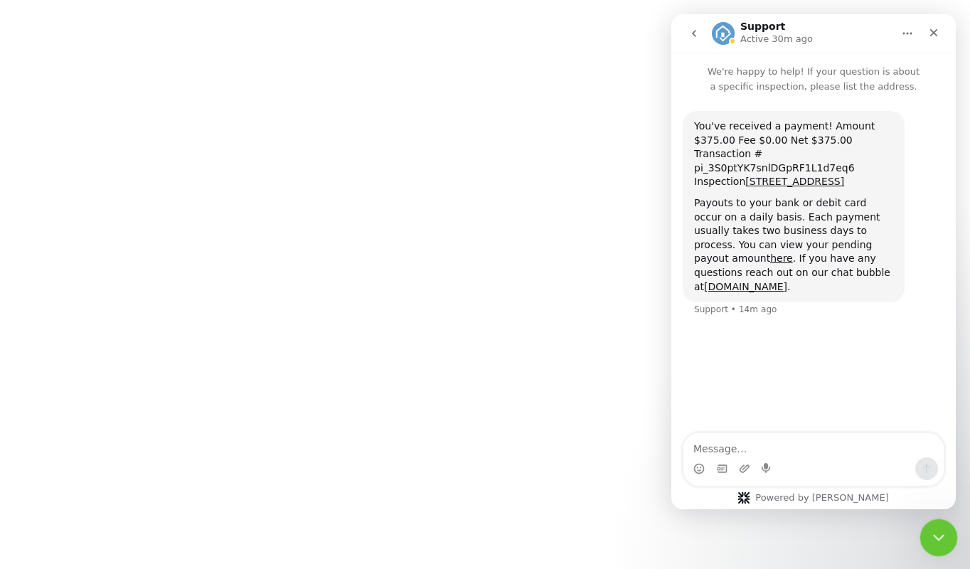
click at [927, 531] on div "Close Intercom Messenger" at bounding box center [936, 535] width 34 height 34
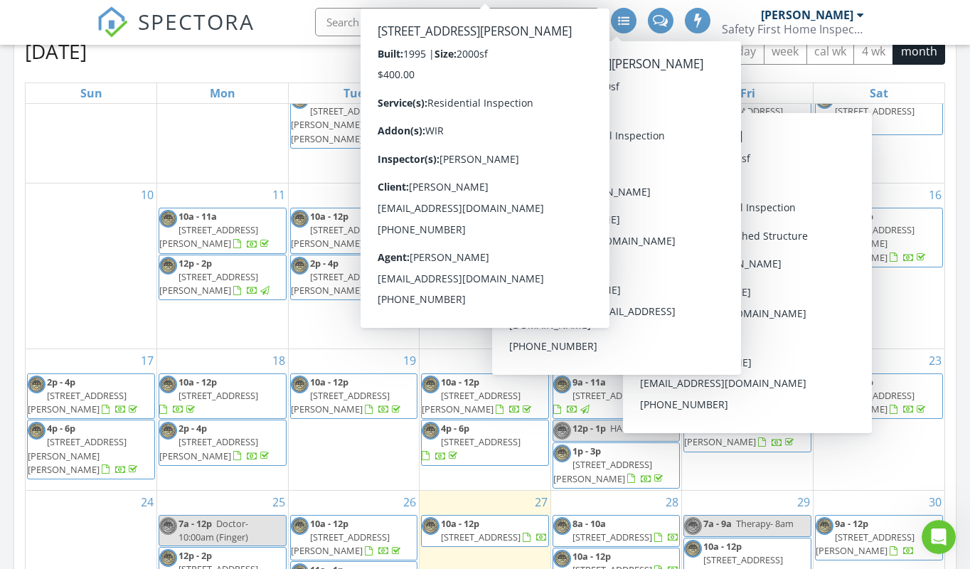
scroll to position [866, 0]
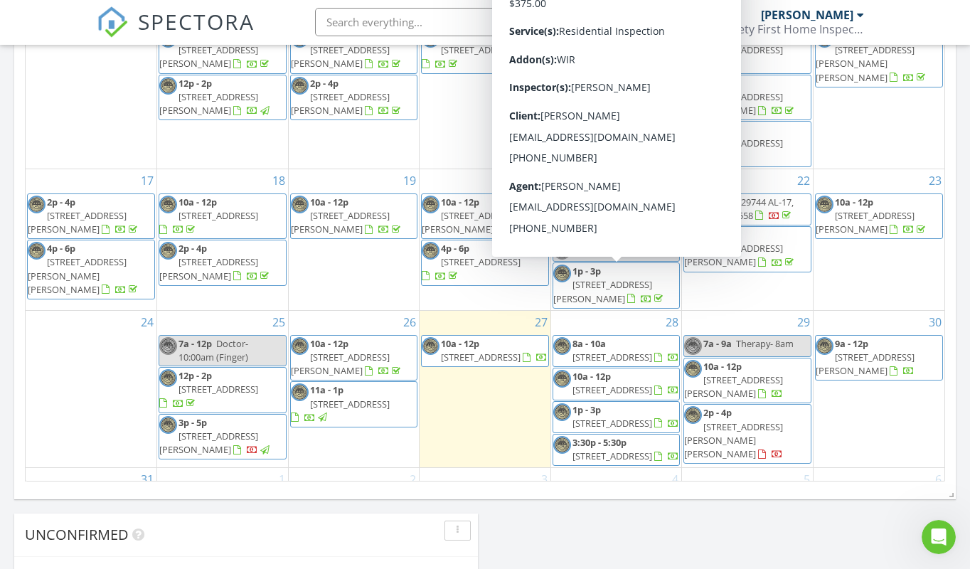
click at [651, 351] on span "425 Fourth Ave, Chickasaw 36611" at bounding box center [612, 357] width 80 height 13
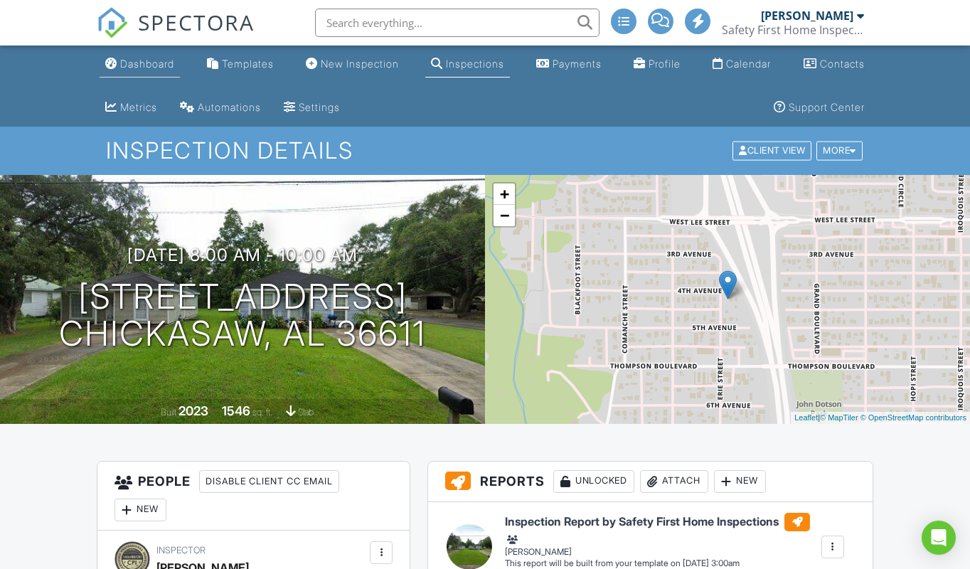
click at [145, 60] on div "Dashboard" at bounding box center [147, 64] width 54 height 12
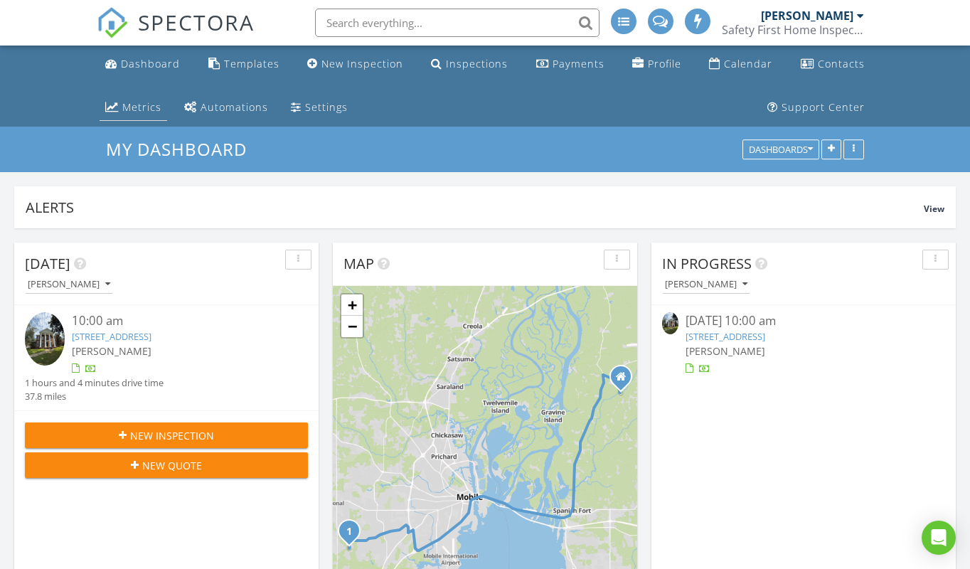
click at [132, 107] on div "Metrics" at bounding box center [141, 107] width 39 height 14
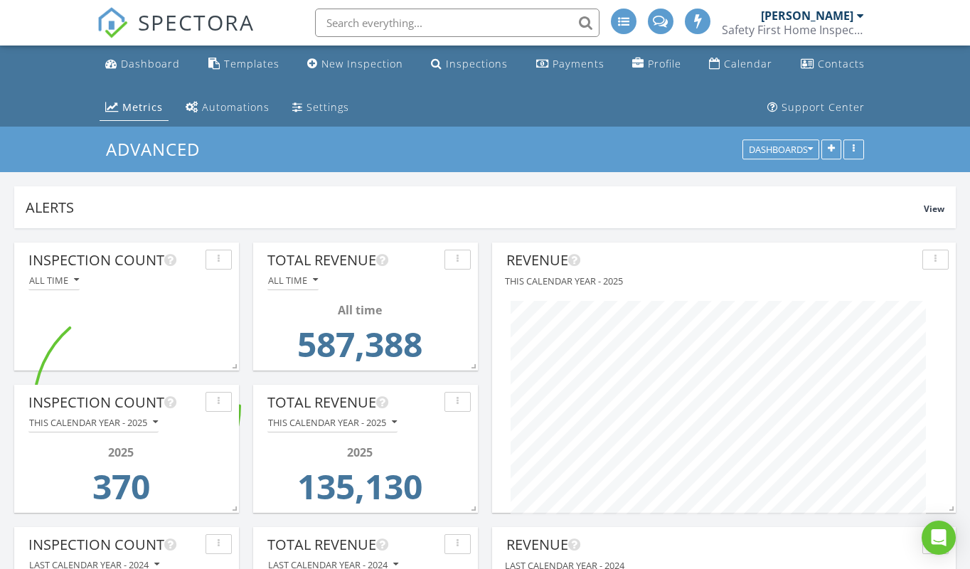
scroll to position [270, 464]
click at [578, 58] on div "Payments" at bounding box center [578, 64] width 52 height 14
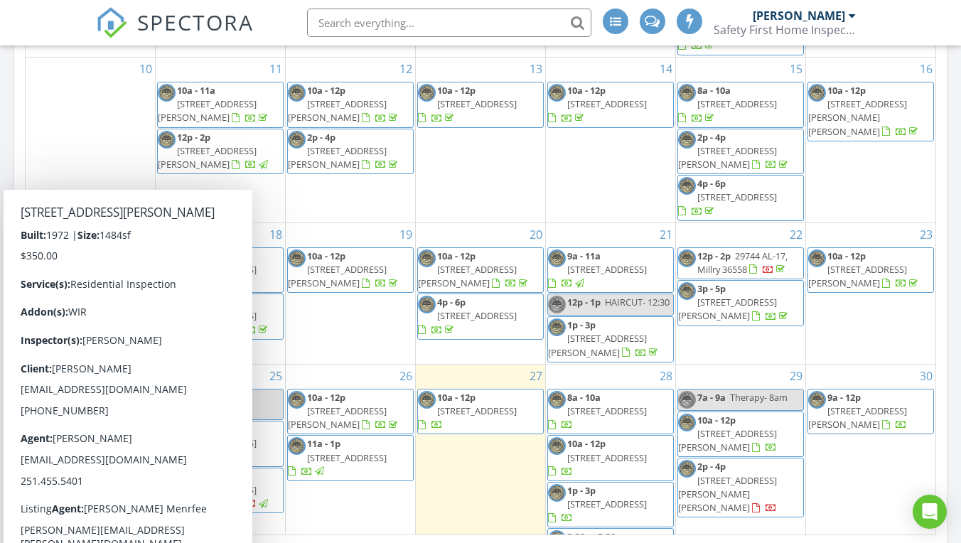
scroll to position [7, 7]
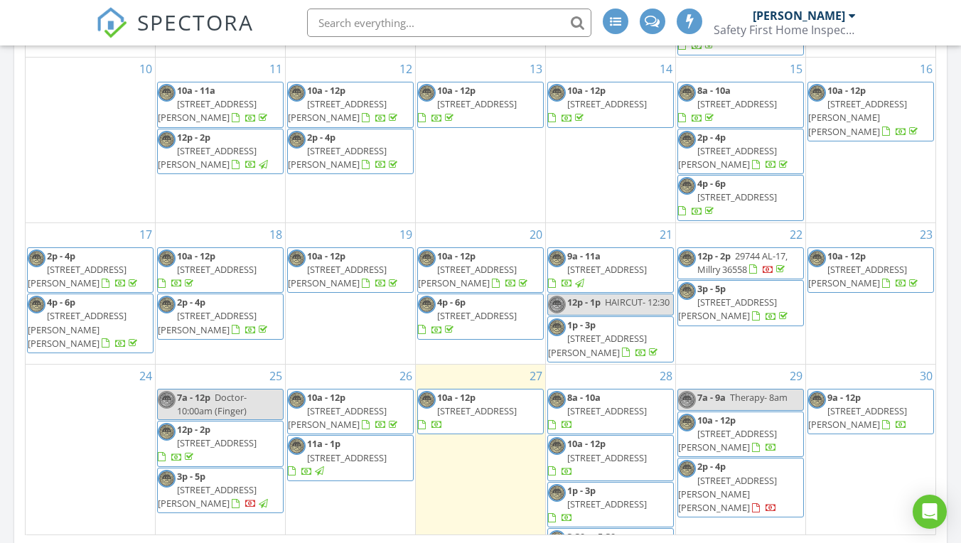
click at [631, 405] on span "[STREET_ADDRESS]" at bounding box center [607, 411] width 80 height 13
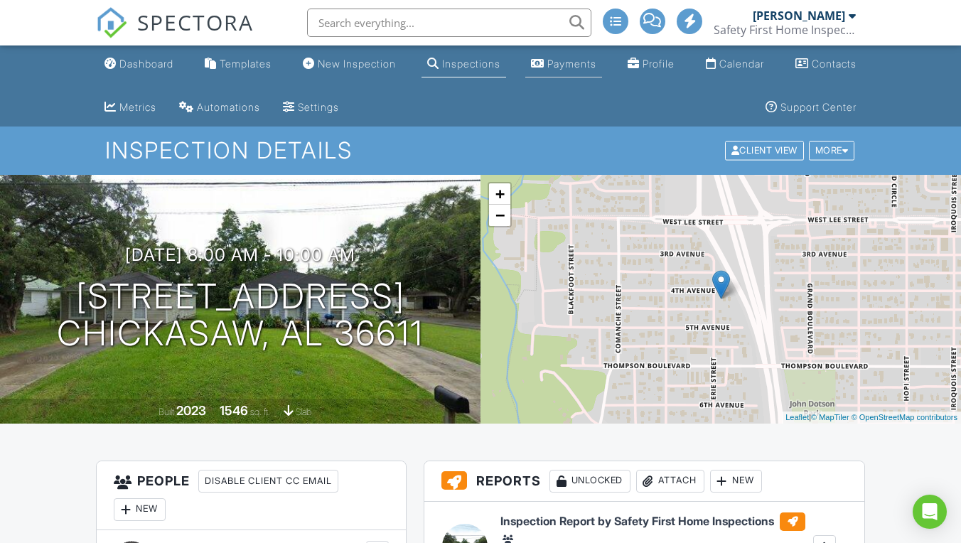
click at [578, 63] on div "Payments" at bounding box center [572, 64] width 49 height 12
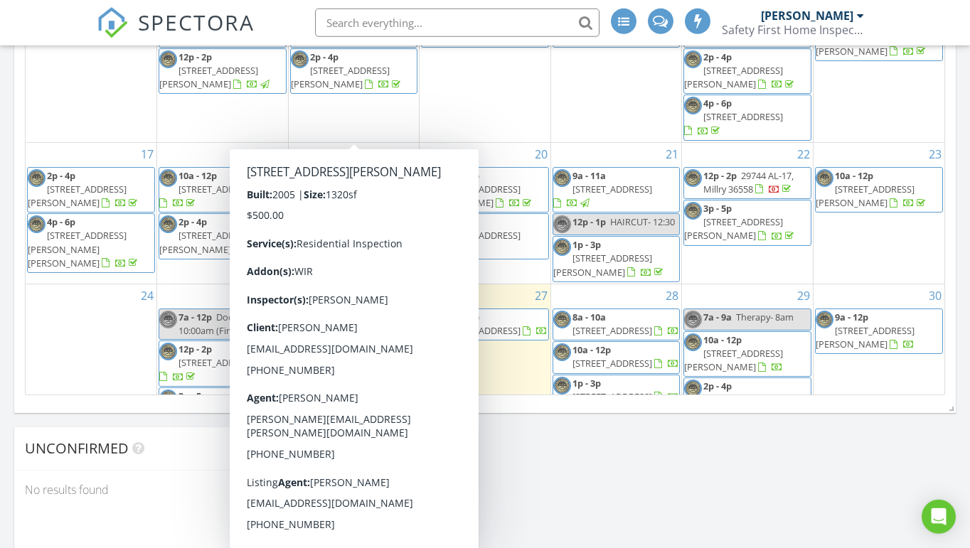
scroll to position [195, 0]
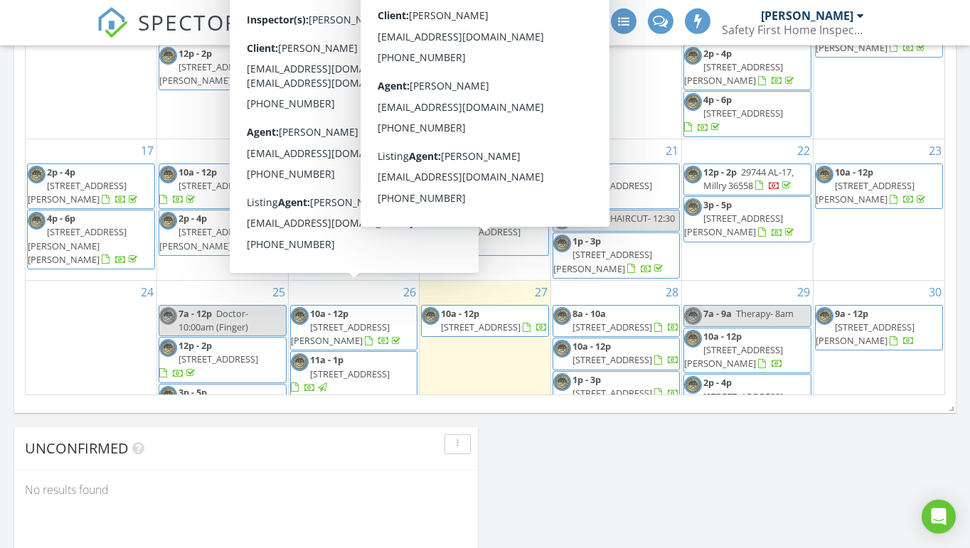
click at [633, 321] on span "425 Fourth Ave, Chickasaw 36611" at bounding box center [612, 327] width 80 height 13
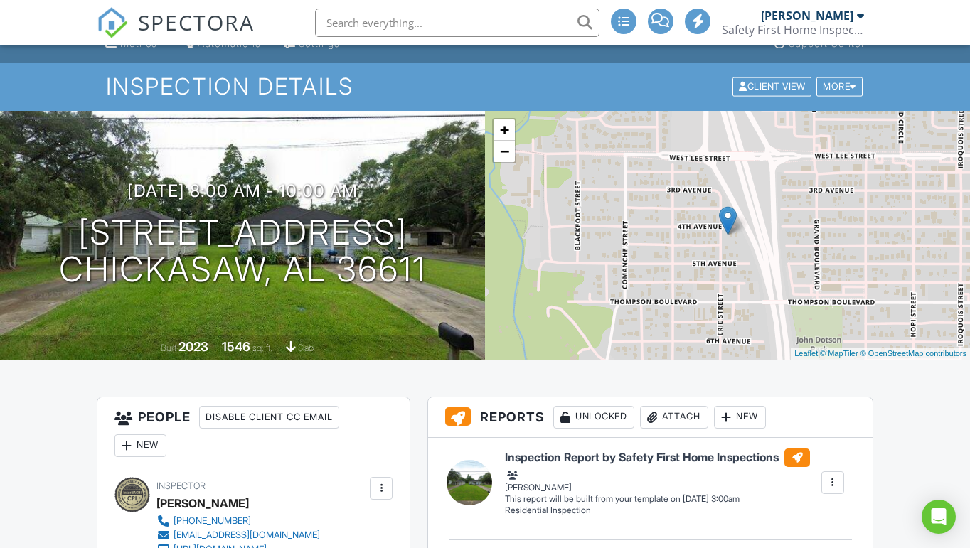
scroll to position [63, 0]
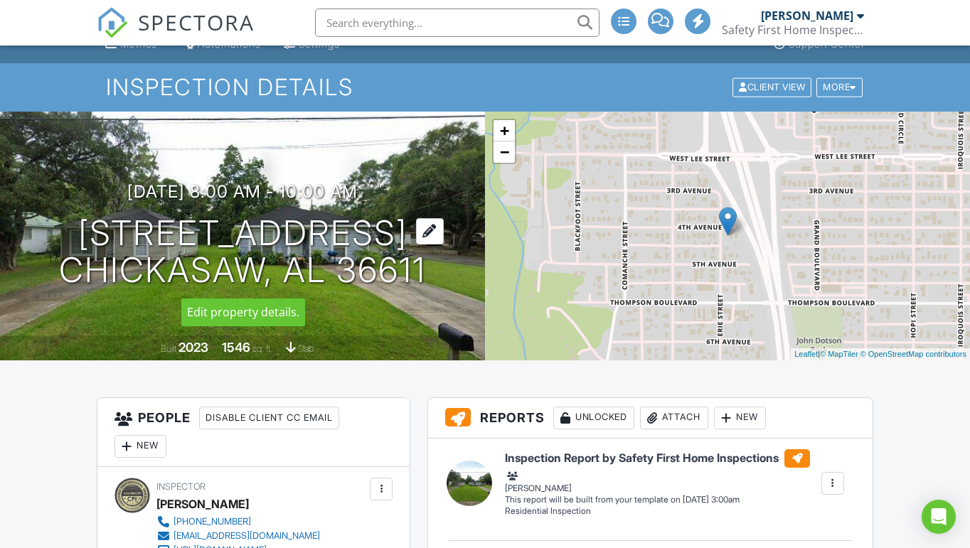
click at [427, 228] on div at bounding box center [430, 231] width 28 height 26
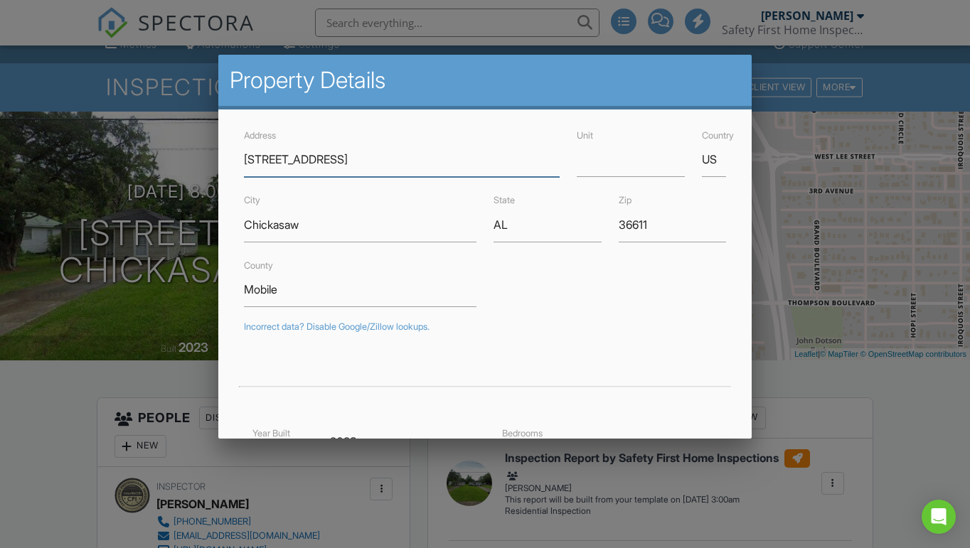
click at [356, 166] on input "425 Fourth Ave" at bounding box center [402, 159] width 316 height 35
click at [262, 159] on input "425 Fourth Ave" at bounding box center [402, 159] width 316 height 35
click at [301, 163] on input "254 Fourth Ave" at bounding box center [402, 159] width 316 height 35
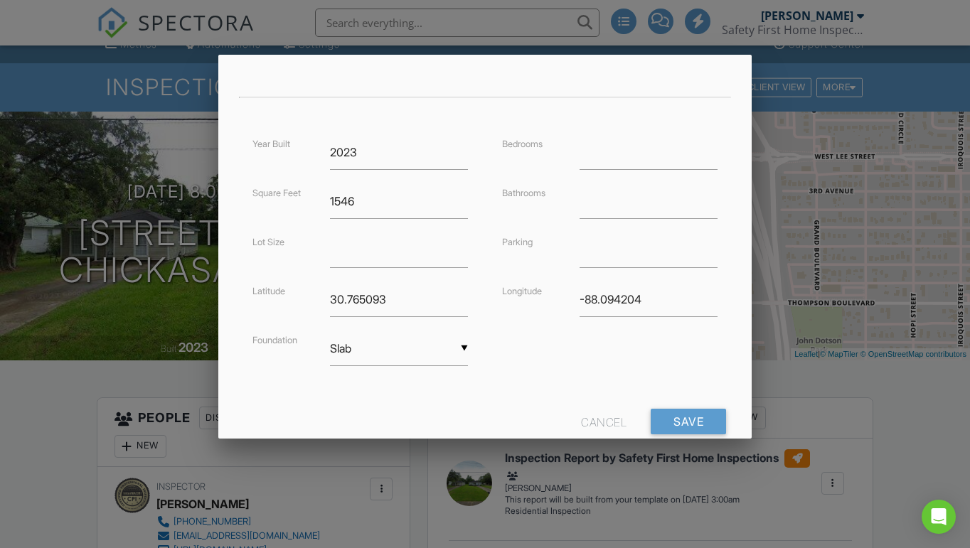
scroll to position [291, 0]
type input "[STREET_ADDRESS]"
click at [358, 198] on input "1546" at bounding box center [399, 200] width 138 height 35
type input "154"
type input "30.7655052"
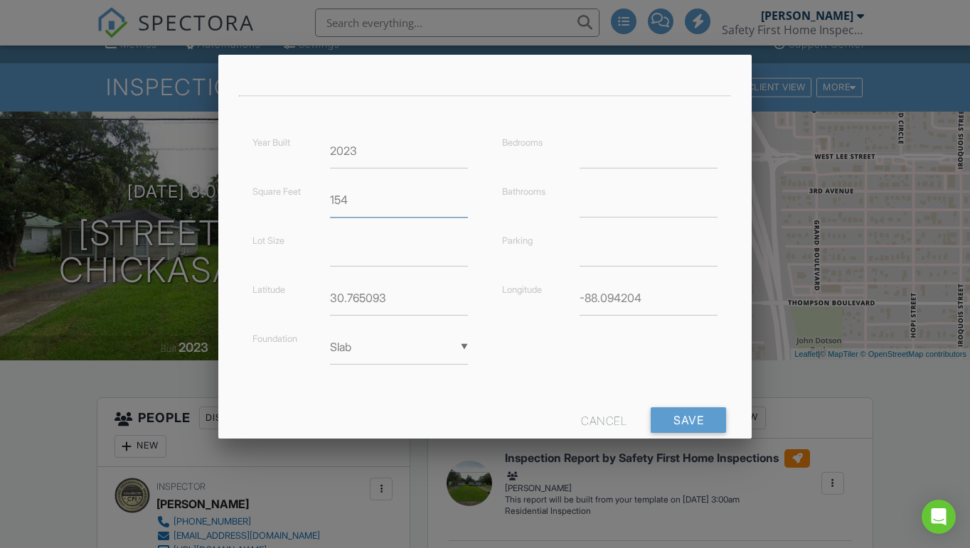
type input "-88.08882899999999"
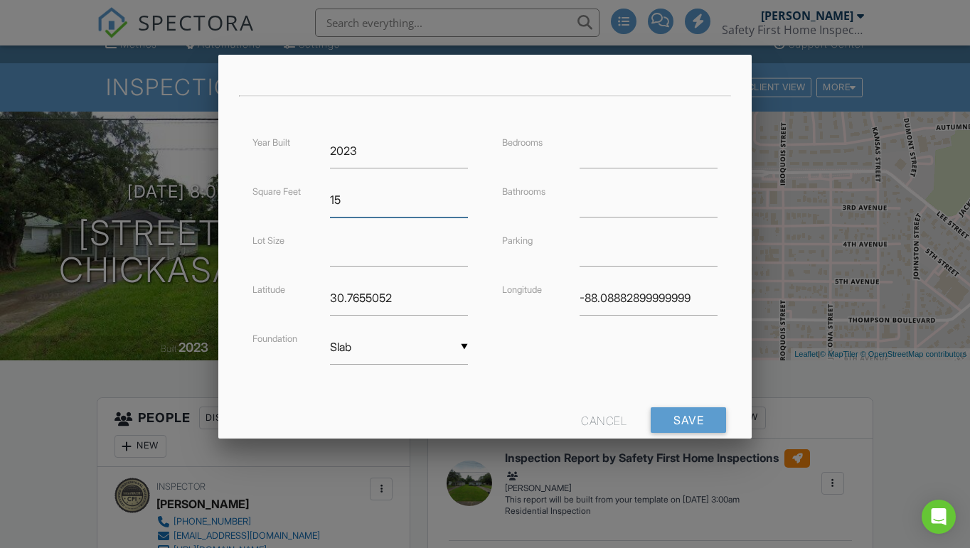
type input "1"
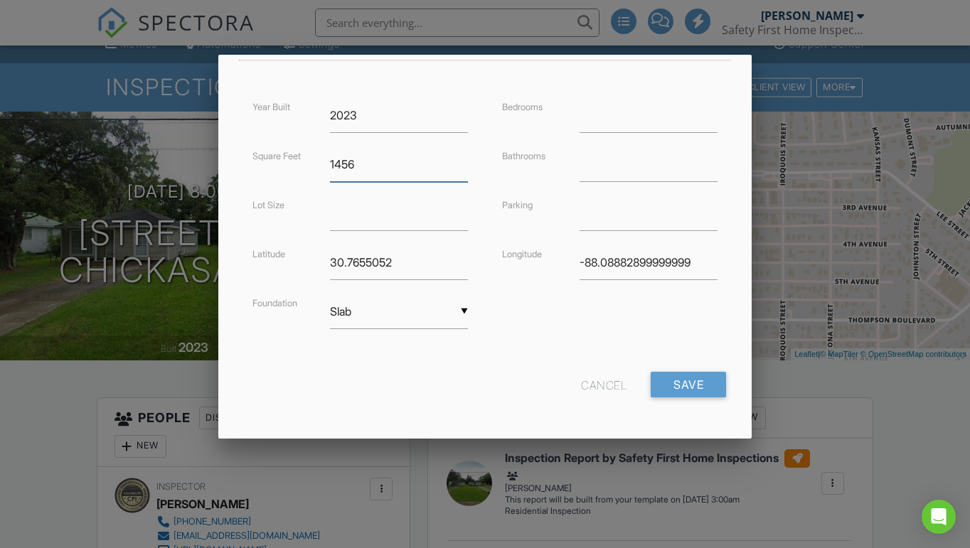
scroll to position [326, 0]
type input "1456"
click at [679, 383] on input "Save" at bounding box center [688, 386] width 75 height 26
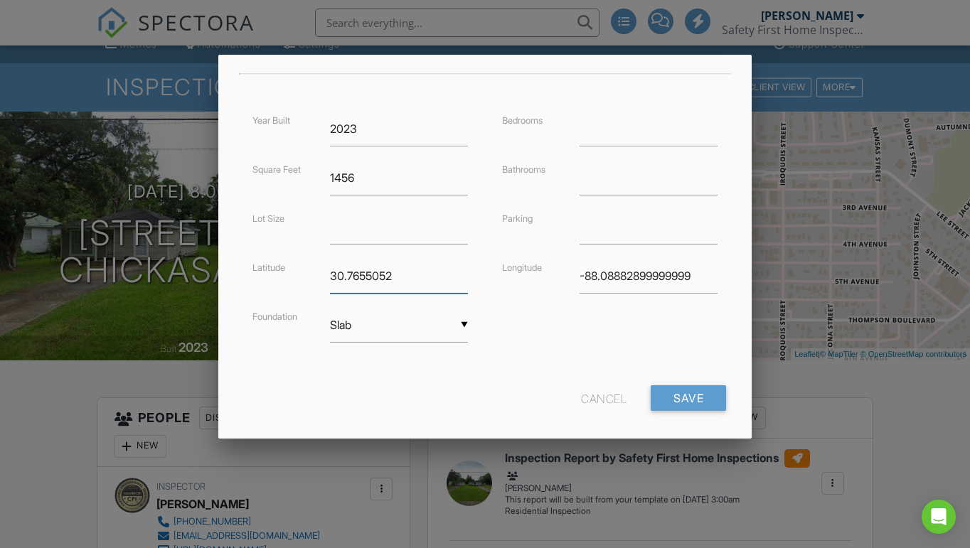
scroll to position [316, 0]
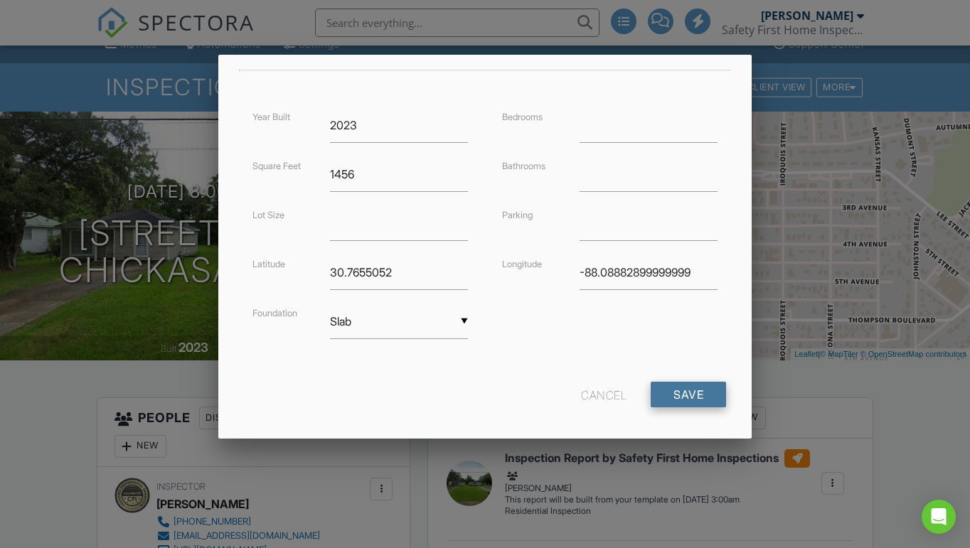
click at [692, 392] on input "Save" at bounding box center [688, 395] width 75 height 26
type input "3"
click at [683, 395] on input "Save" at bounding box center [688, 395] width 75 height 26
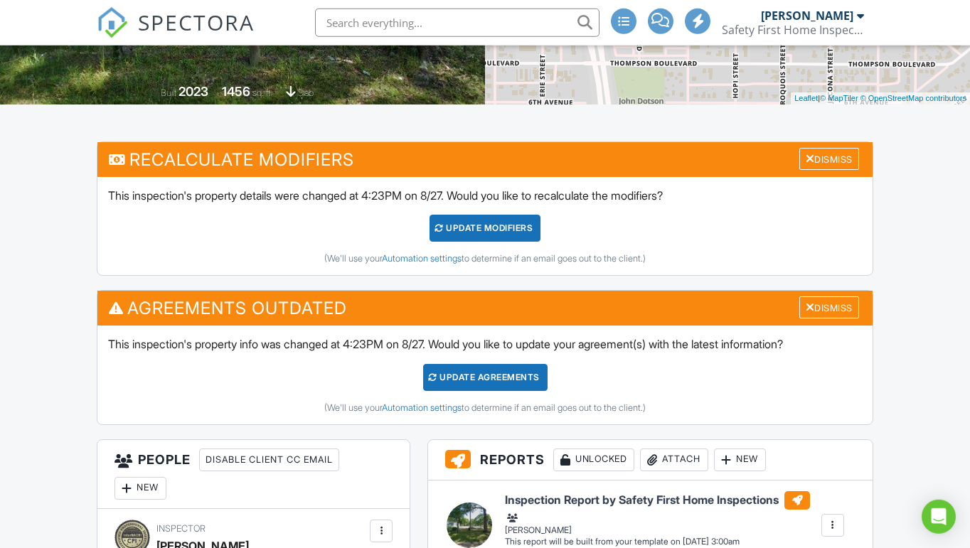
scroll to position [319, 0]
click at [478, 221] on div "UPDATE Modifiers" at bounding box center [485, 228] width 112 height 27
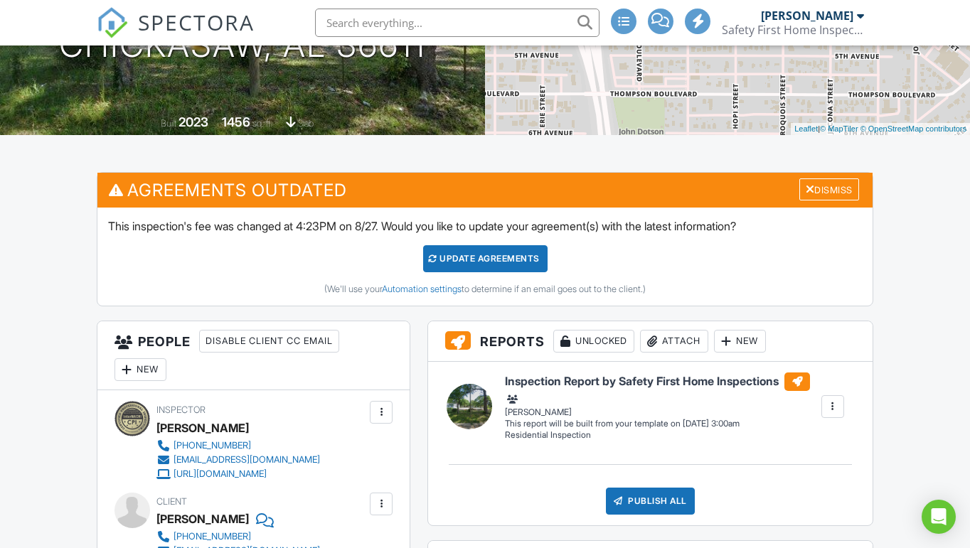
scroll to position [268, 0]
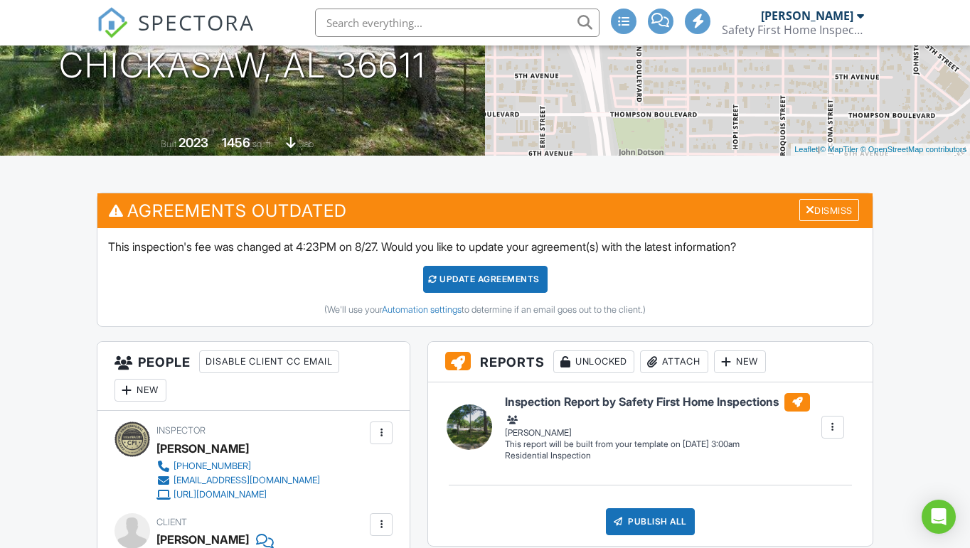
click at [481, 278] on div "Update Agreements" at bounding box center [485, 279] width 124 height 27
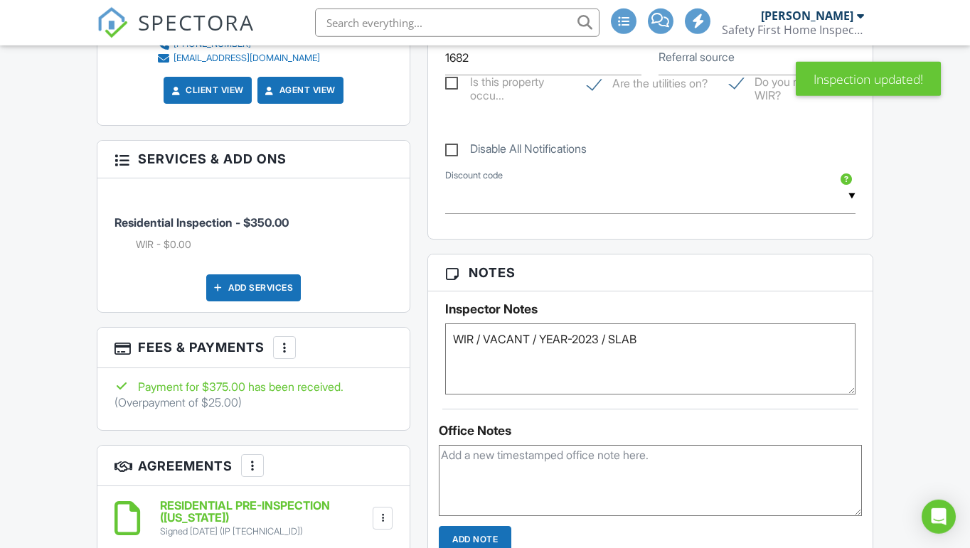
scroll to position [808, 0]
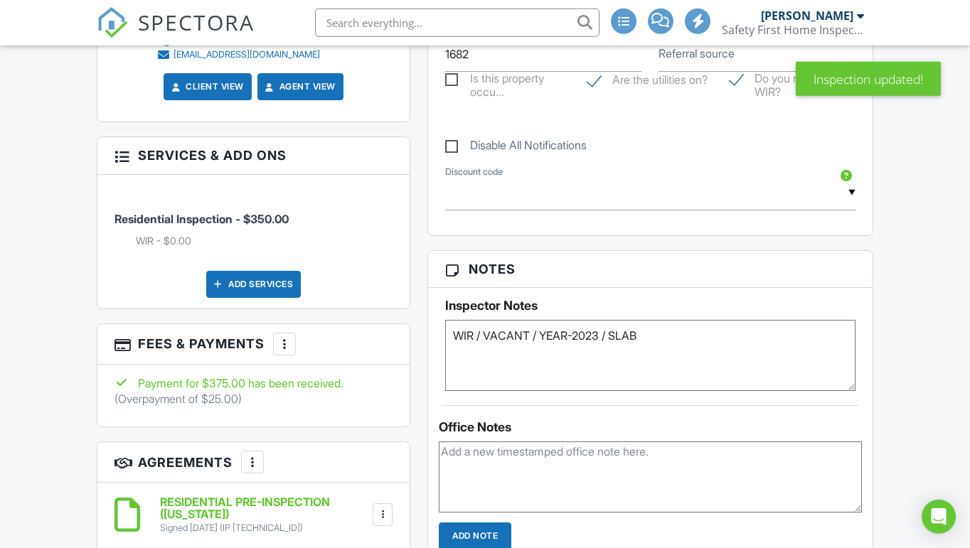
click at [283, 338] on div at bounding box center [284, 344] width 14 height 14
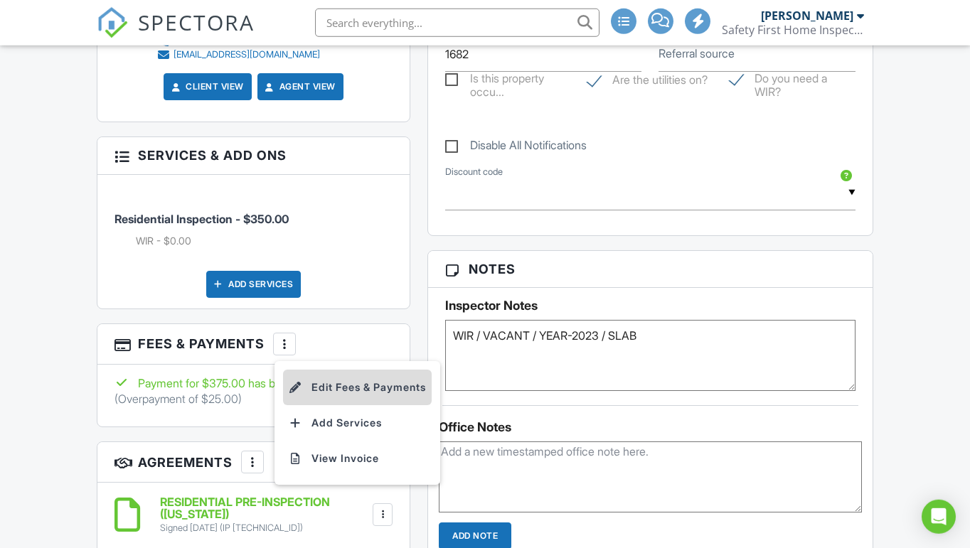
click at [359, 381] on li "Edit Fees & Payments" at bounding box center [357, 388] width 149 height 36
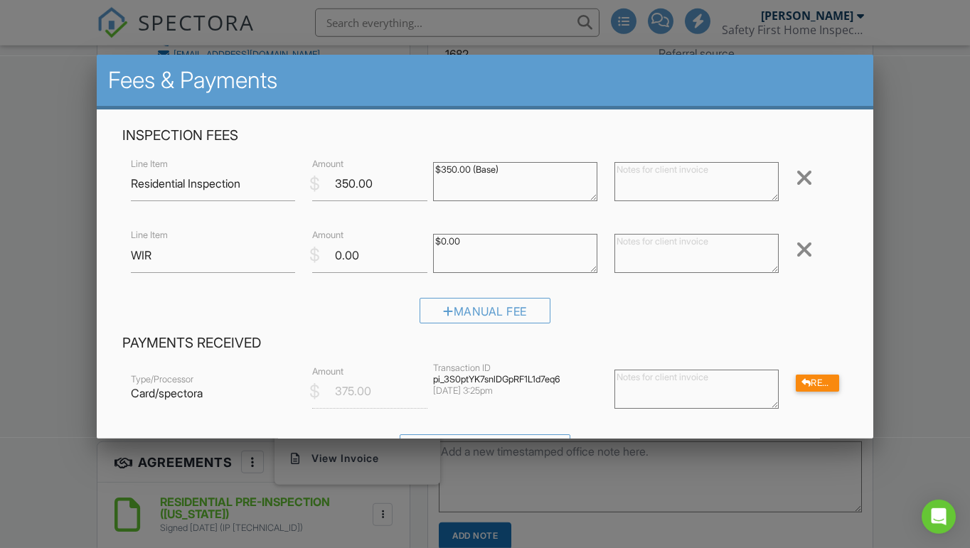
scroll to position [0, 0]
click at [920, 226] on div at bounding box center [485, 271] width 970 height 685
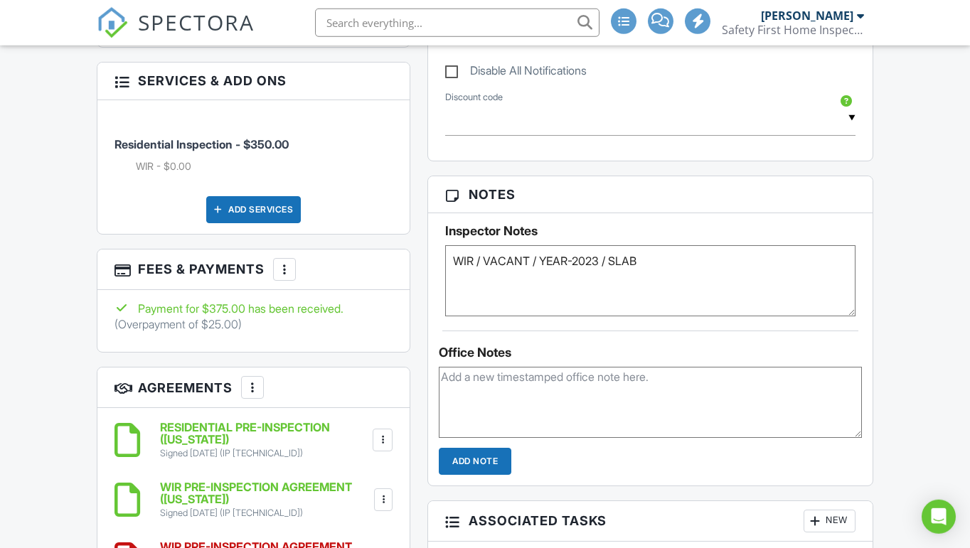
scroll to position [885, 0]
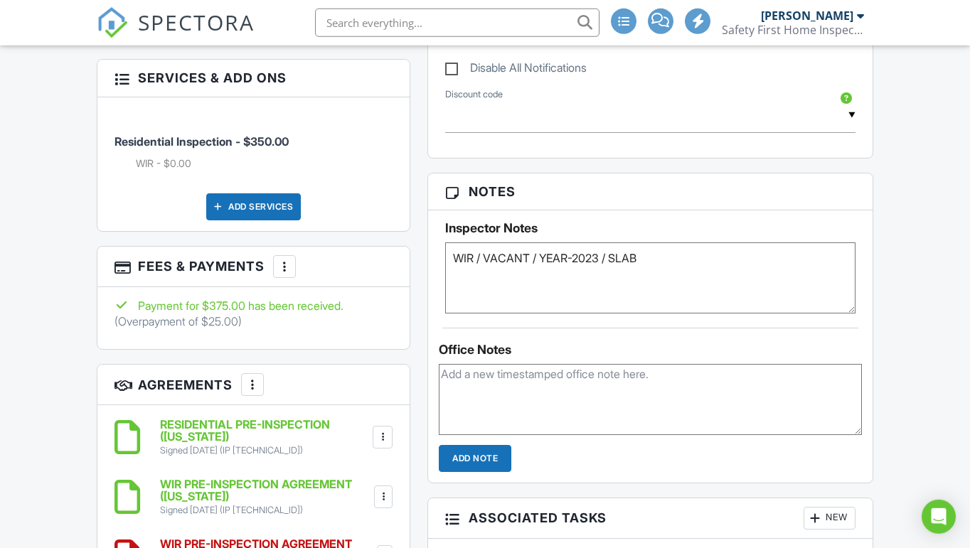
click at [282, 261] on div at bounding box center [284, 267] width 14 height 14
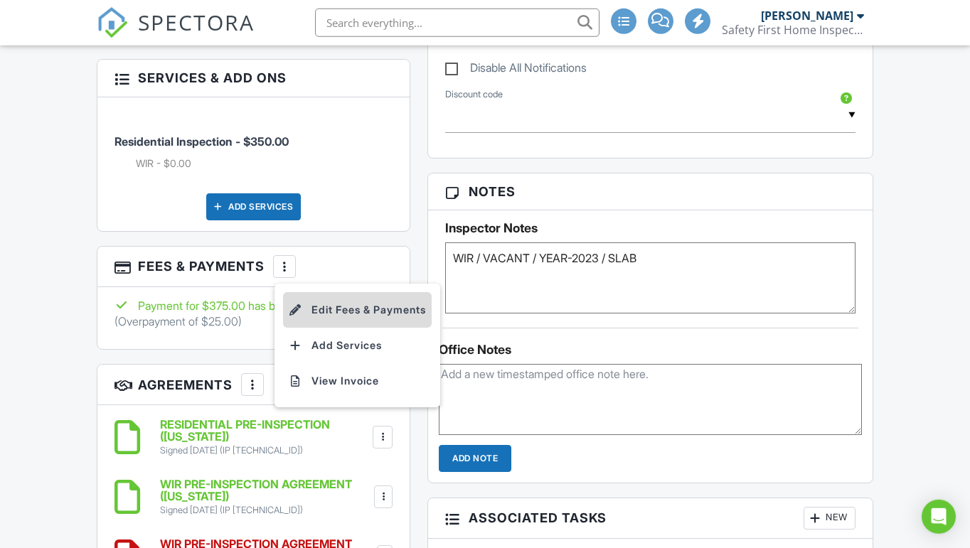
click at [348, 304] on li "Edit Fees & Payments" at bounding box center [357, 310] width 149 height 36
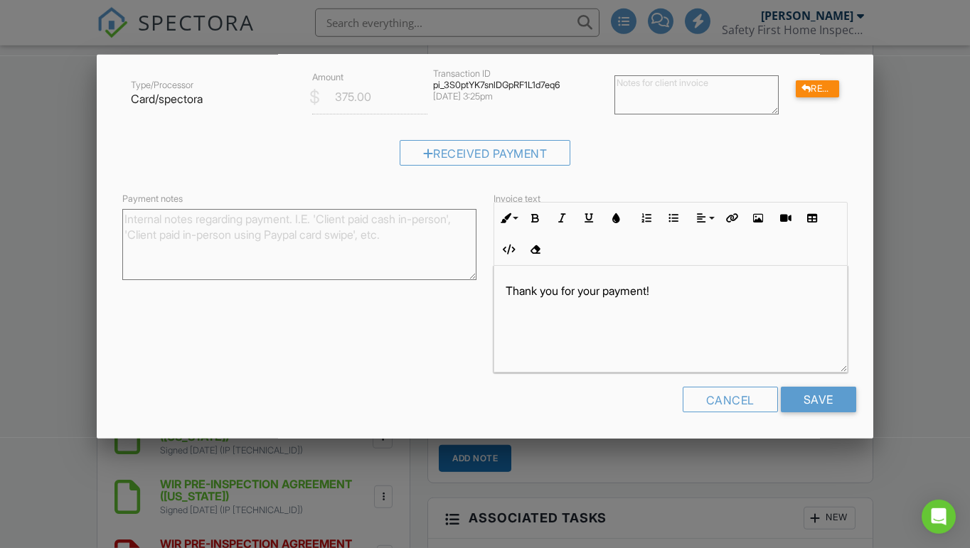
scroll to position [294, 0]
click at [926, 235] on div at bounding box center [485, 271] width 970 height 685
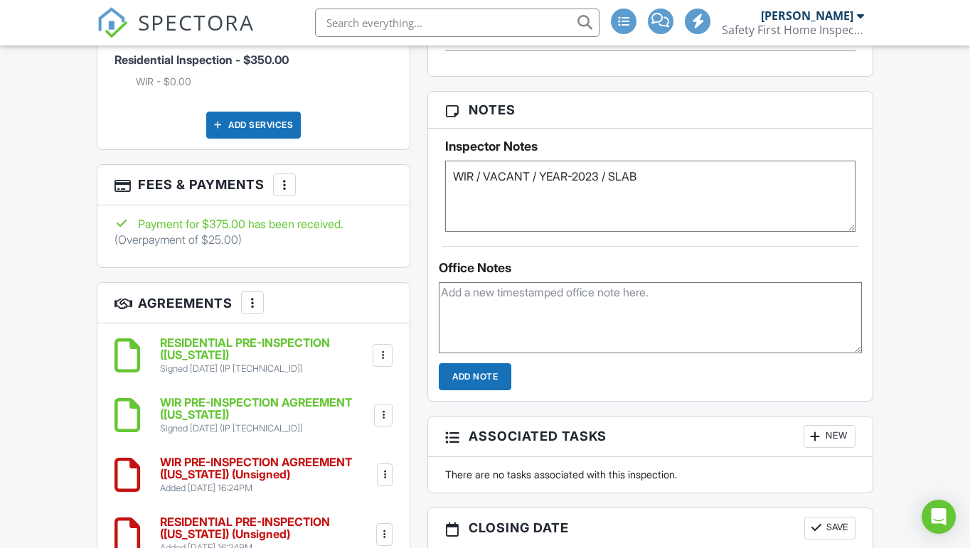
scroll to position [921, 0]
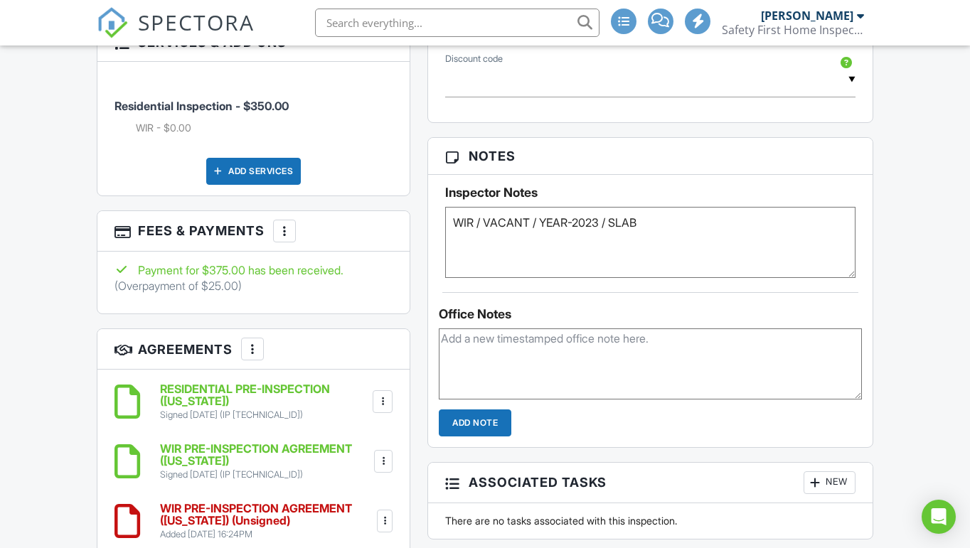
click at [280, 226] on div at bounding box center [284, 231] width 14 height 14
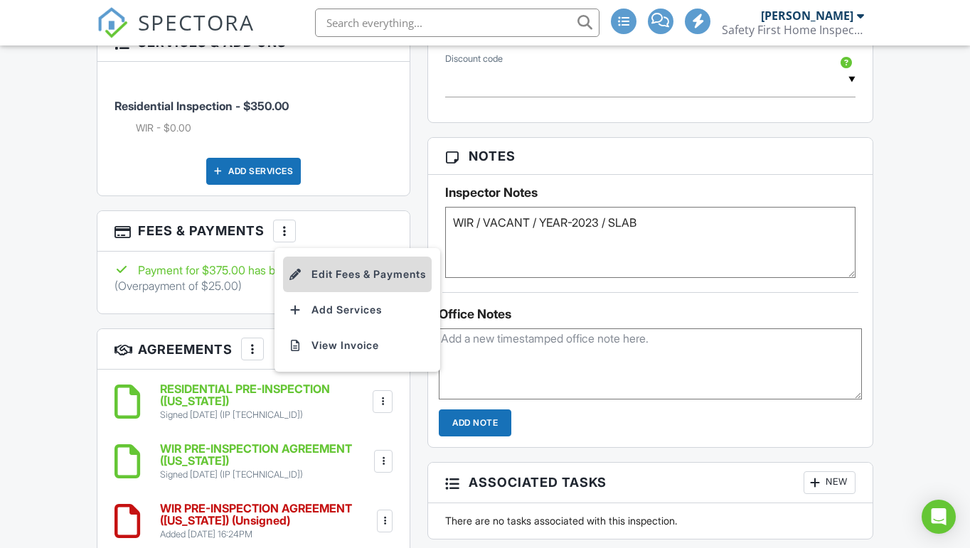
click at [342, 273] on li "Edit Fees & Payments" at bounding box center [357, 275] width 149 height 36
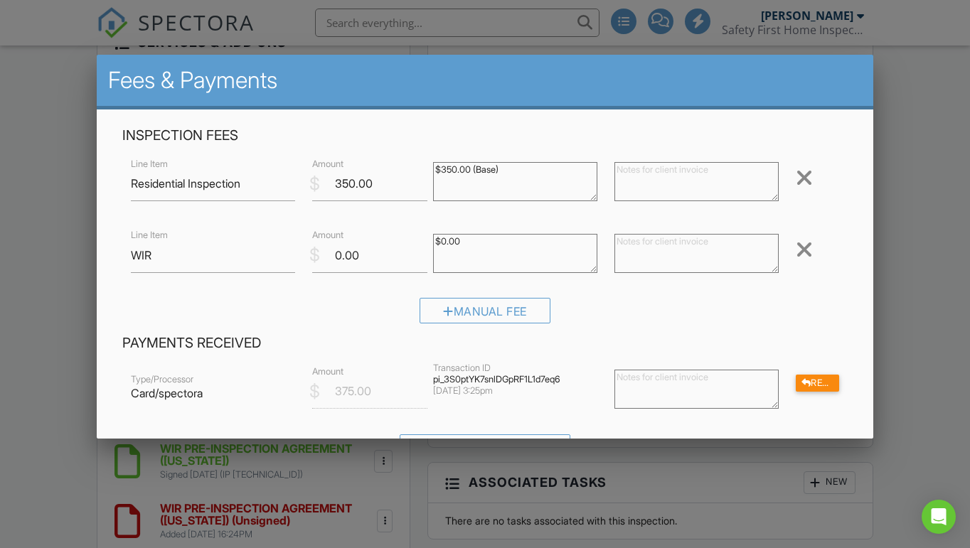
scroll to position [0, 0]
click at [895, 198] on div at bounding box center [485, 271] width 970 height 685
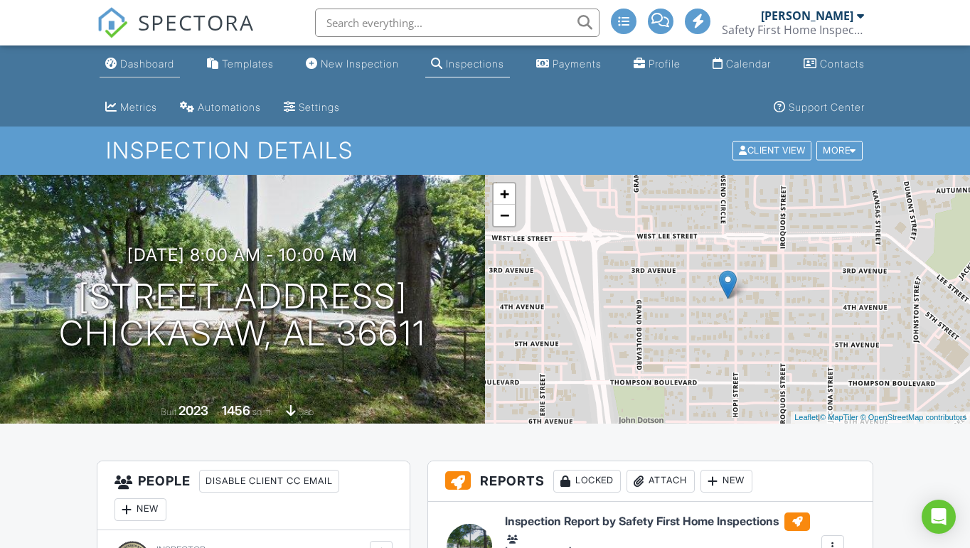
click at [144, 58] on div "Dashboard" at bounding box center [147, 64] width 54 height 12
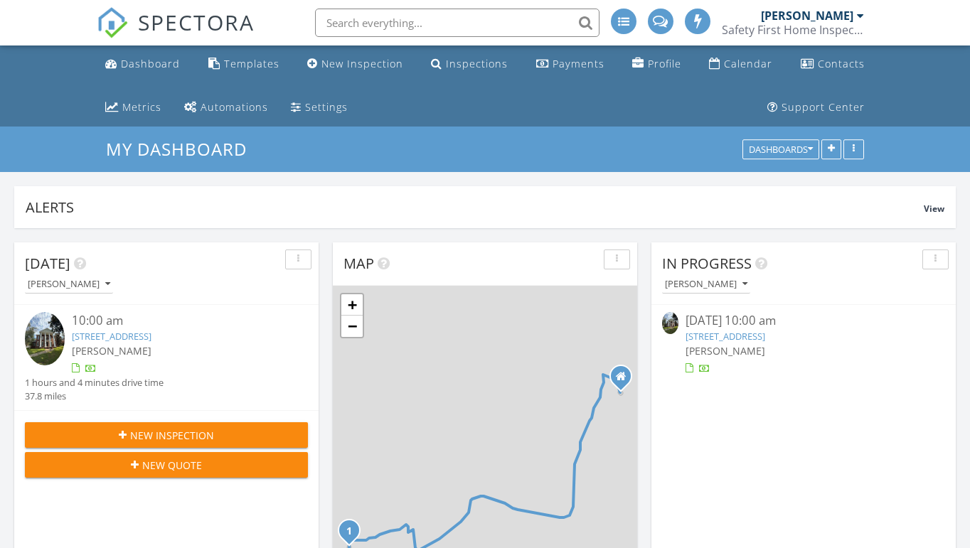
scroll to position [1757, 971]
